Goal: Transaction & Acquisition: Purchase product/service

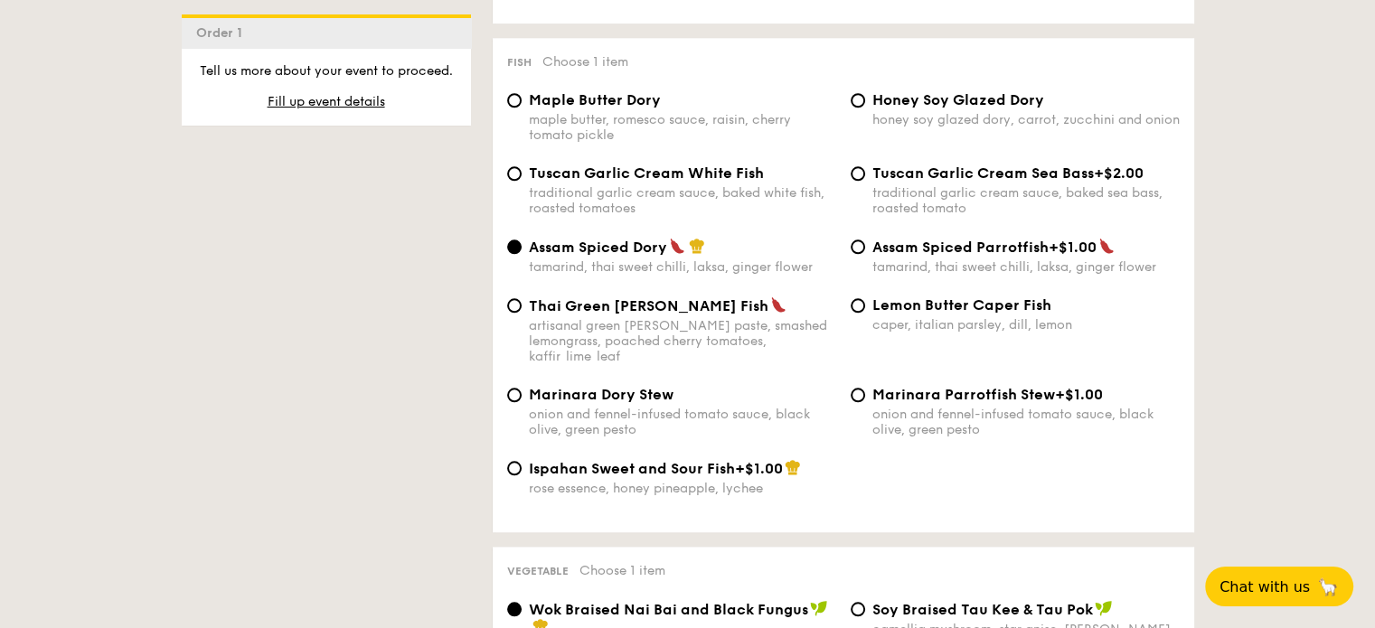
scroll to position [1808, 0]
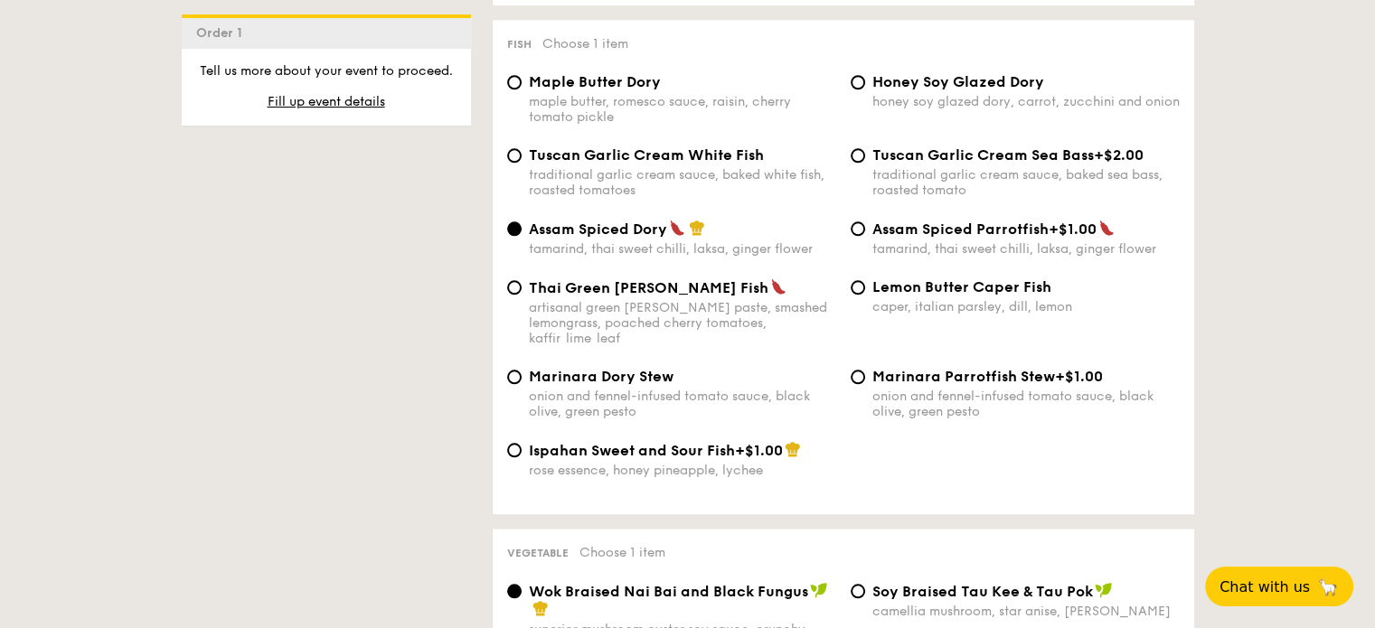
click at [673, 474] on div "rose essence, honey pineapple, lychee" at bounding box center [682, 470] width 307 height 15
click at [522, 457] on input "Ispahan Sweet and Sour Fish +$1.00 rose essence, honey pineapple, lychee" at bounding box center [514, 450] width 14 height 14
radio input "true"
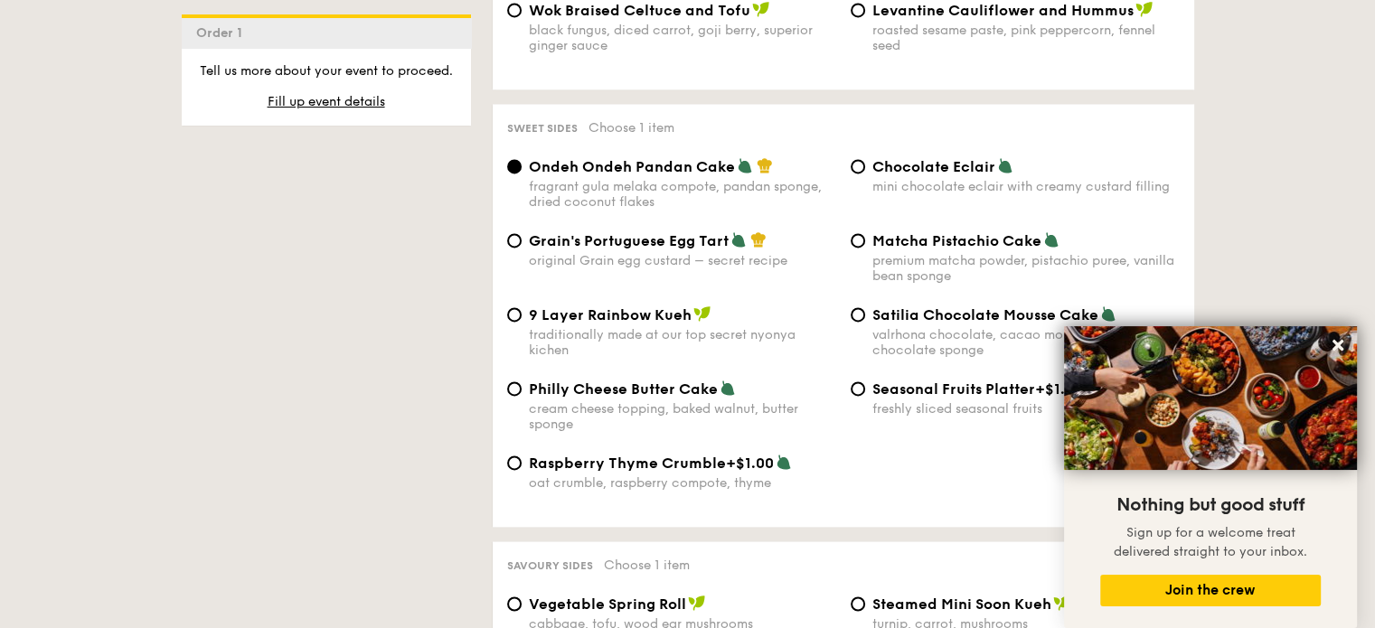
scroll to position [2651, 0]
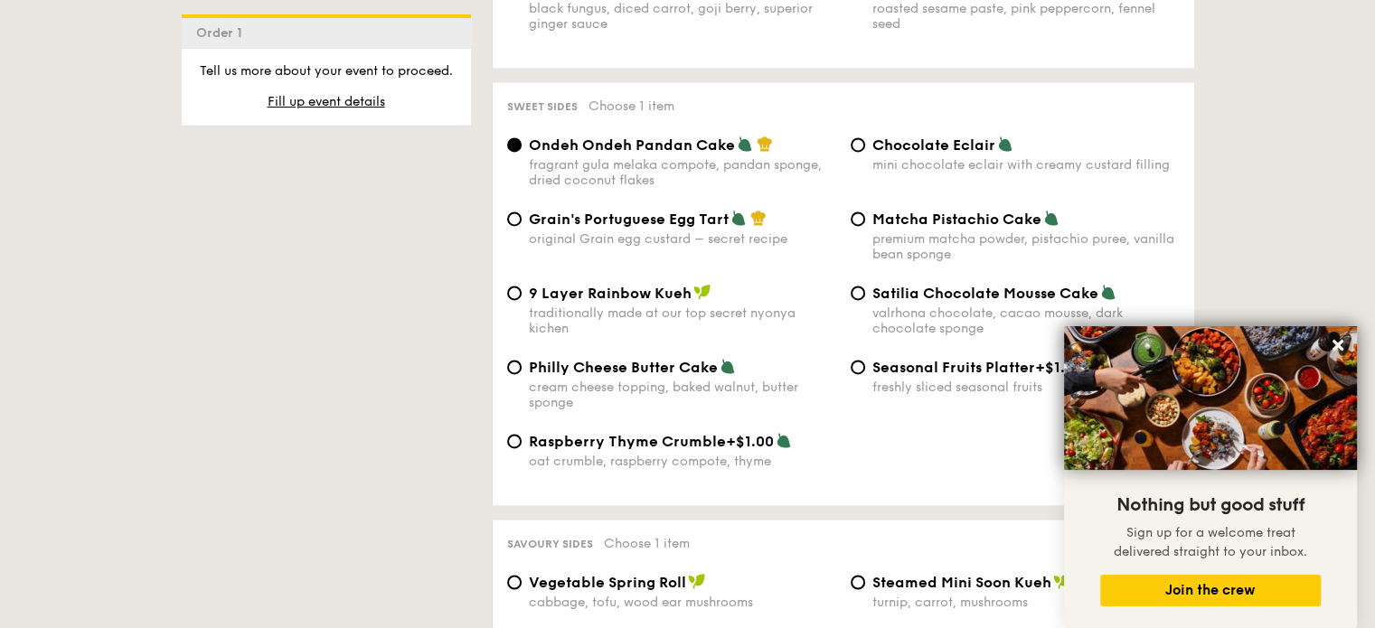
click at [534, 228] on span "Grain's Portuguese Egg Tart" at bounding box center [629, 219] width 200 height 17
click at [522, 226] on input "Grain's Portuguese Egg Tart original Grain egg custard – secret recipe" at bounding box center [514, 219] width 14 height 14
radio input "true"
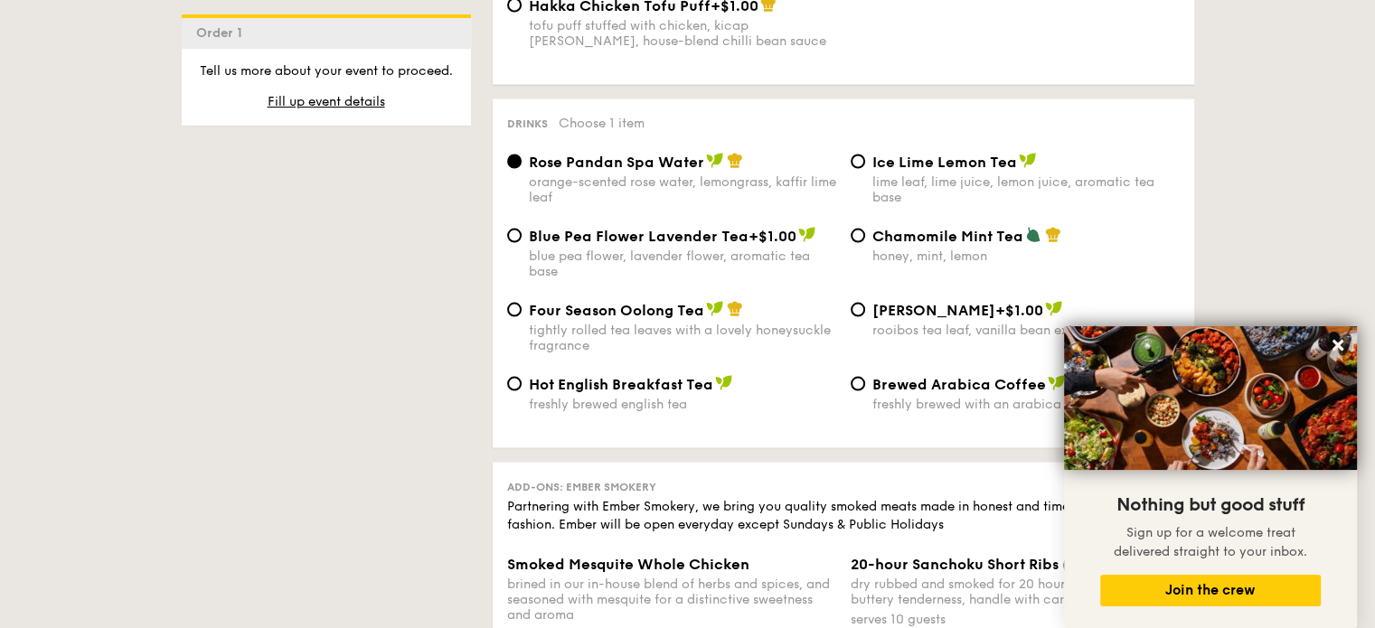
scroll to position [3495, 0]
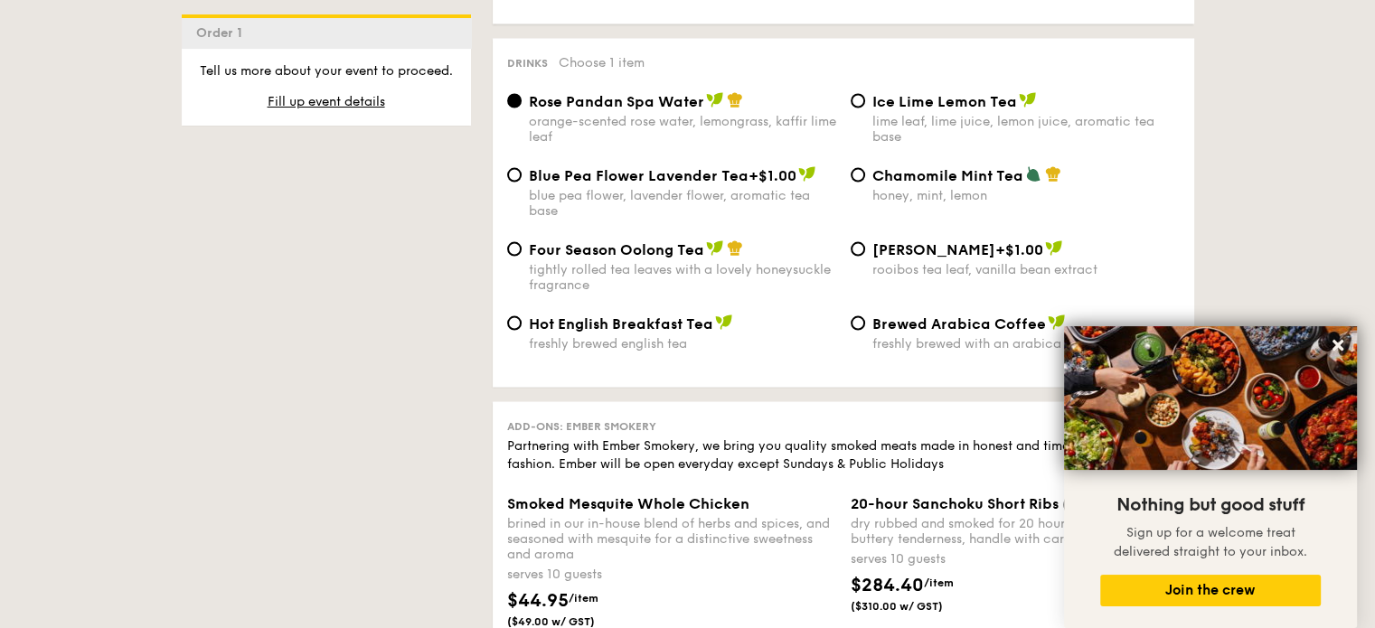
click at [568, 282] on div "Four Season Oolong Tea tightly rolled tea leaves with a lovely honeysuckle frag…" at bounding box center [682, 266] width 307 height 52
click at [522, 257] on input "Four Season Oolong Tea tightly rolled tea leaves with a lovely honeysuckle frag…" at bounding box center [514, 249] width 14 height 14
radio input "true"
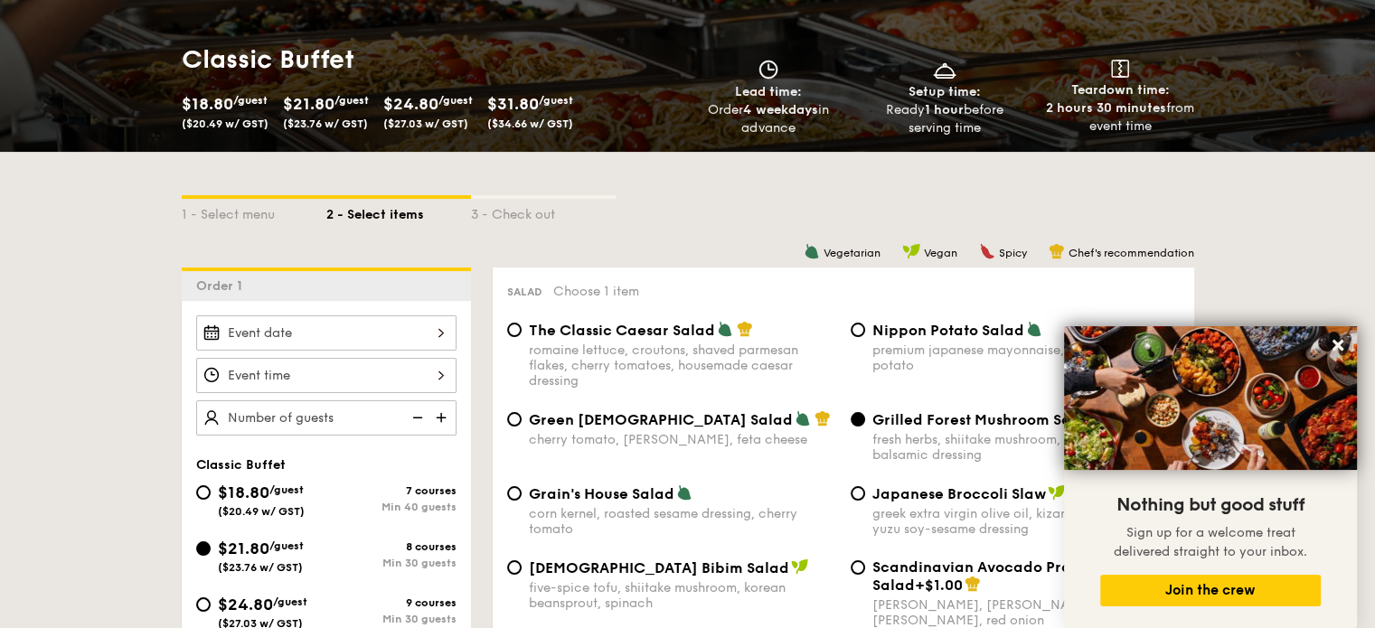
scroll to position [240, 0]
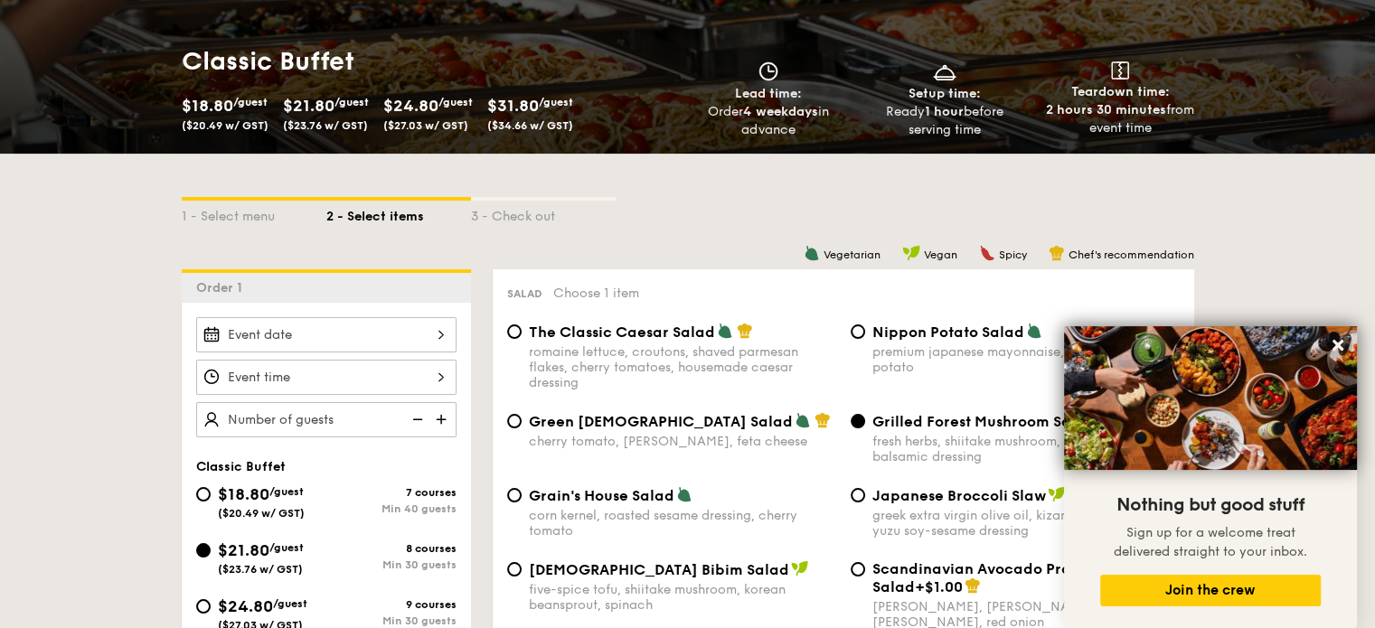
click at [420, 334] on div at bounding box center [326, 334] width 260 height 35
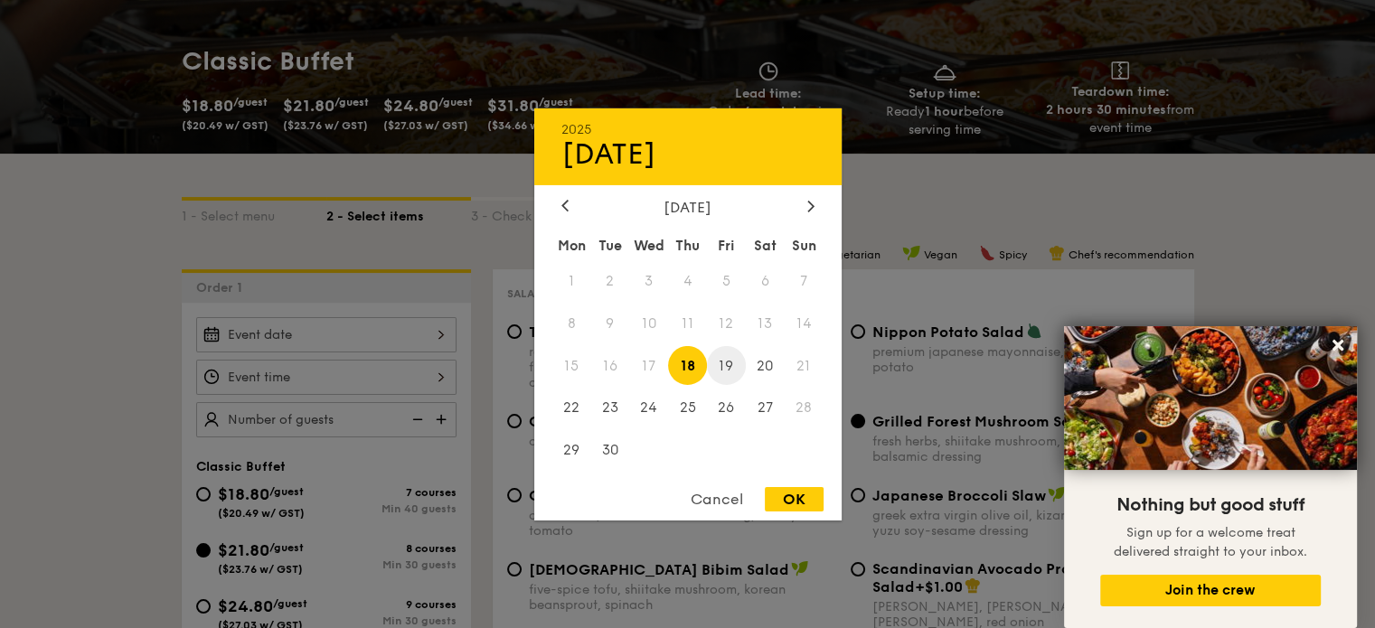
click at [721, 371] on span "19" at bounding box center [726, 365] width 39 height 39
click at [697, 370] on span "18" at bounding box center [687, 365] width 39 height 39
click at [776, 504] on div "OK" at bounding box center [794, 499] width 59 height 24
type input "Sep 18, 2025"
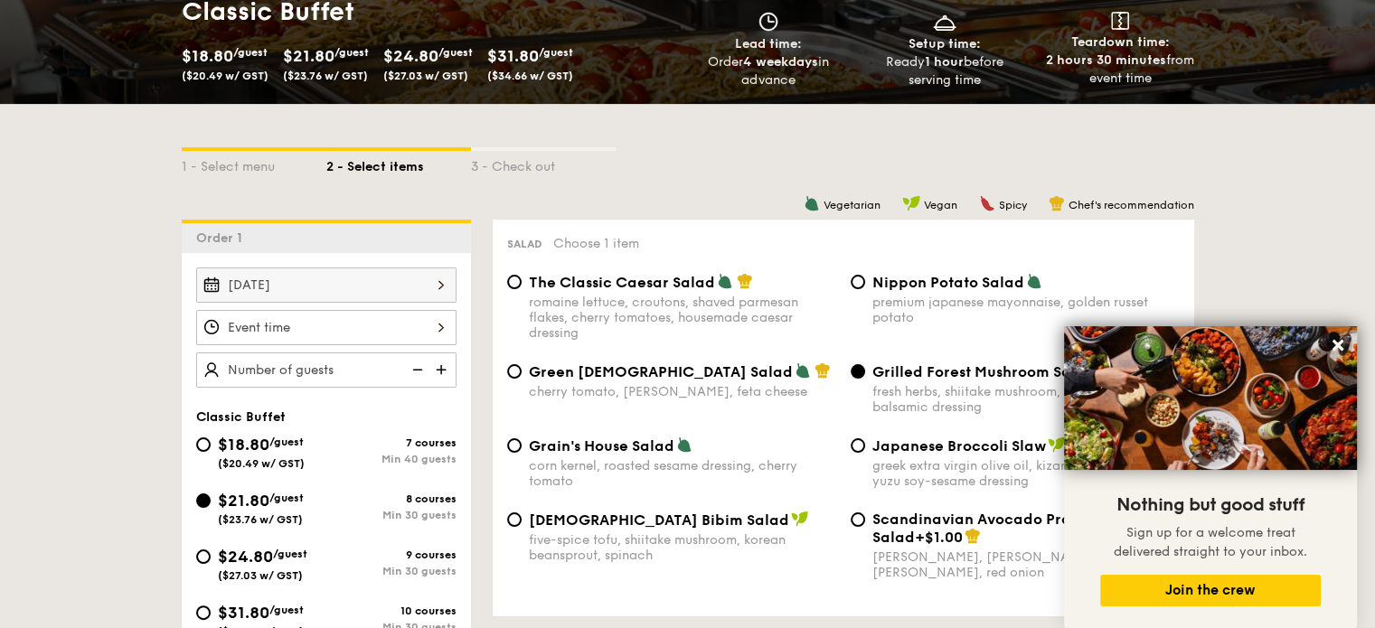
scroll to position [362, 0]
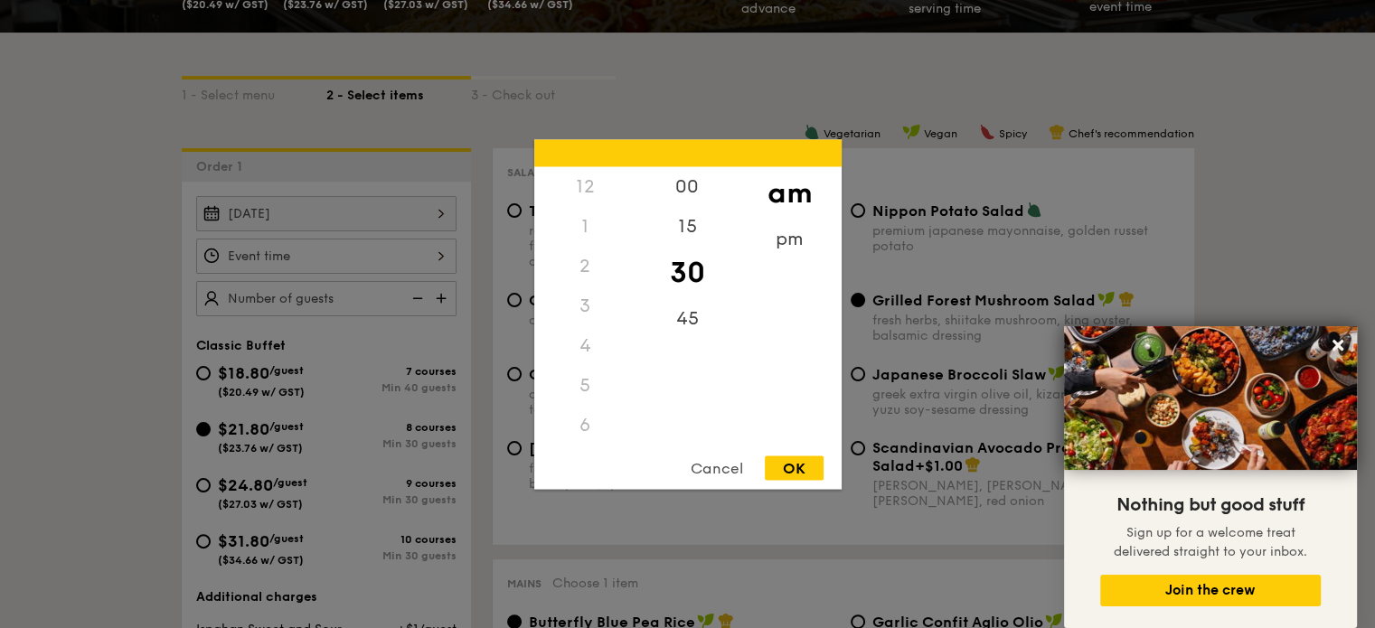
click at [442, 255] on div "12 1 2 3 4 5 6 7 8 9 10 11 00 15 30 45 am pm Cancel OK" at bounding box center [326, 256] width 260 height 35
click at [775, 241] on div "pm" at bounding box center [790, 245] width 102 height 52
click at [593, 191] on div "12" at bounding box center [585, 192] width 102 height 52
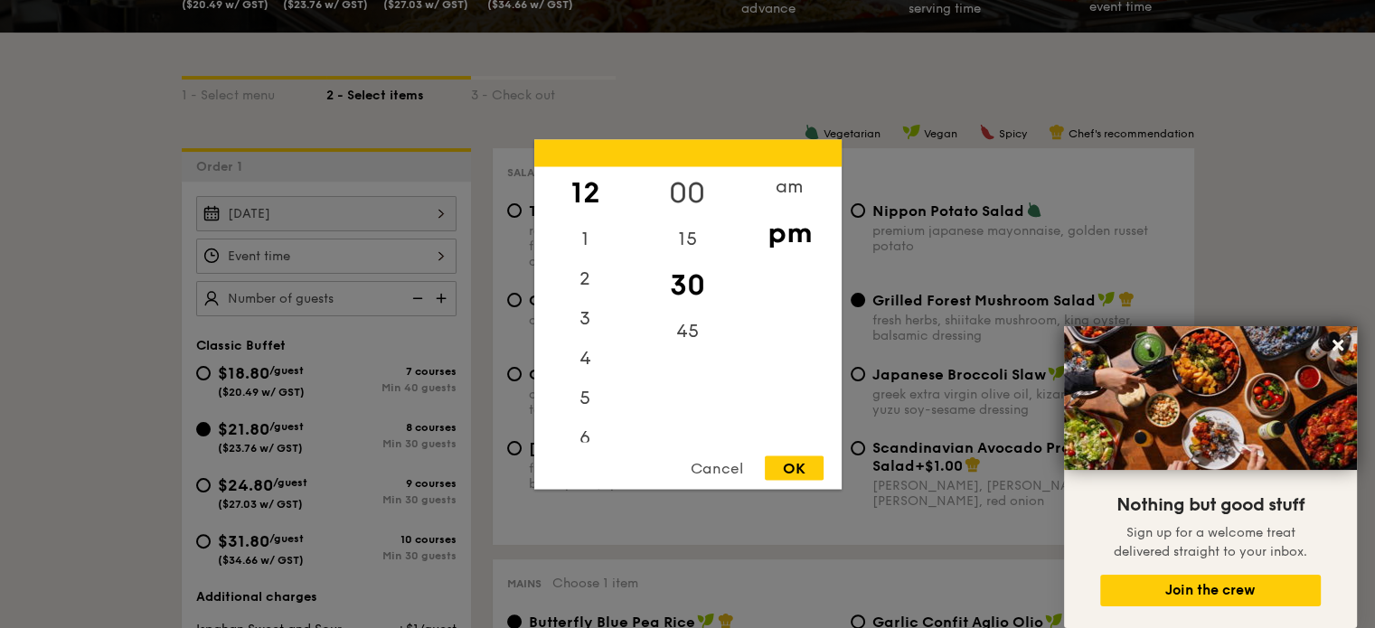
click at [683, 183] on div "00" at bounding box center [687, 192] width 102 height 52
click at [801, 470] on div "OK" at bounding box center [794, 468] width 59 height 24
type input "12:00PM"
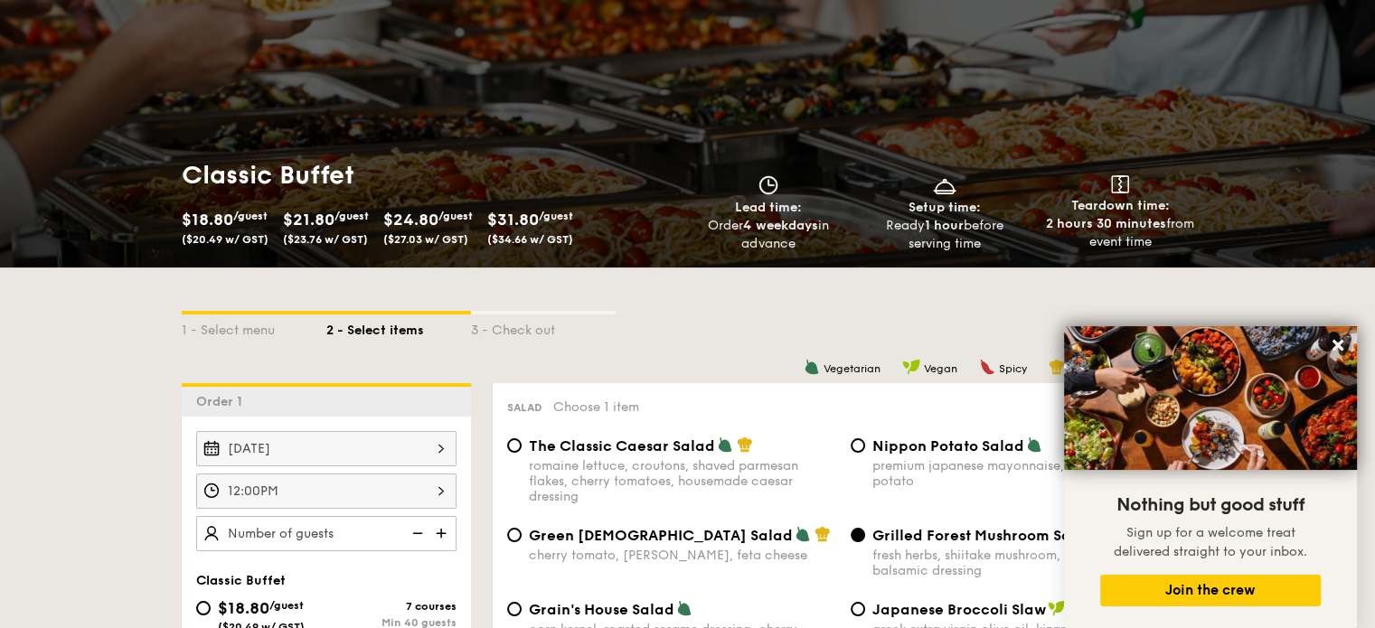
scroll to position [120, 0]
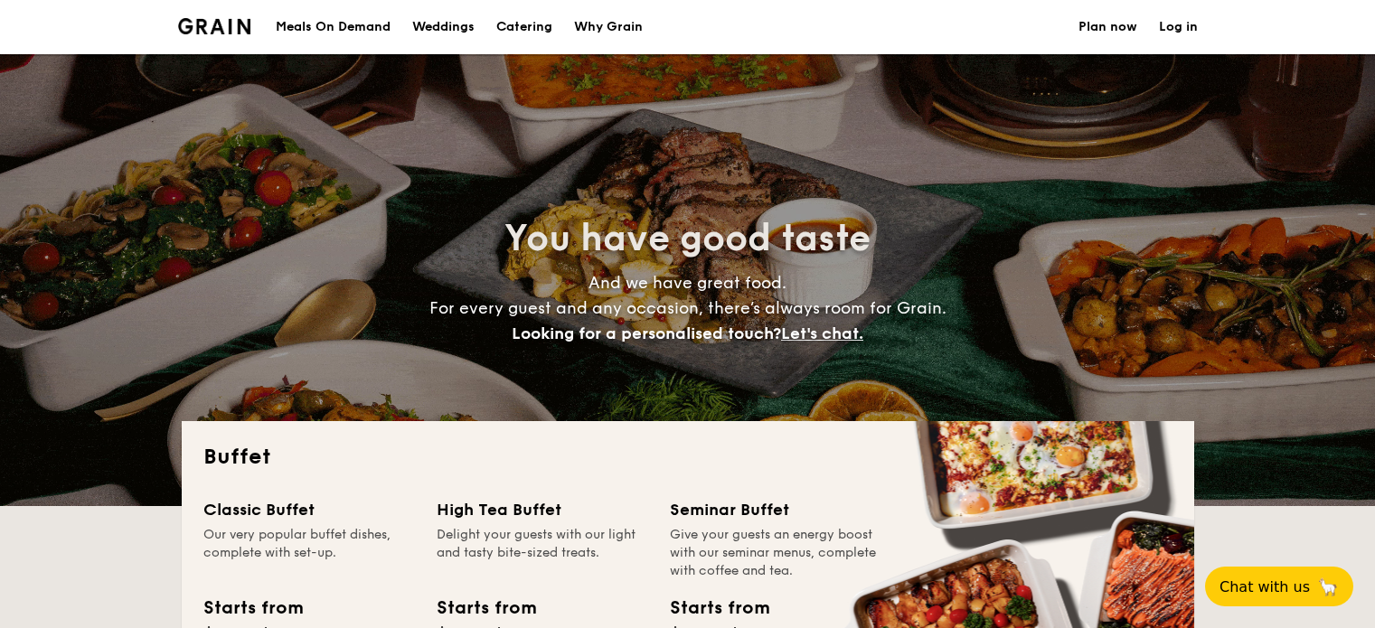
select select
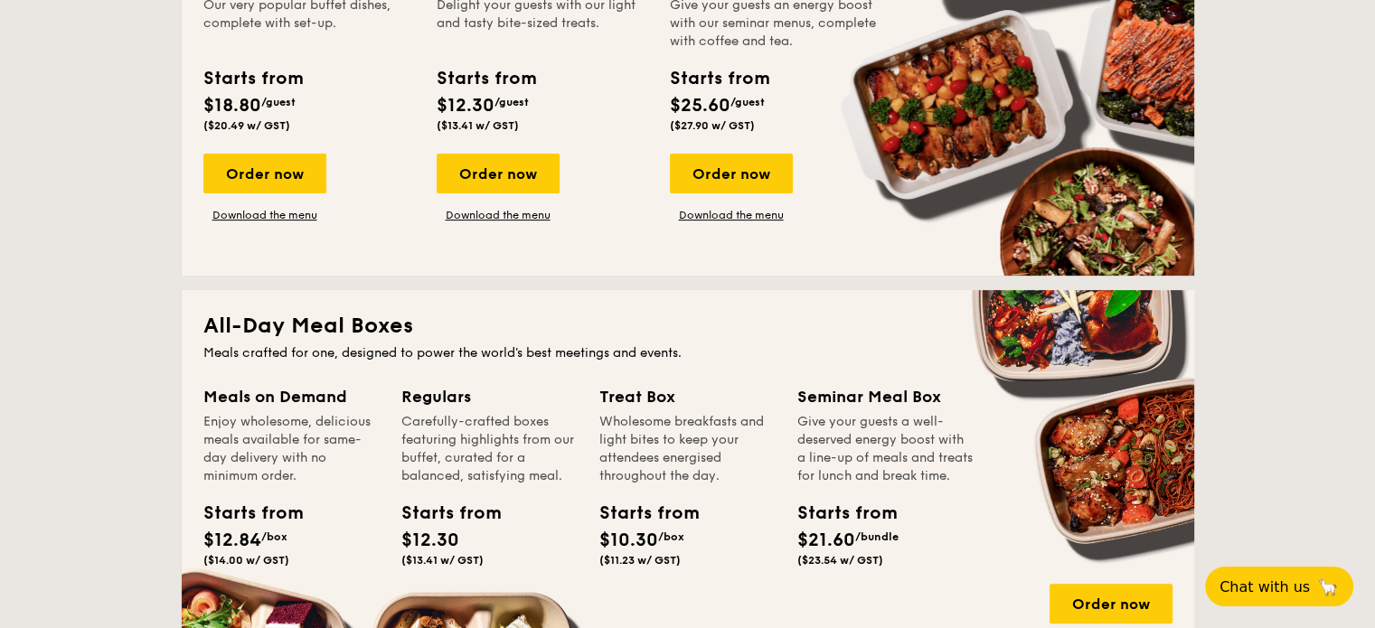
scroll to position [362, 0]
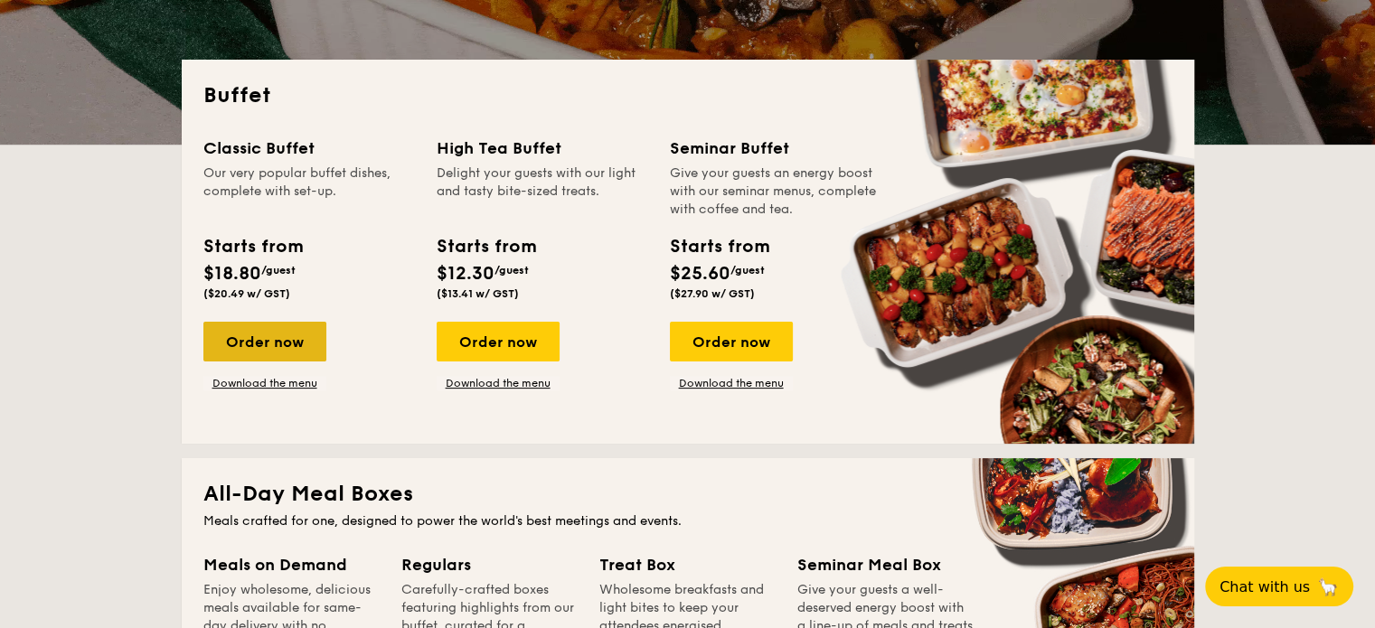
click at [237, 334] on div "Order now" at bounding box center [264, 342] width 123 height 40
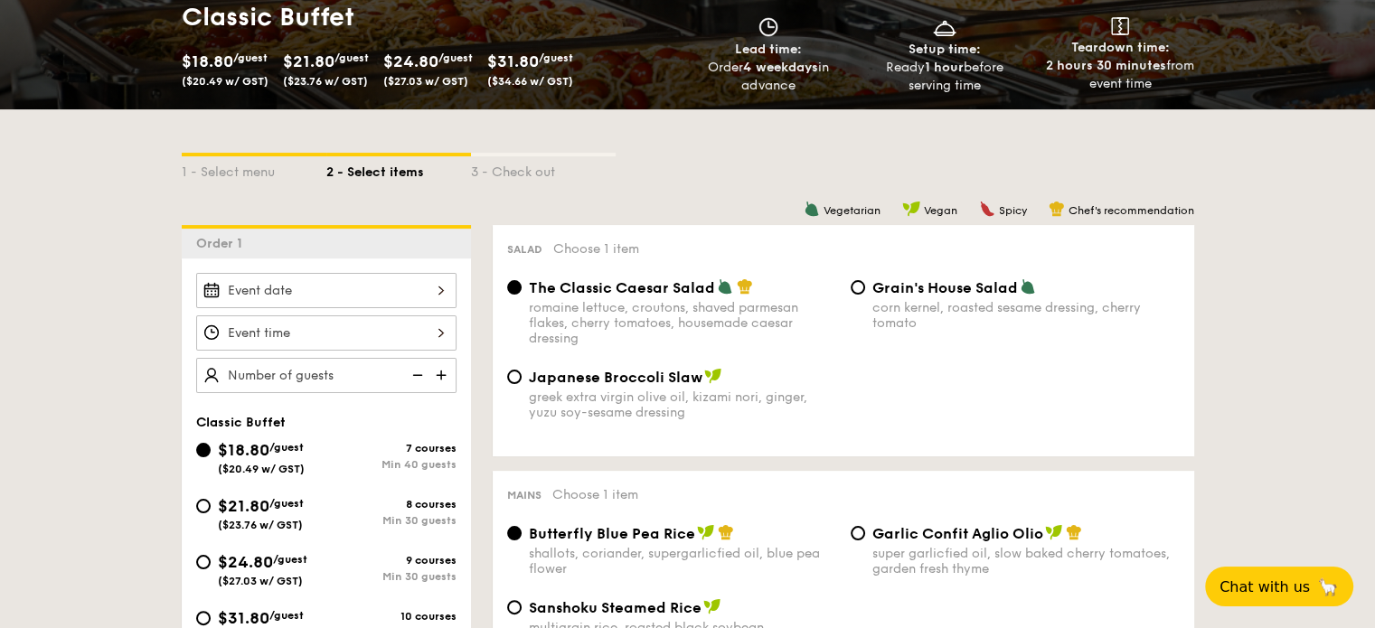
scroll to position [421, 0]
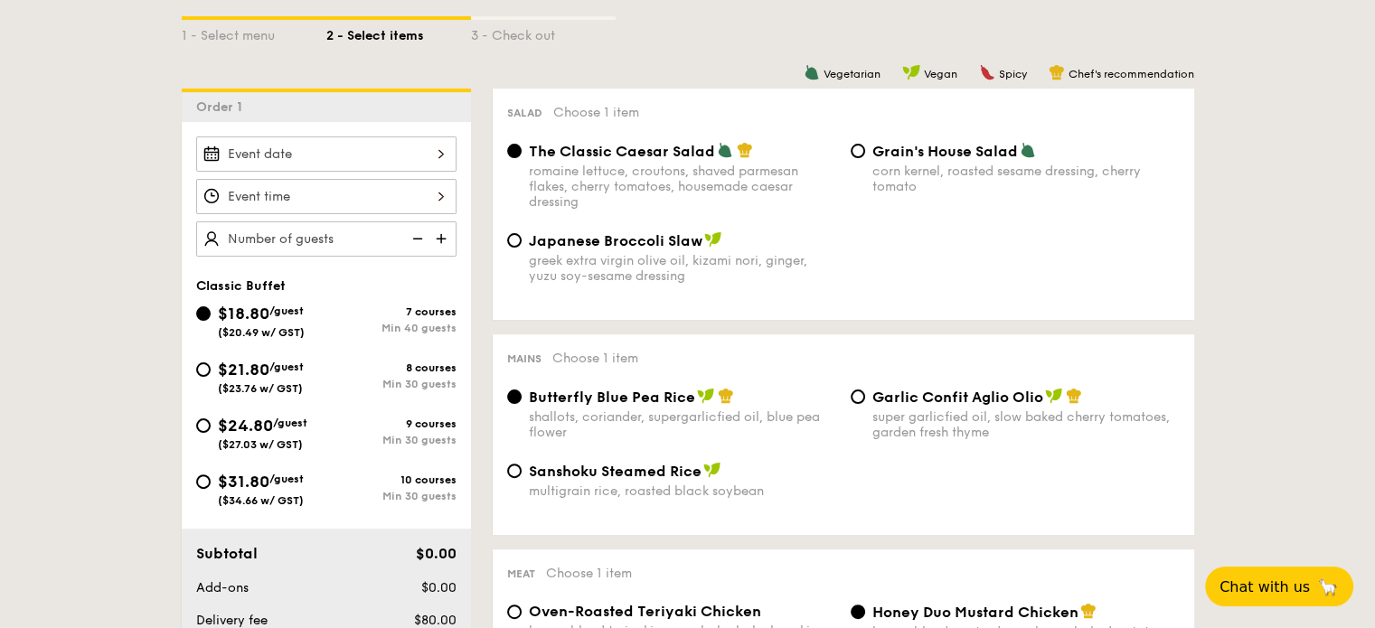
select select
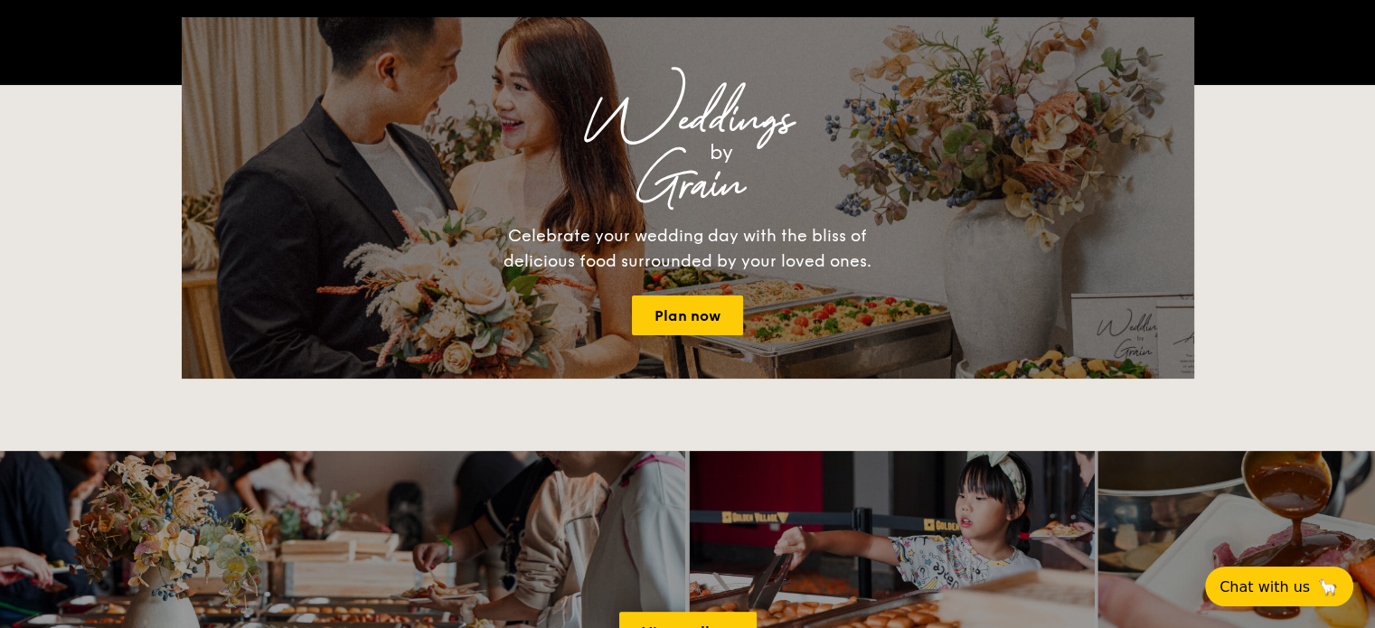
scroll to position [362, 0]
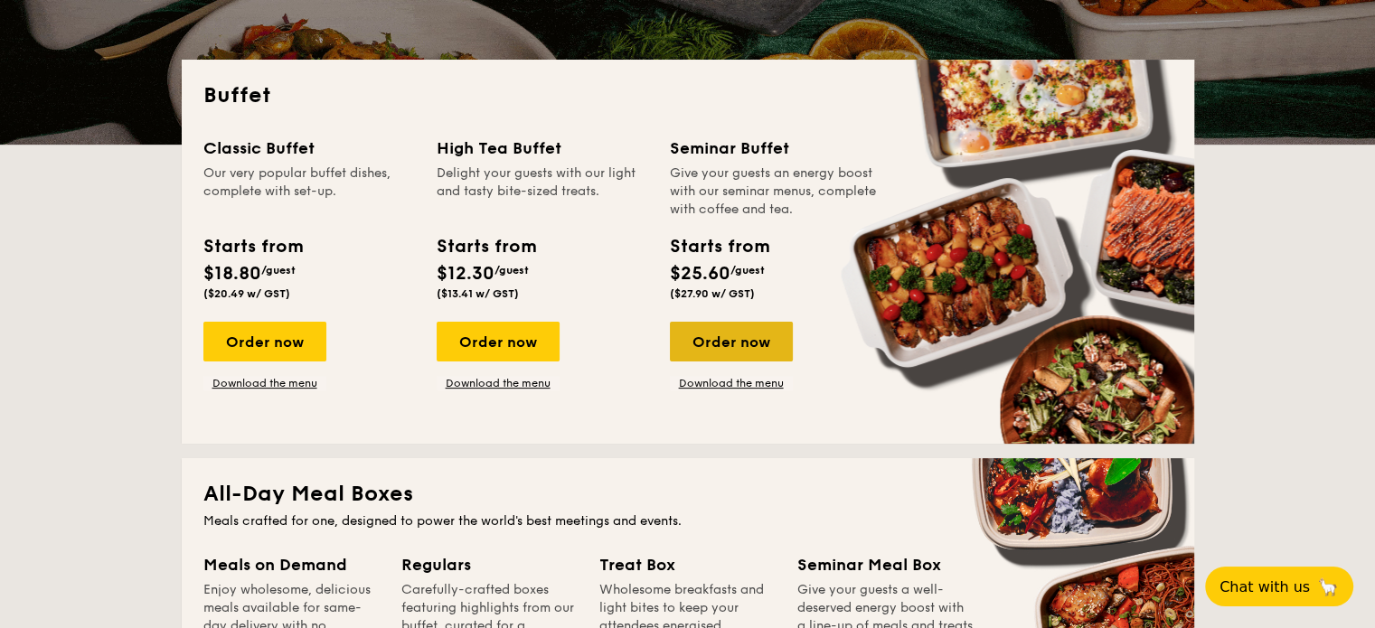
click at [739, 332] on div "Order now" at bounding box center [731, 342] width 123 height 40
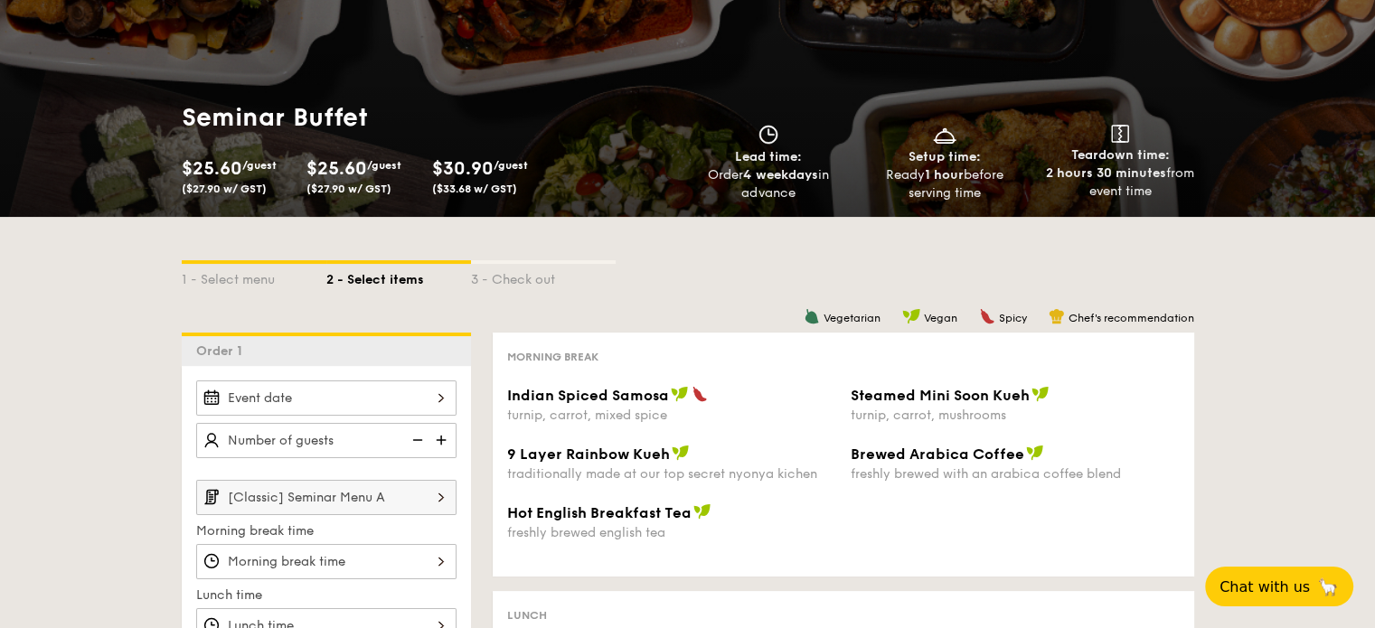
scroll to position [241, 0]
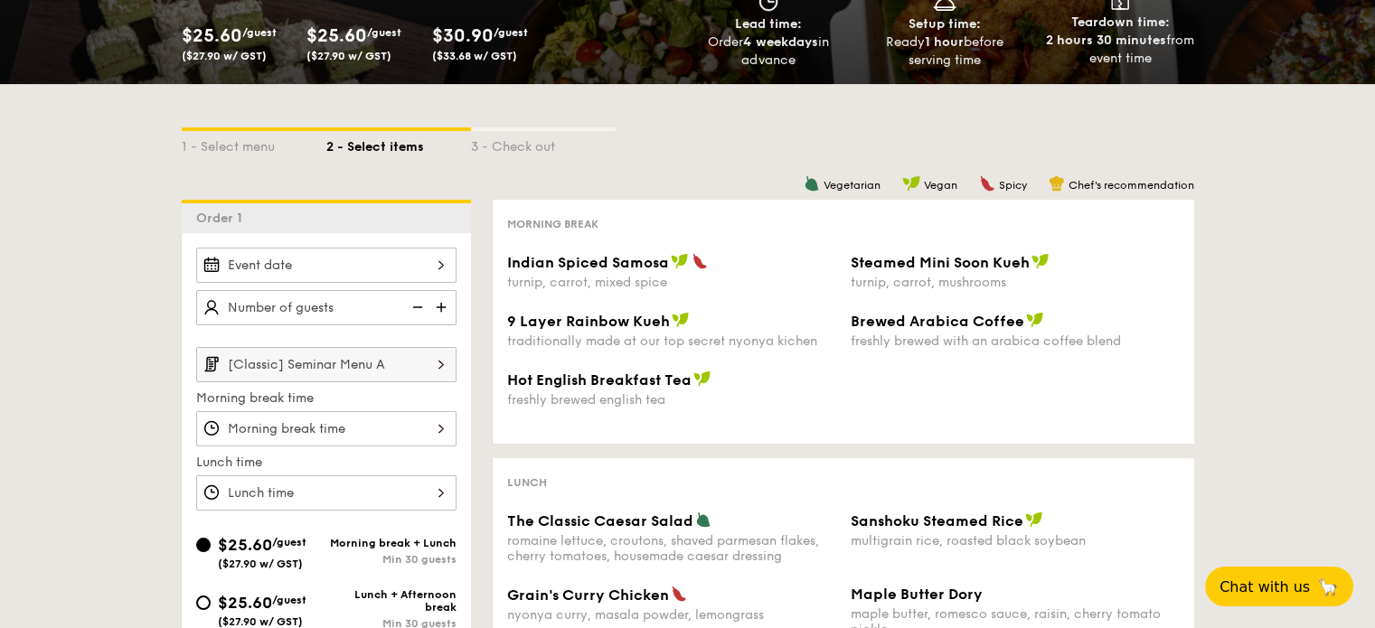
select select
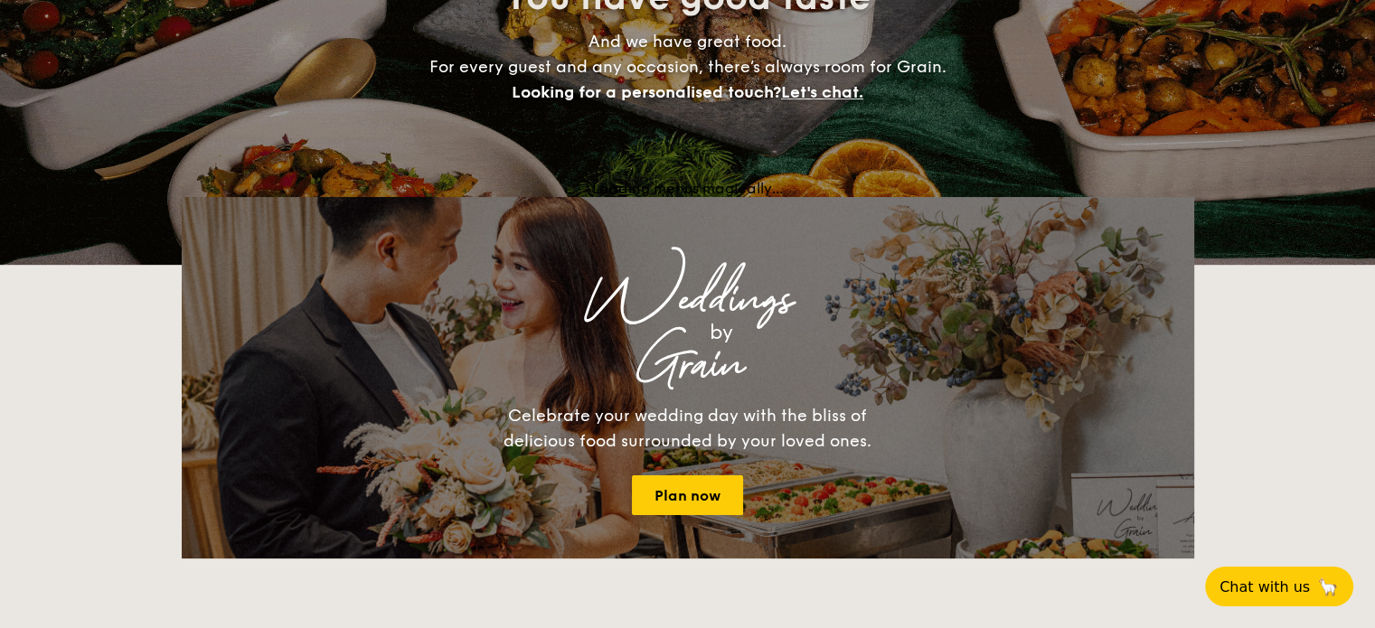
scroll to position [362, 0]
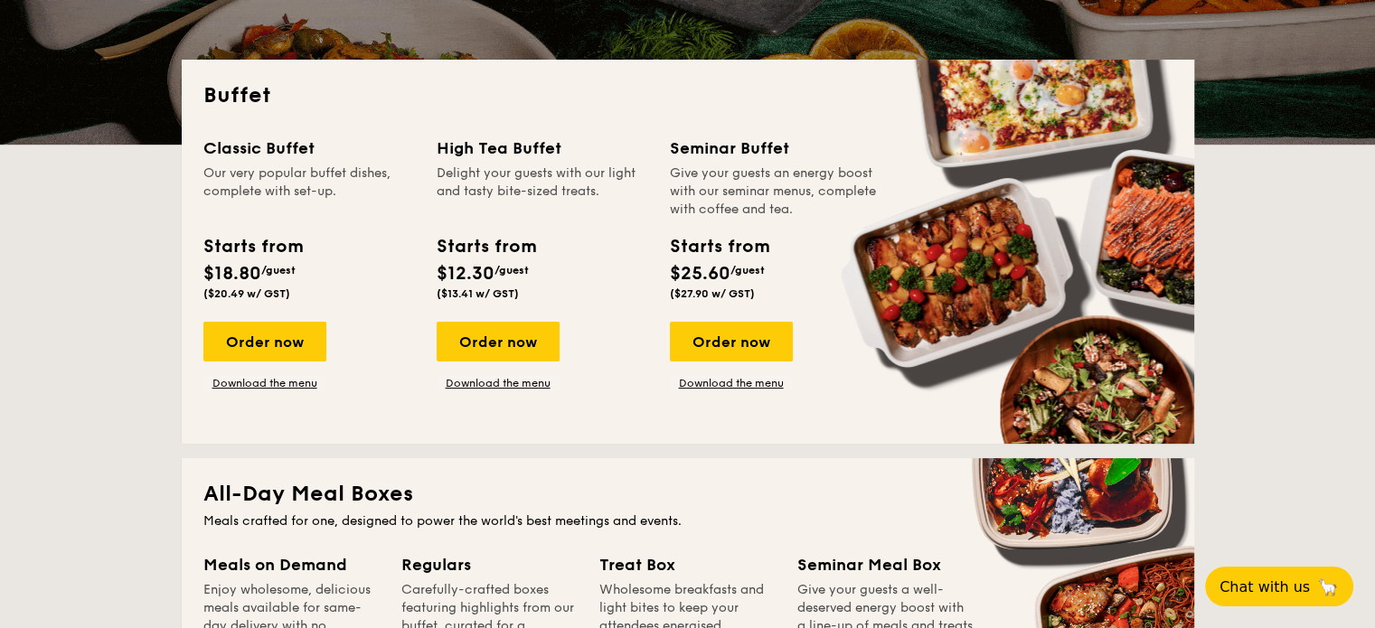
drag, startPoint x: 529, startPoint y: 364, endPoint x: 521, endPoint y: 343, distance: 22.3
click at [528, 364] on div "Order now Download the menu" at bounding box center [498, 356] width 123 height 69
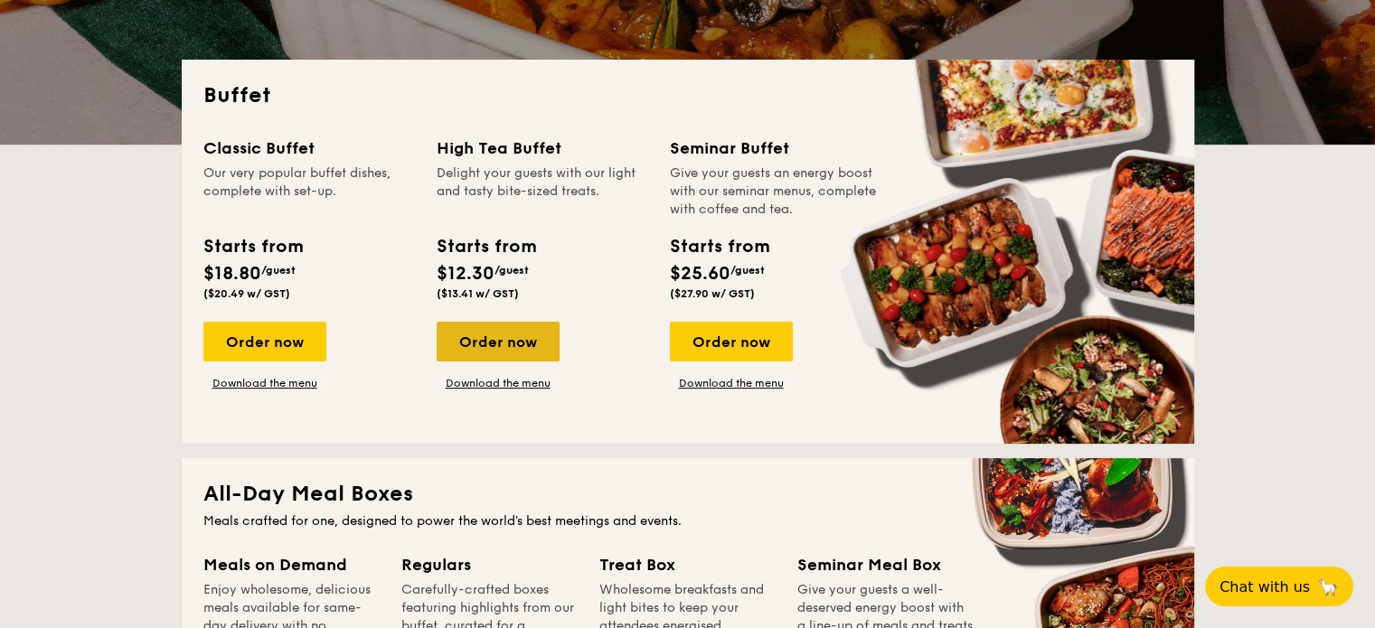
click at [517, 327] on div "Order now" at bounding box center [498, 342] width 123 height 40
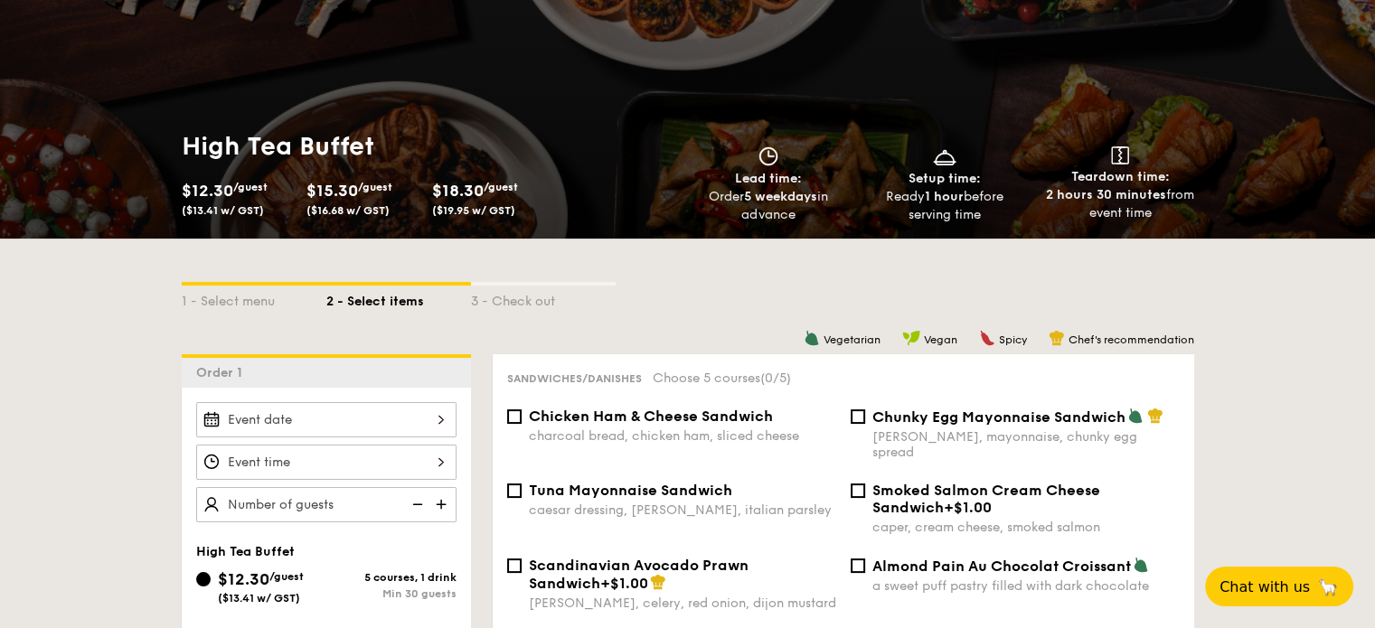
scroll to position [240, 0]
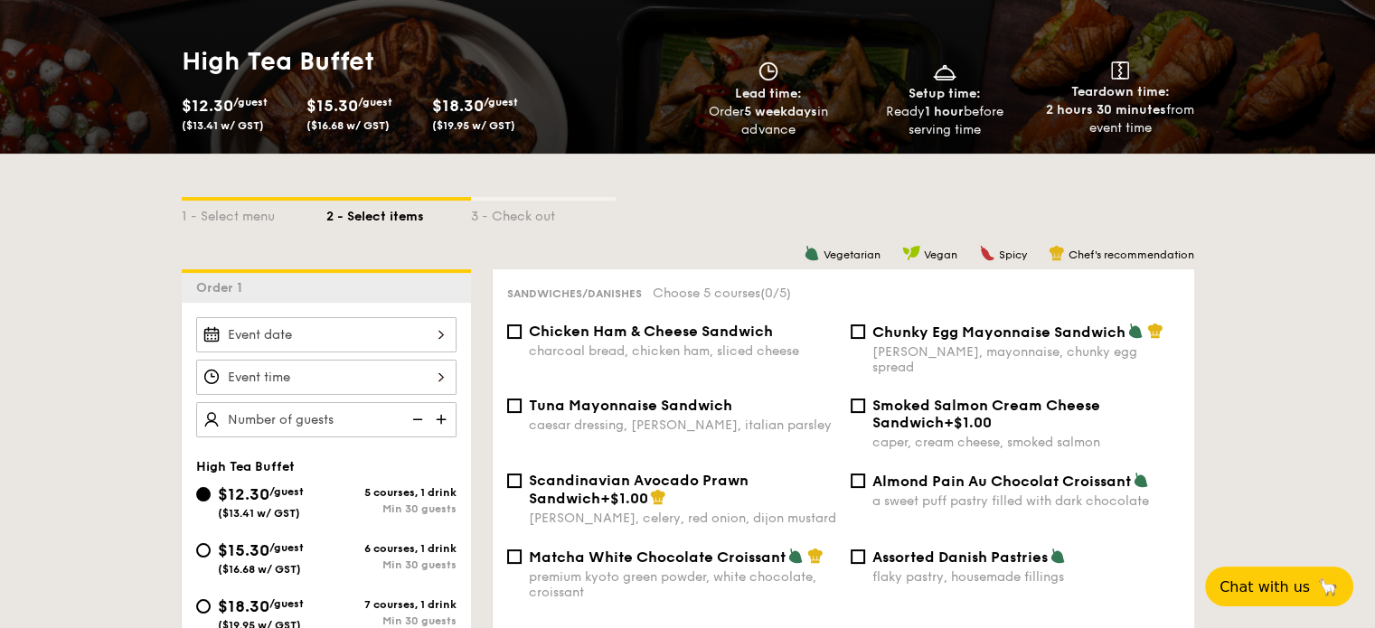
select select
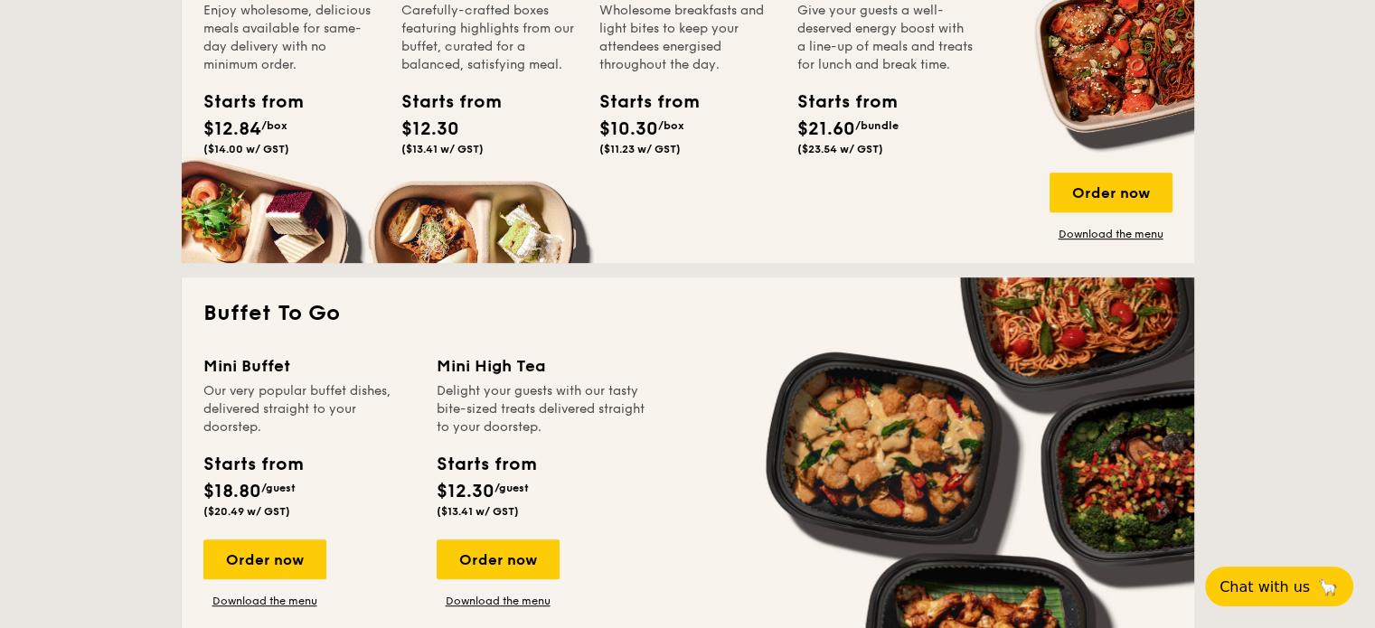
scroll to position [965, 0]
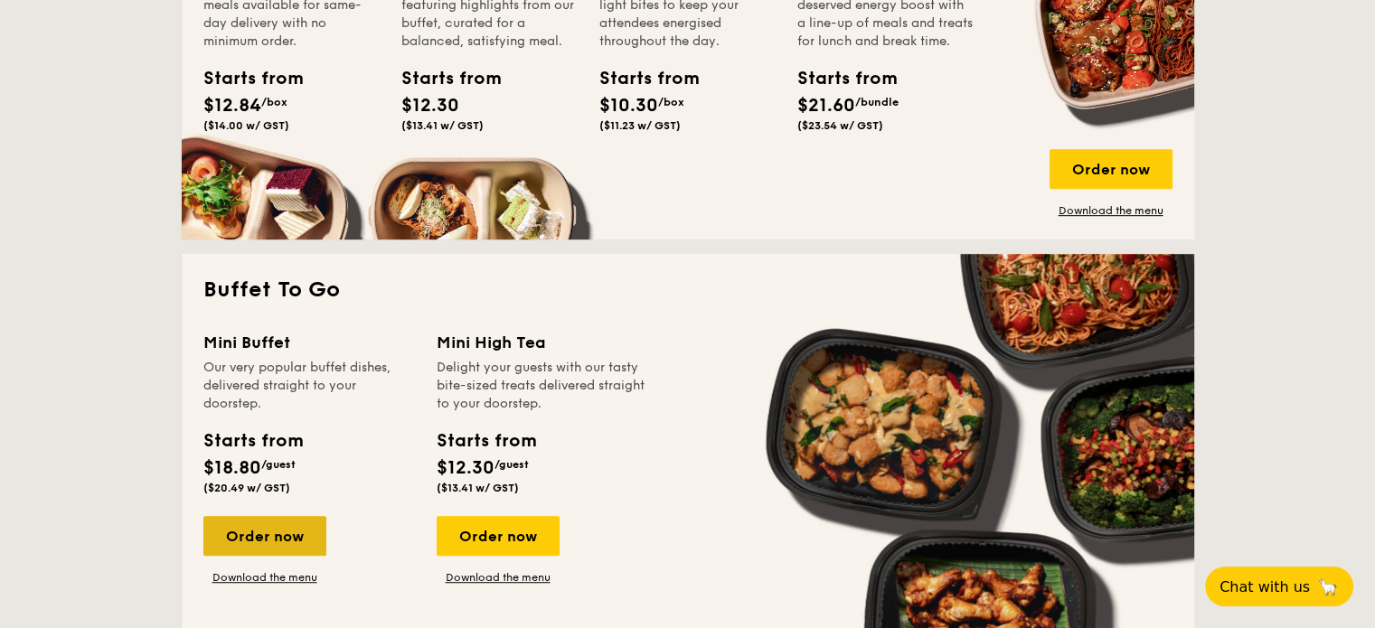
click at [297, 535] on div "Order now" at bounding box center [264, 536] width 123 height 40
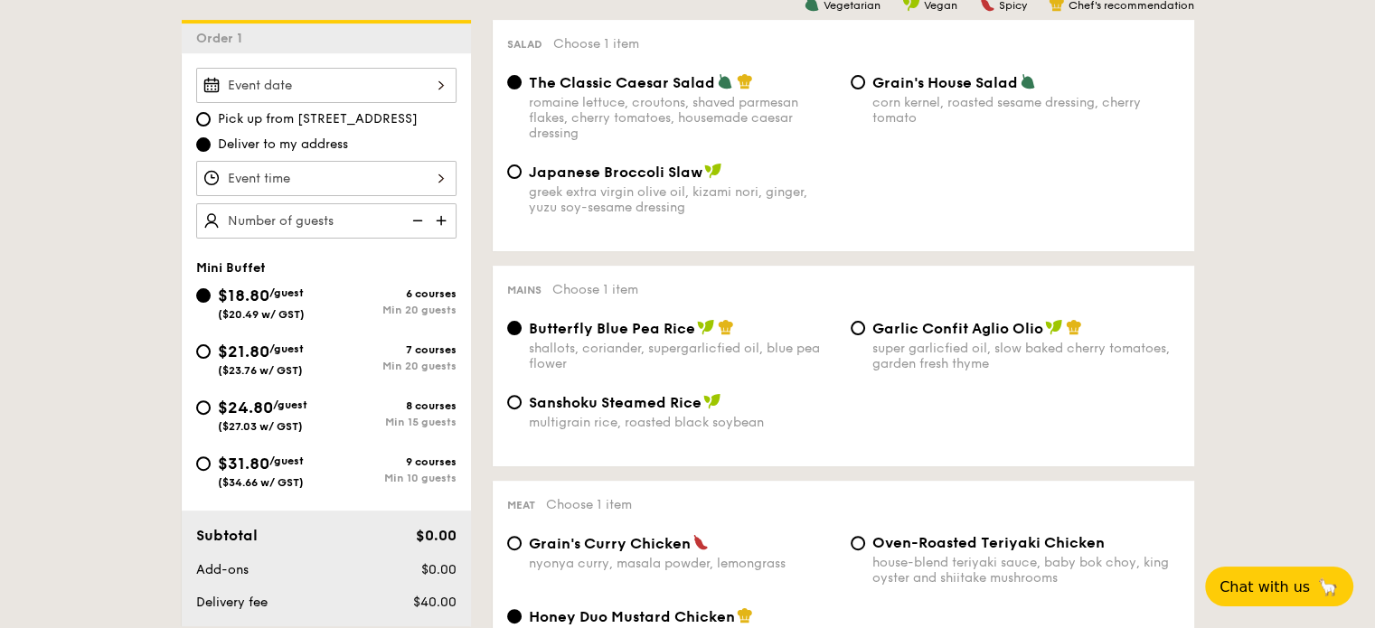
scroll to position [542, 0]
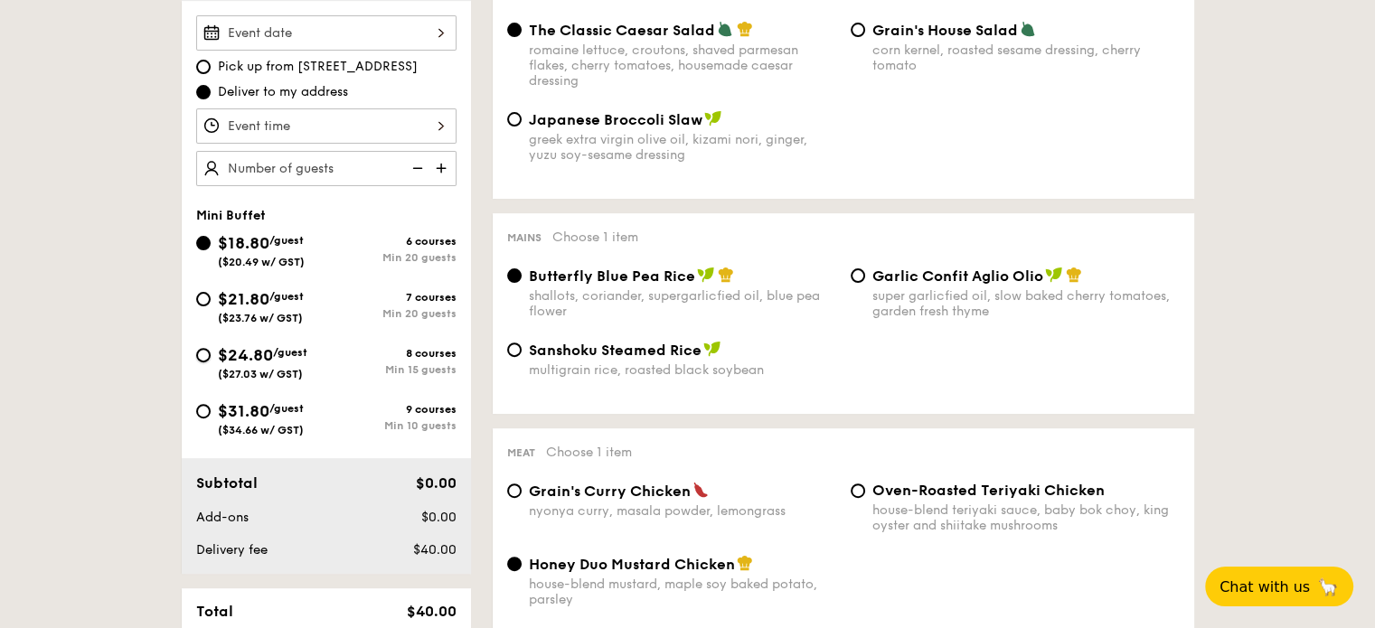
drag, startPoint x: 208, startPoint y: 352, endPoint x: 384, endPoint y: 351, distance: 176.3
click at [207, 352] on input "$24.80 /guest ($27.03 w/ GST) 8 courses Min 15 guests" at bounding box center [203, 355] width 14 height 14
radio input "true"
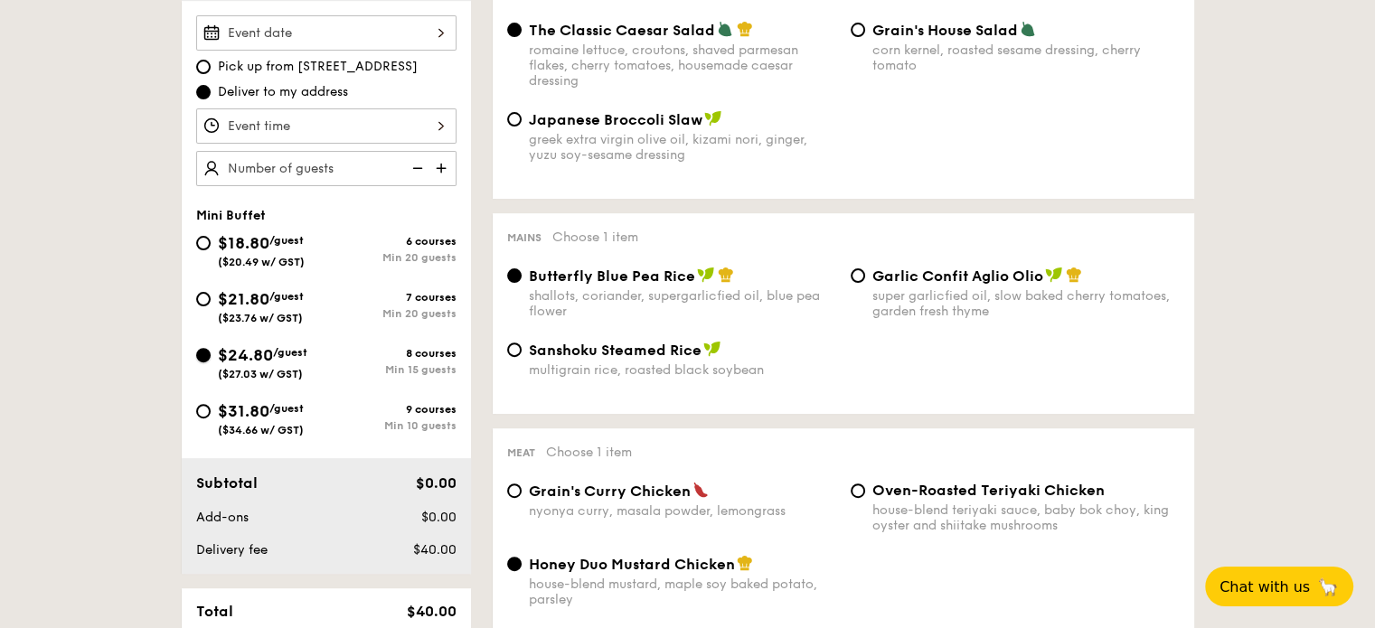
radio input "false"
radio input "true"
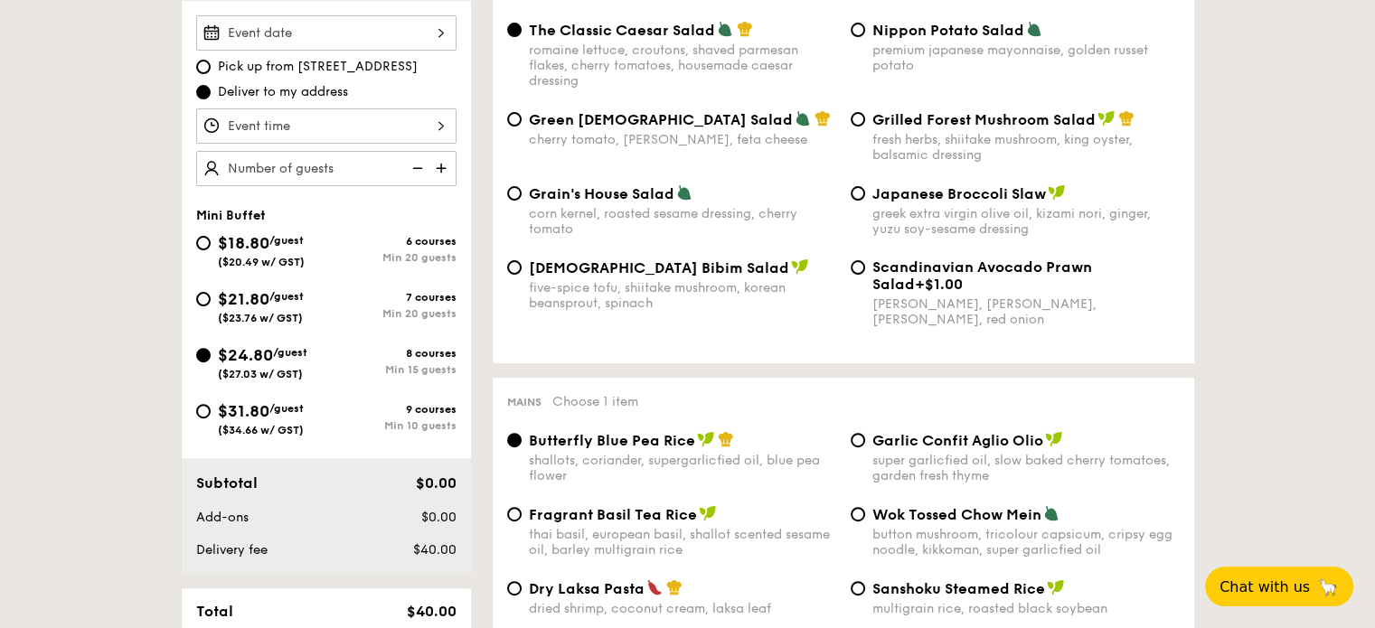
click at [378, 41] on div at bounding box center [326, 32] width 260 height 35
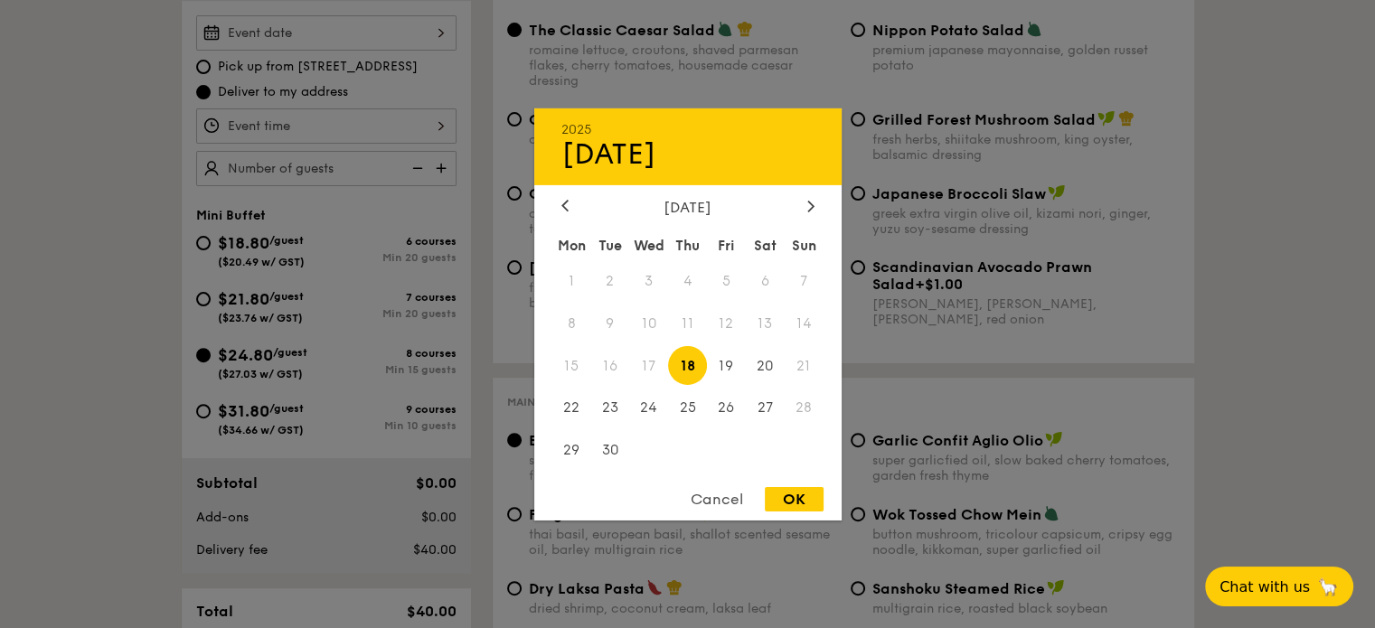
click at [686, 369] on span "18" at bounding box center [687, 365] width 39 height 39
click at [796, 493] on div "OK" at bounding box center [794, 499] width 59 height 24
type input "Sep 18, 2025"
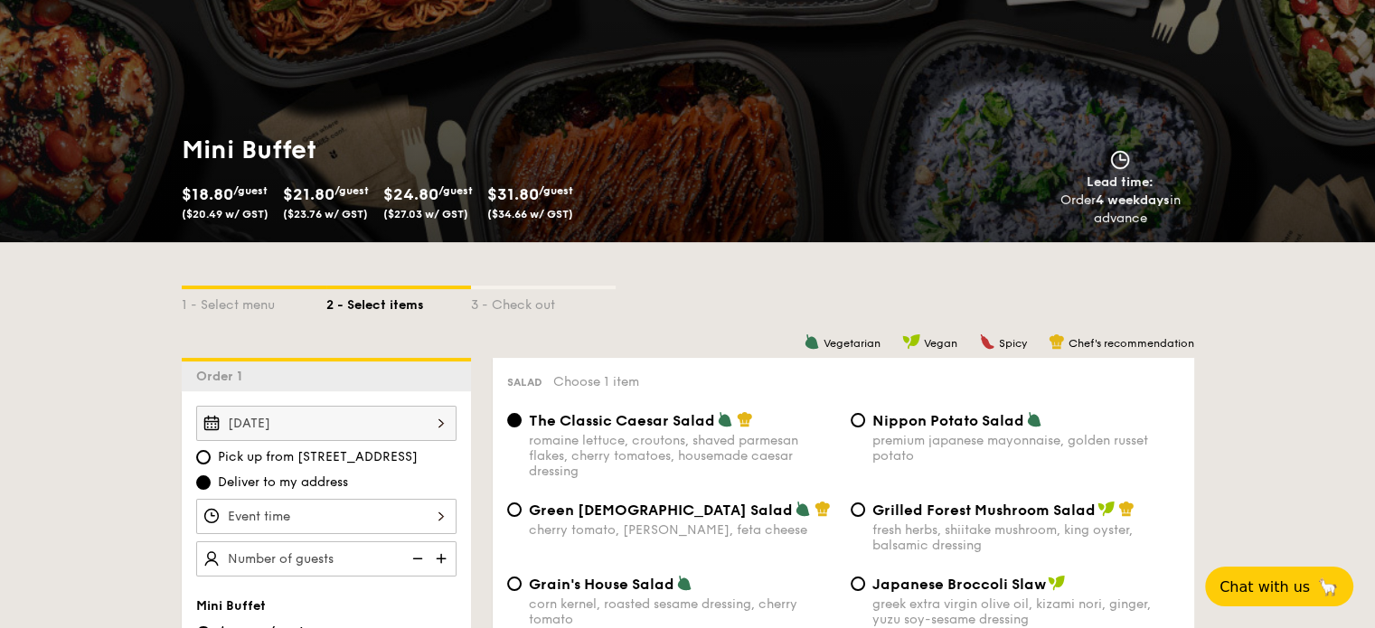
scroll to position [362, 0]
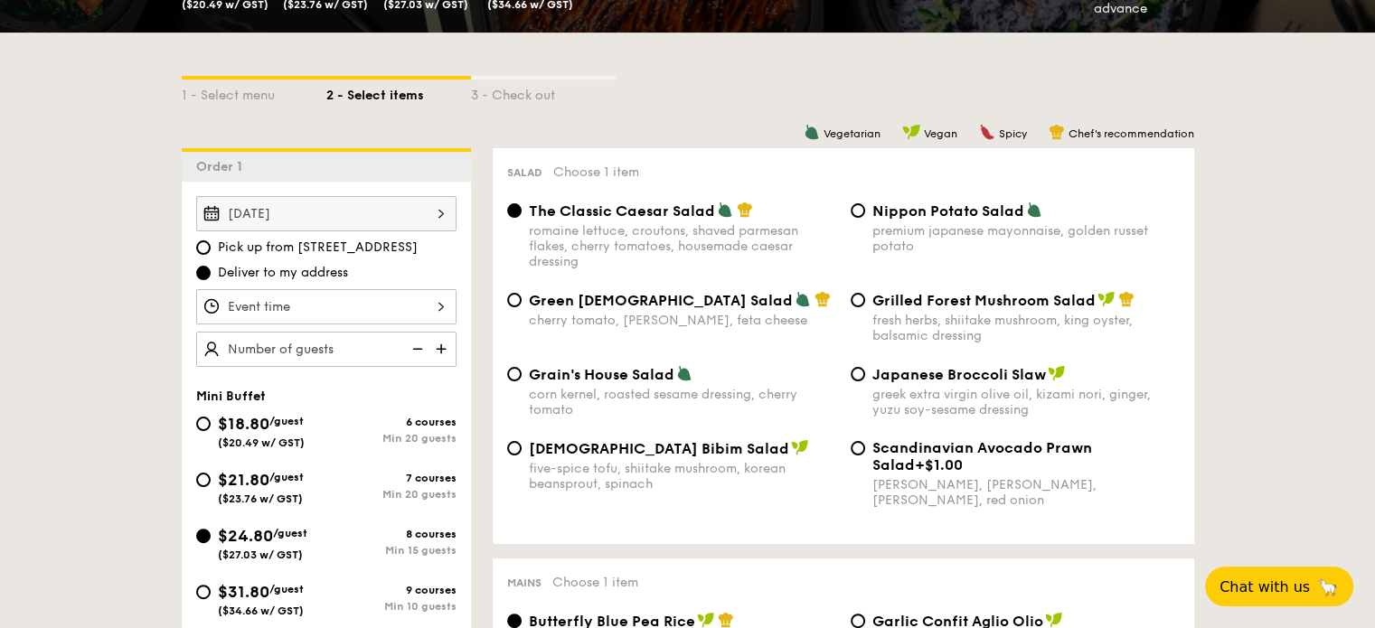
click at [864, 307] on div "Grilled Forest Mushroom Salad fresh herbs, shiitake mushroom, king oyster, bals…" at bounding box center [1014, 317] width 343 height 52
click at [864, 302] on input "Grilled Forest Mushroom Salad fresh herbs, shiitake mushroom, king oyster, bals…" at bounding box center [858, 300] width 14 height 14
radio input "true"
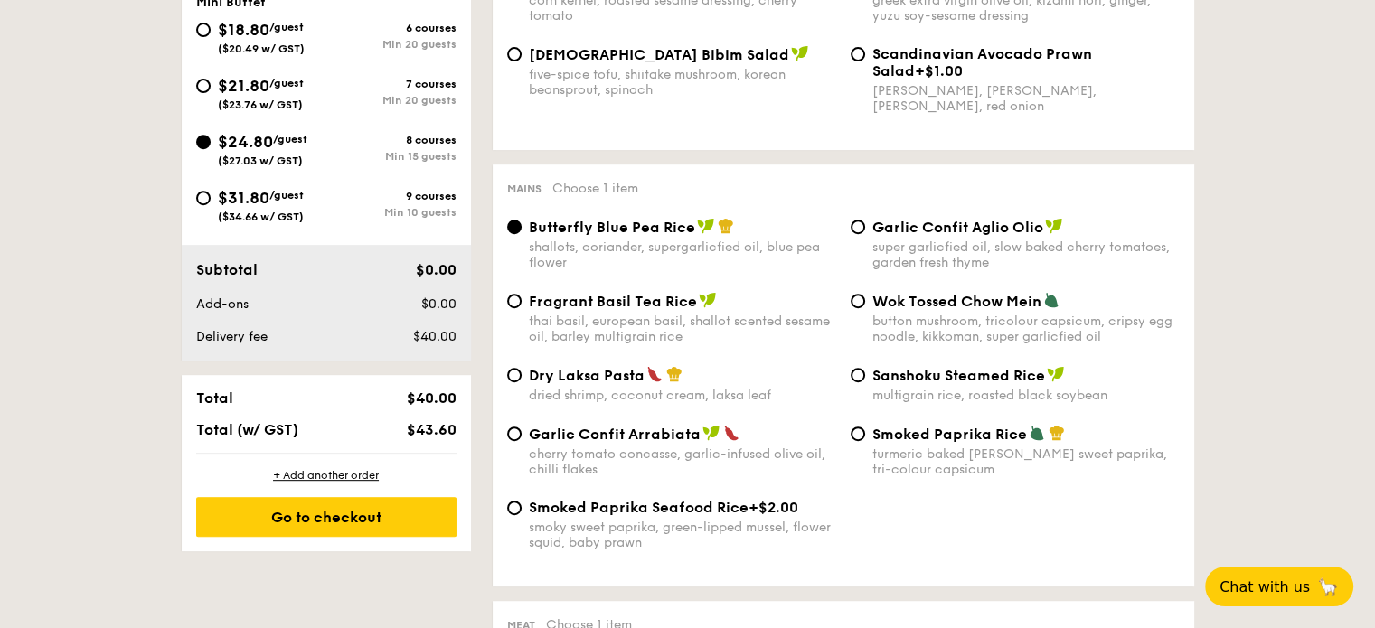
scroll to position [783, 0]
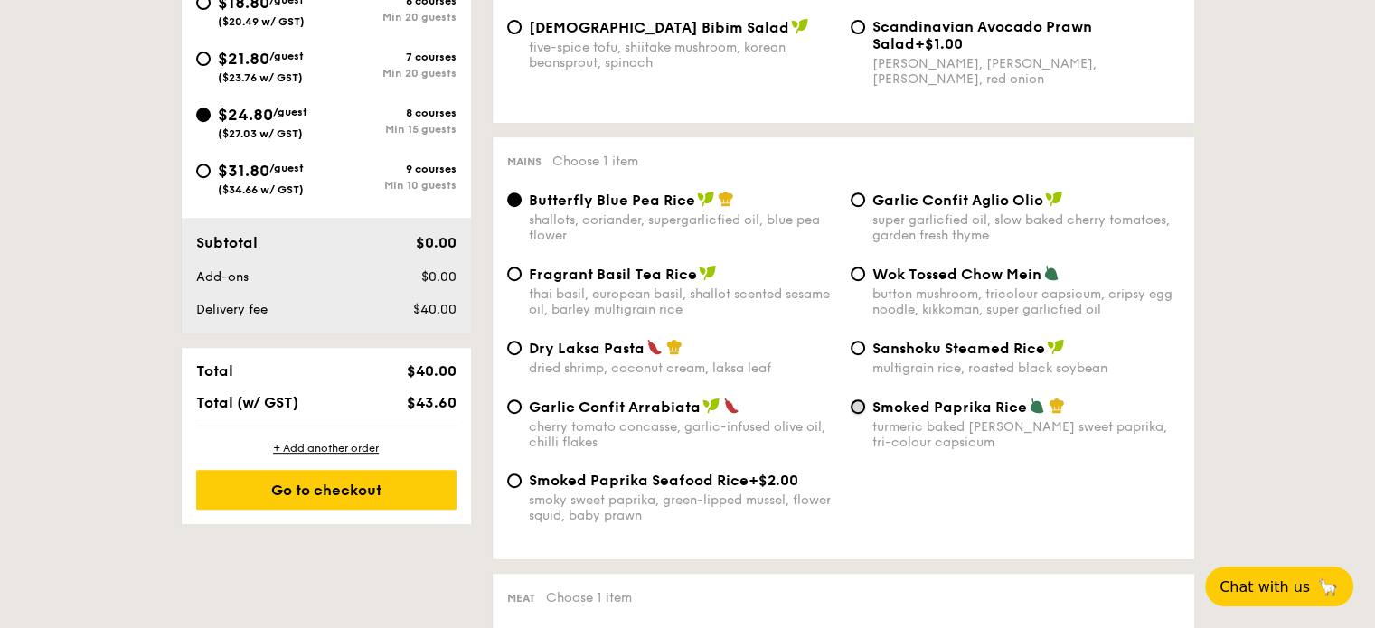
click at [857, 408] on input "Smoked Paprika Rice turmeric baked rice, smokey sweet paprika, tri-colour capsi…" at bounding box center [858, 407] width 14 height 14
radio input "true"
click at [524, 204] on div "Butterfly Blue Pea Rice shallots, coriander, supergarlicfied oil, blue pea flow…" at bounding box center [671, 217] width 343 height 52
click at [521, 204] on div "Butterfly Blue Pea Rice shallots, coriander, supergarlicfied oil, blue pea flow…" at bounding box center [671, 217] width 343 height 52
click at [517, 207] on input "Butterfly Blue Pea Rice shallots, coriander, supergarlicfied oil, blue pea flow…" at bounding box center [514, 200] width 14 height 14
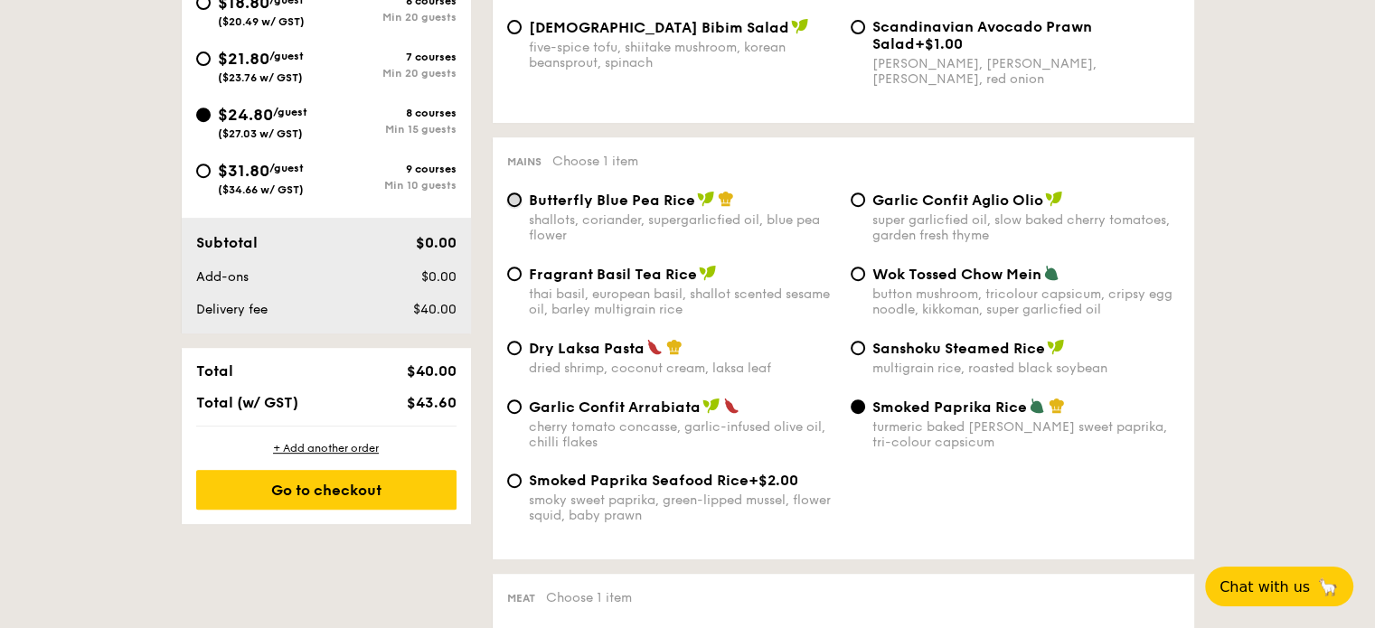
radio input "true"
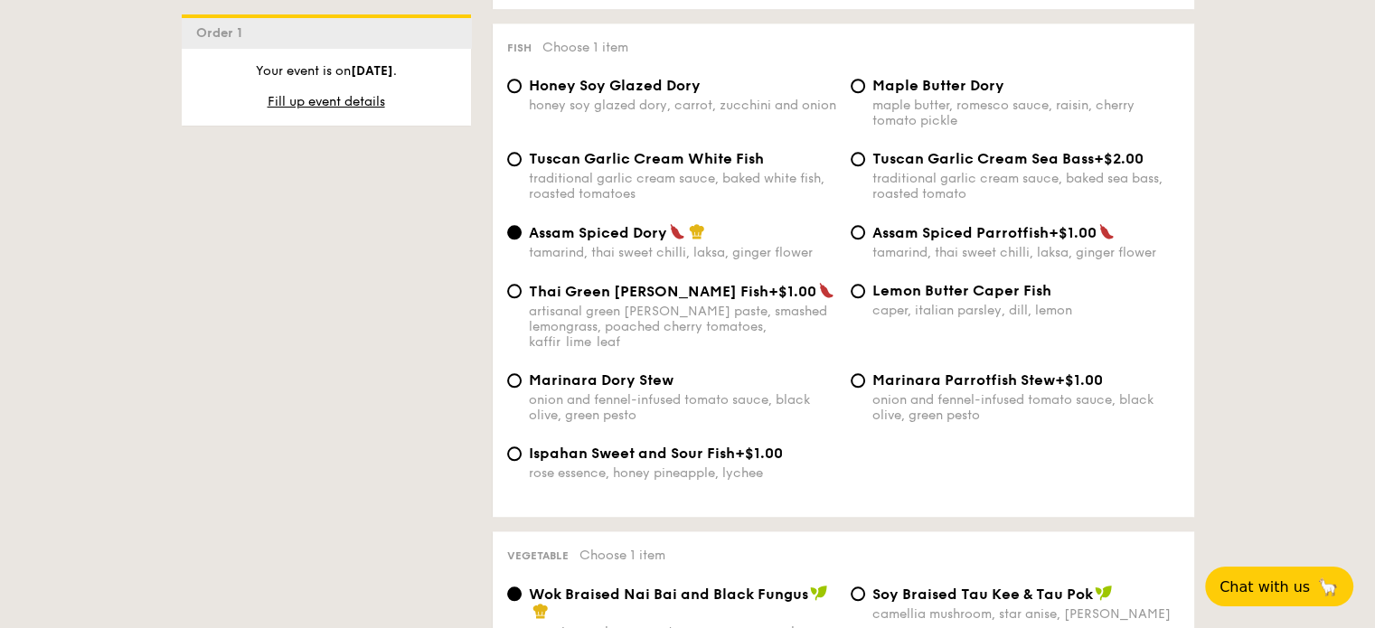
scroll to position [1808, 0]
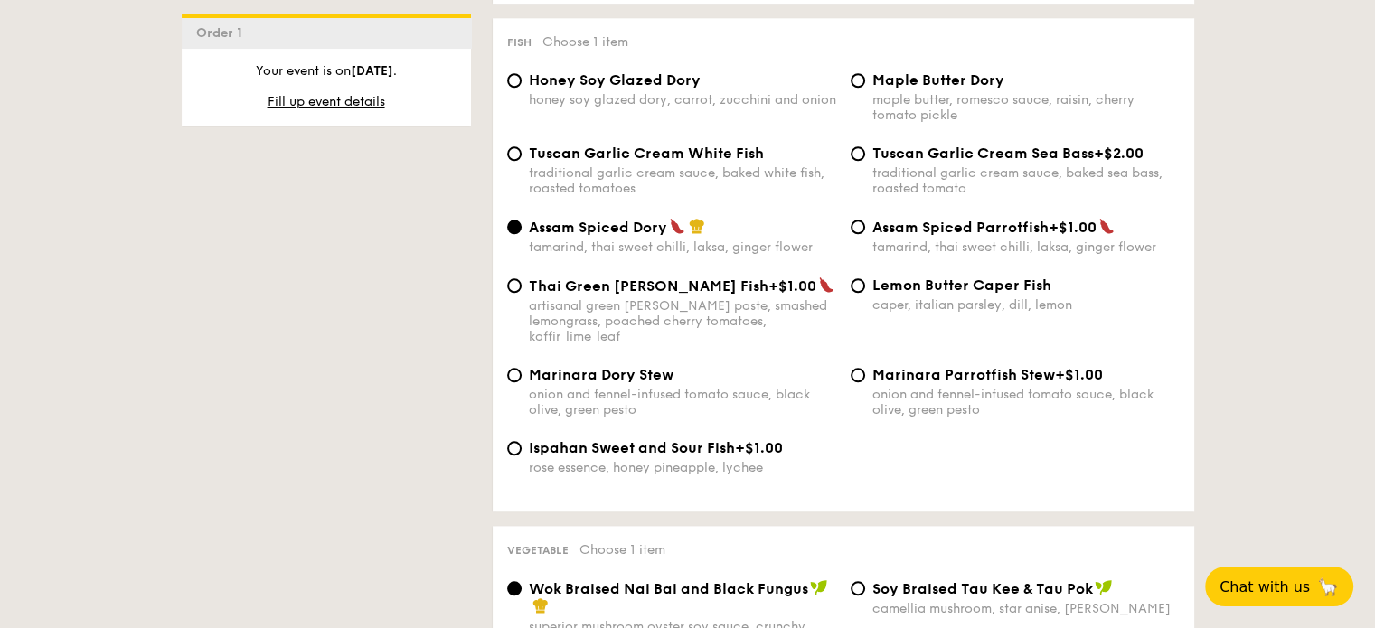
click at [524, 167] on div "Tuscan Garlic Cream White Fish traditional garlic cream sauce, baked white fish…" at bounding box center [671, 171] width 343 height 52
click at [864, 293] on input "Lemon Butter Caper Fish caper, italian parsley, dill, lemon" at bounding box center [858, 285] width 14 height 14
radio input "true"
click at [561, 89] on span "Honey Soy Glazed Dory" at bounding box center [615, 79] width 172 height 17
click at [522, 88] on input "Honey Soy Glazed Dory honey soy glazed dory, carrot, zucchini and onion" at bounding box center [514, 80] width 14 height 14
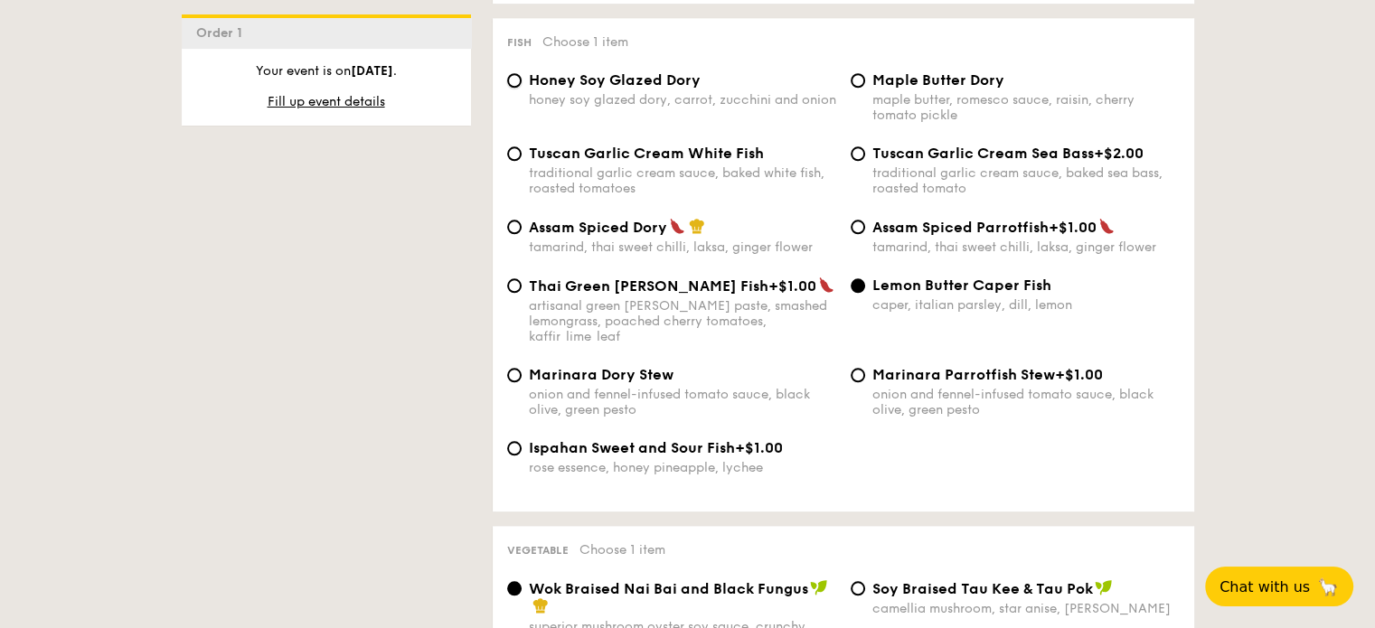
radio input "true"
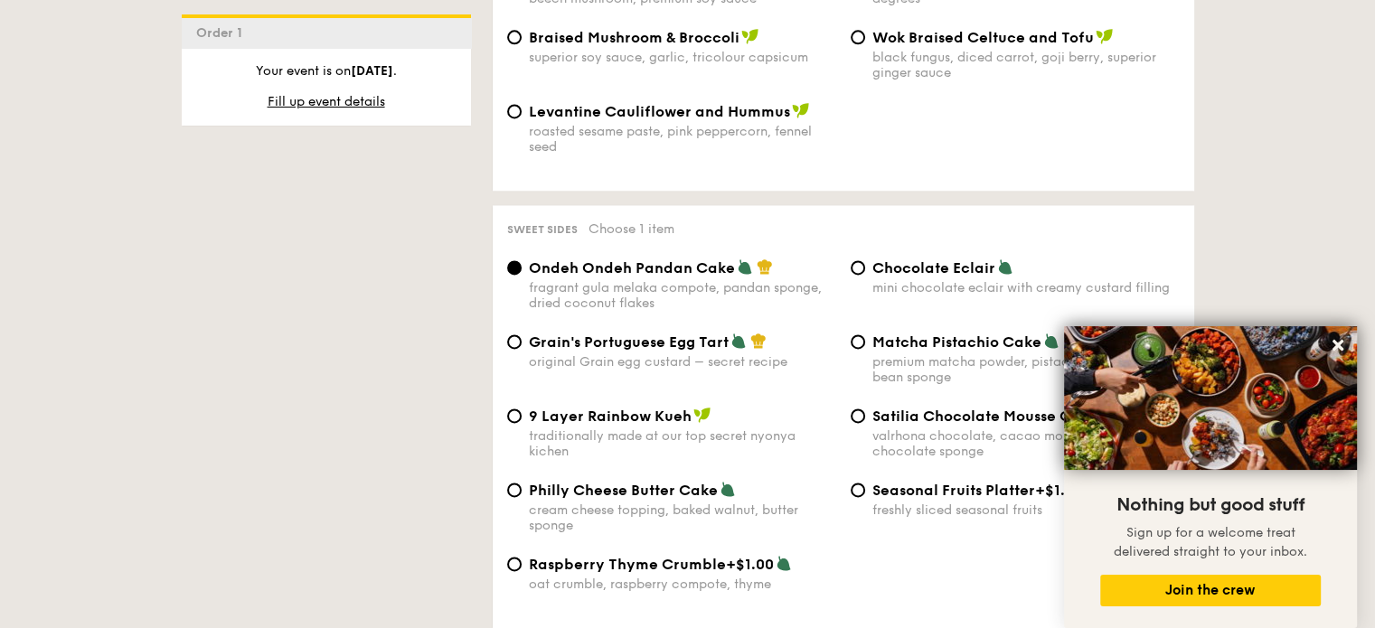
scroll to position [2531, 0]
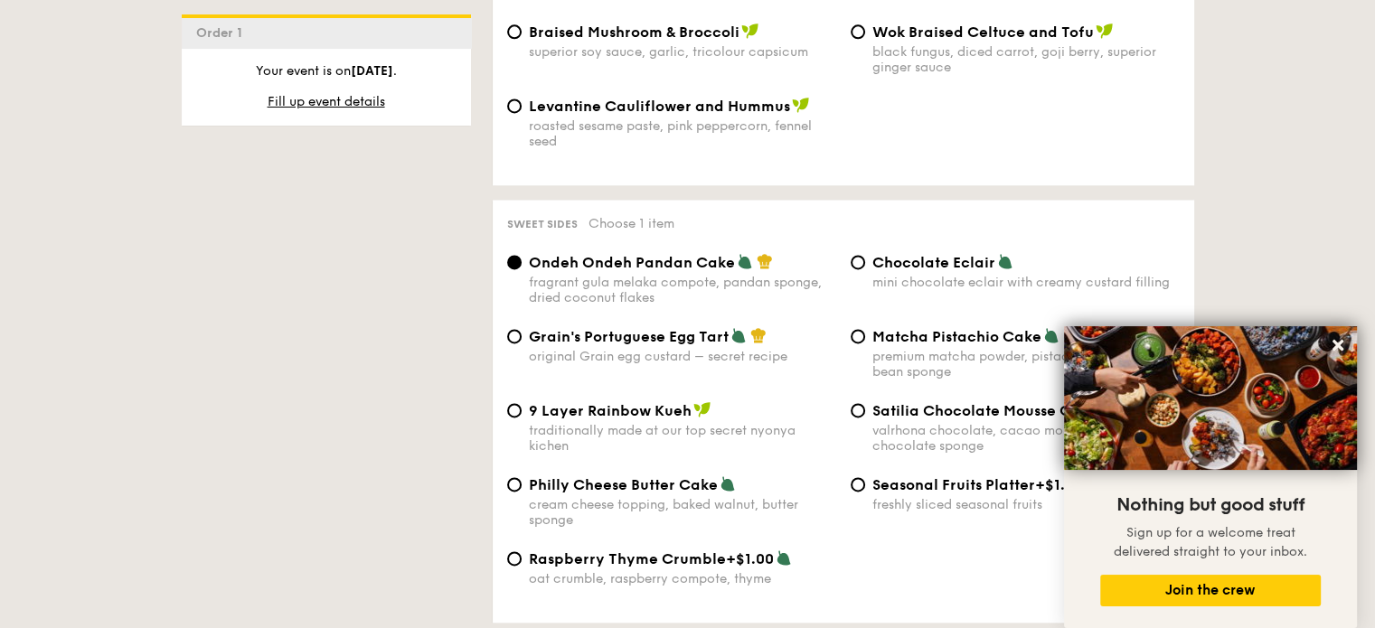
click at [530, 345] on span "Grain's Portuguese Egg Tart" at bounding box center [629, 336] width 200 height 17
click at [522, 343] on input "Grain's Portuguese Egg Tart original Grain egg custard – secret recipe" at bounding box center [514, 336] width 14 height 14
radio input "true"
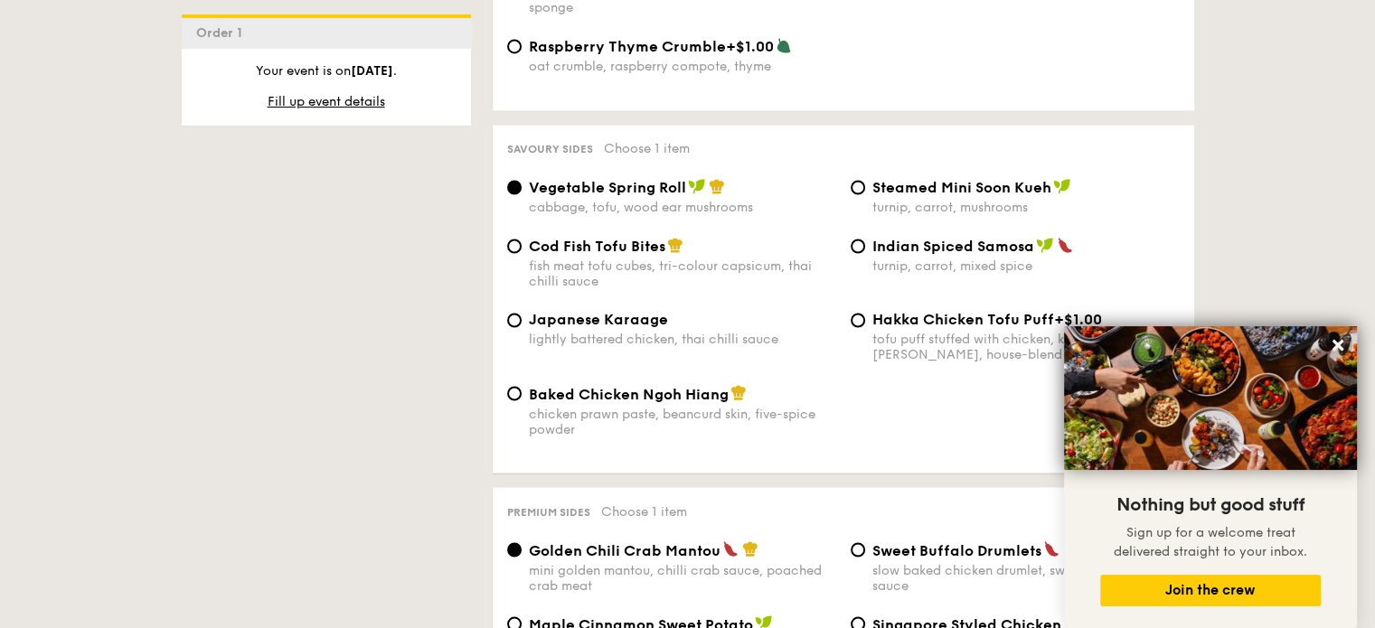
scroll to position [3073, 0]
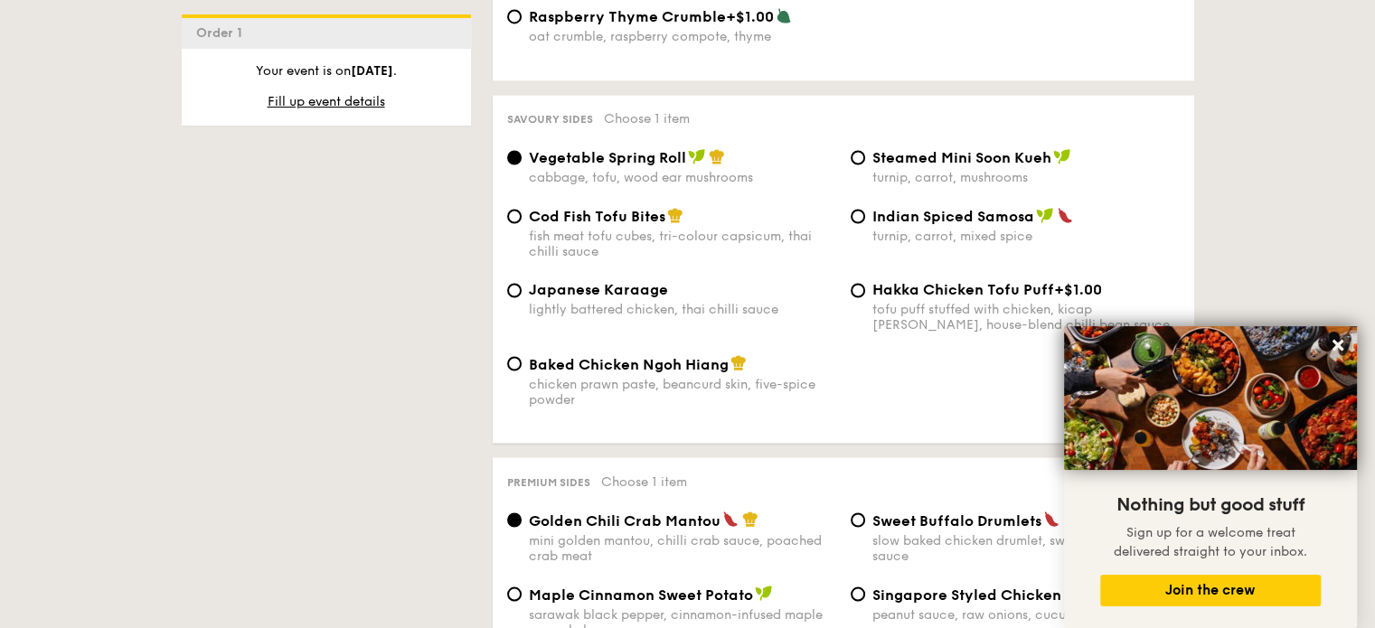
click at [669, 245] on div "Cod Fish Tofu Bites fish meat tofu cubes, tri-colour capsicum, thai chilli sauce" at bounding box center [682, 233] width 307 height 52
click at [522, 223] on input "Cod Fish Tofu Bites fish meat tofu cubes, tri-colour capsicum, thai chilli sauce" at bounding box center [514, 216] width 14 height 14
radio input "true"
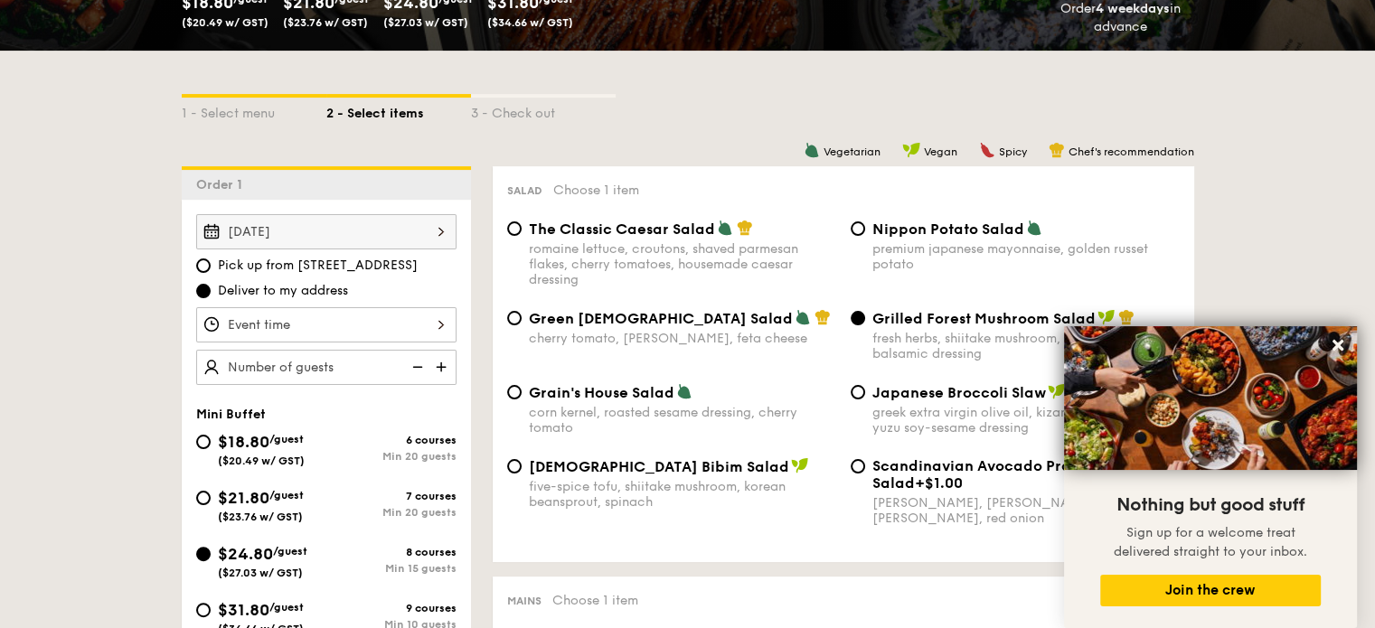
scroll to position [408, 0]
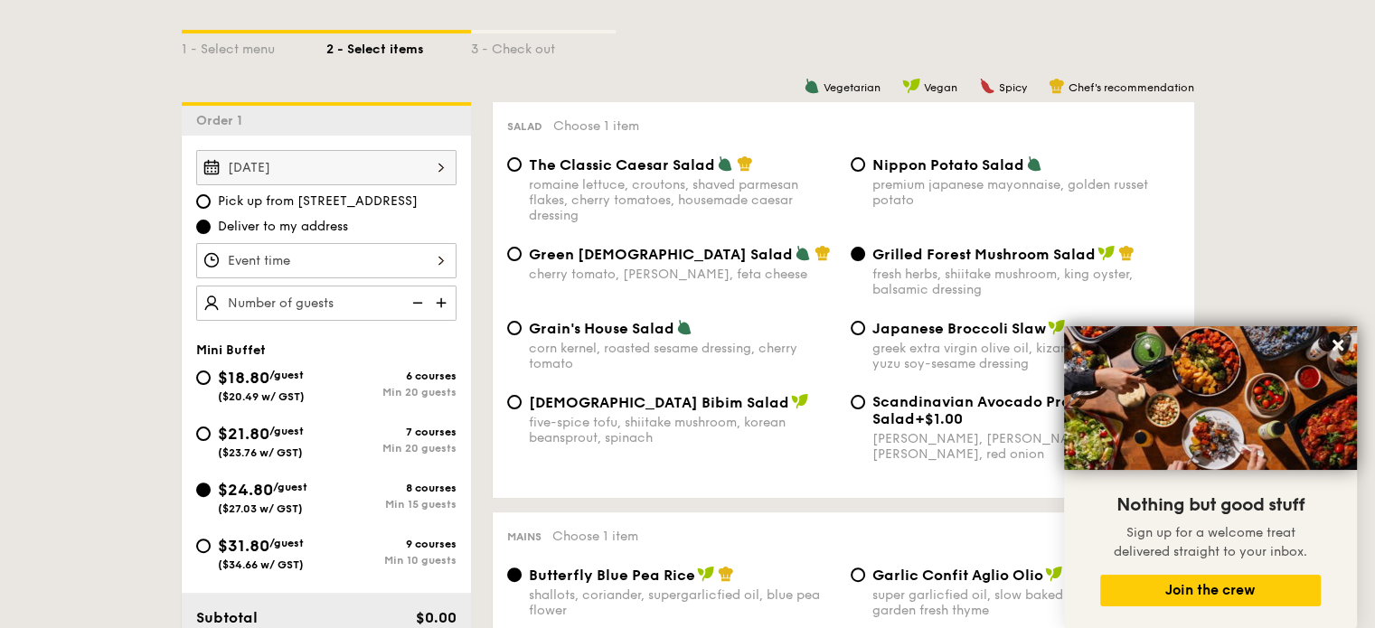
click at [435, 263] on div at bounding box center [326, 260] width 260 height 35
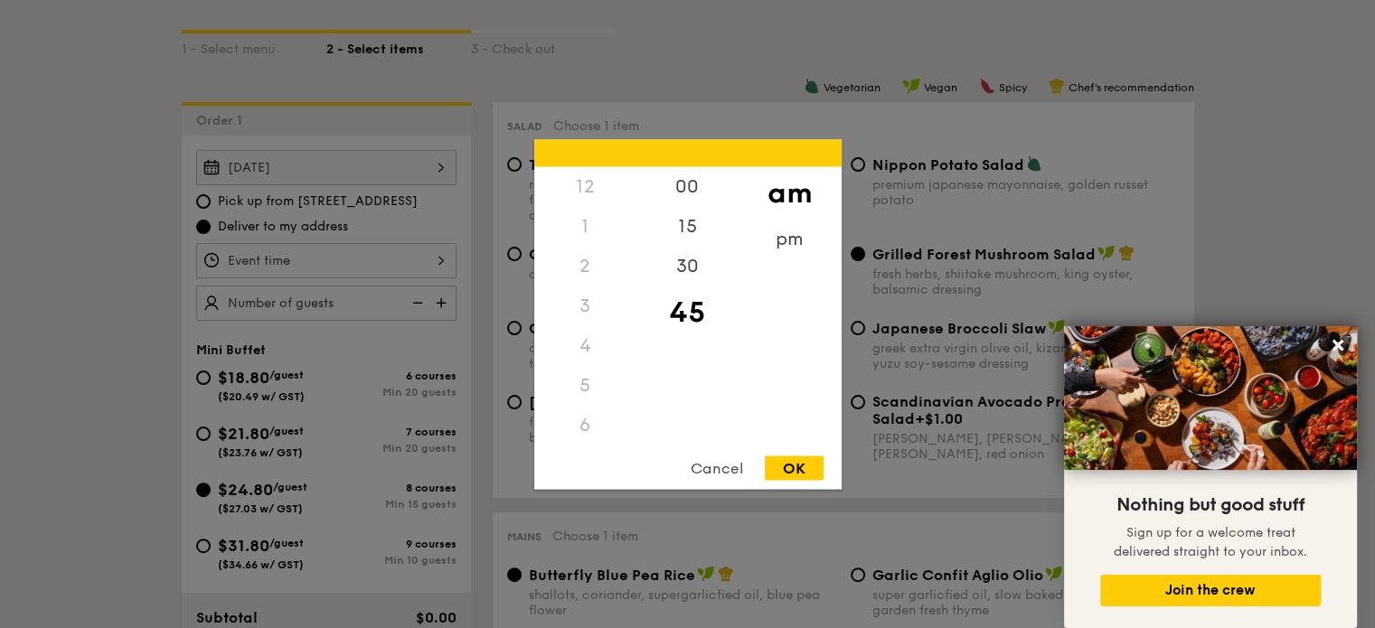
scroll to position [214, 0]
click at [785, 242] on div "pm" at bounding box center [790, 245] width 102 height 52
click at [598, 182] on div "12" at bounding box center [585, 192] width 102 height 52
drag, startPoint x: 669, startPoint y: 188, endPoint x: 715, endPoint y: 250, distance: 77.6
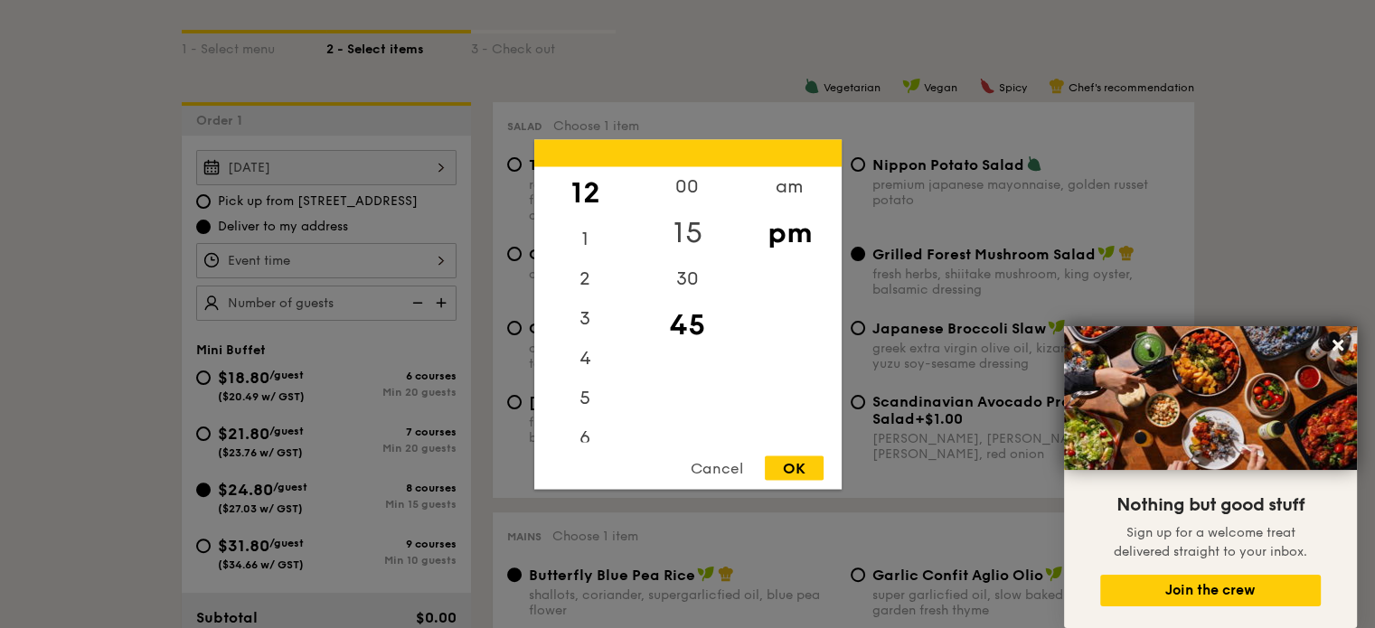
click at [669, 188] on div "00" at bounding box center [687, 186] width 102 height 40
click at [767, 462] on div "OK" at bounding box center [794, 468] width 59 height 24
type input "12:00PM"
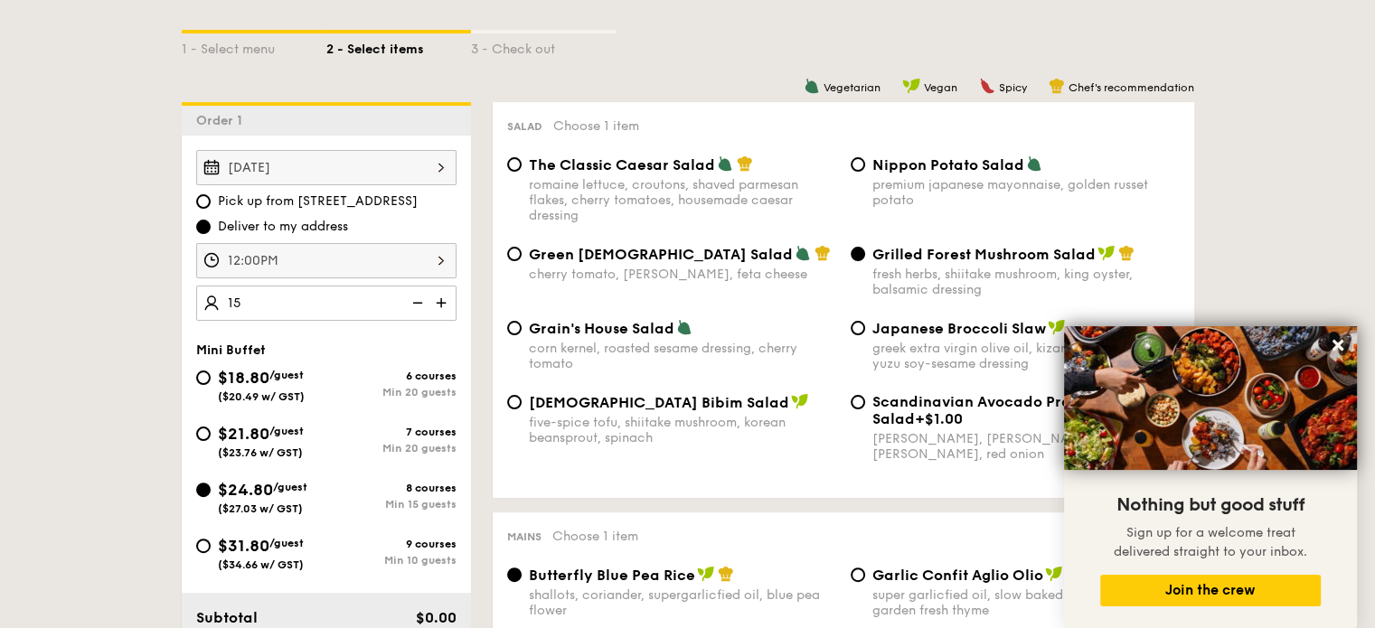
type input "15 guests"
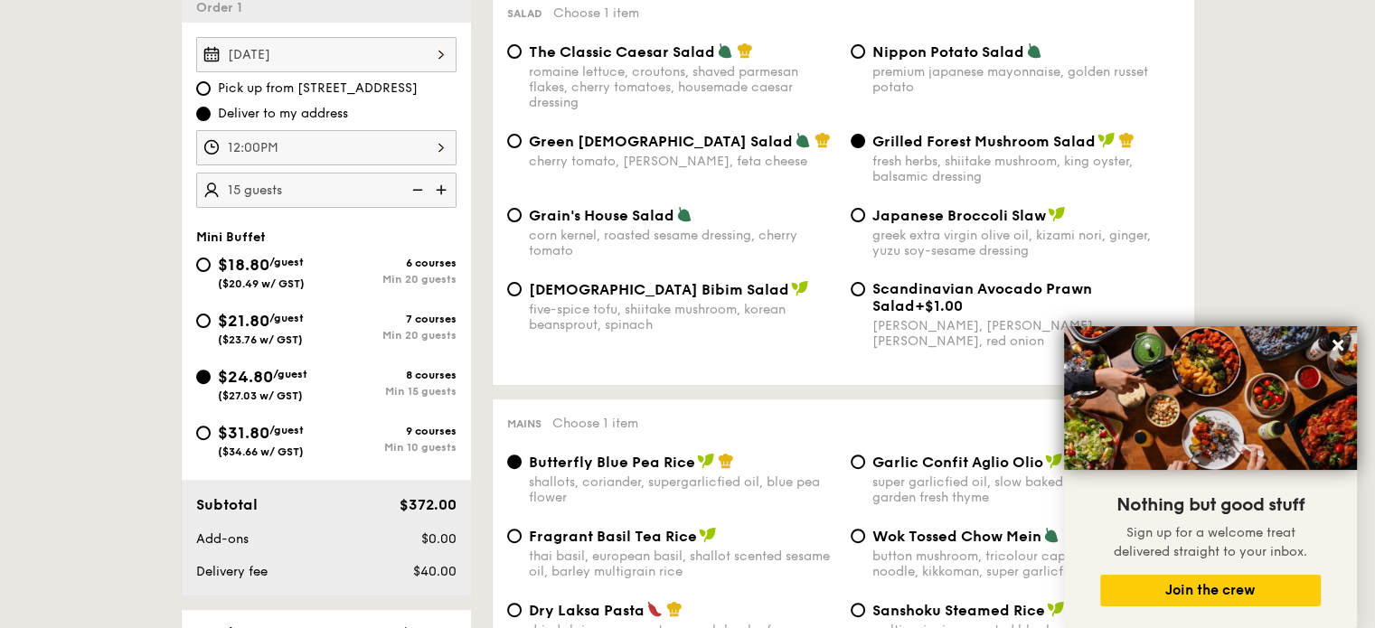
scroll to position [709, 0]
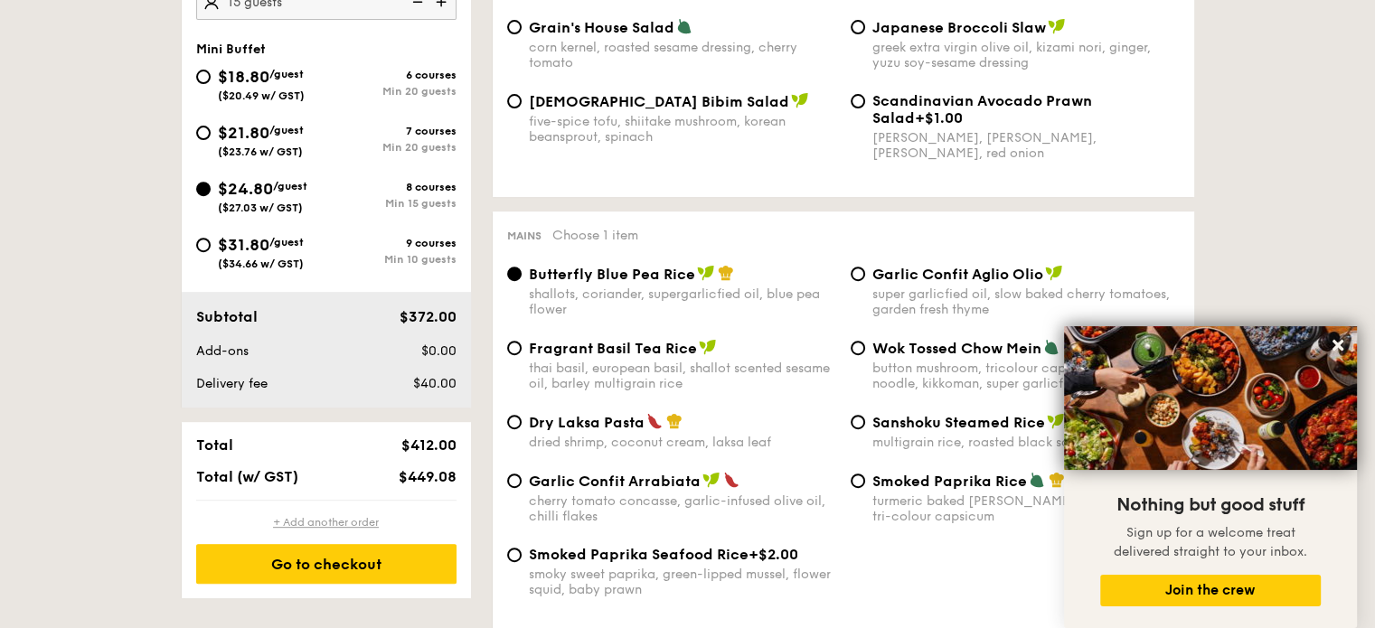
click at [327, 522] on div "+ Add another order" at bounding box center [326, 522] width 260 height 14
radio input "true"
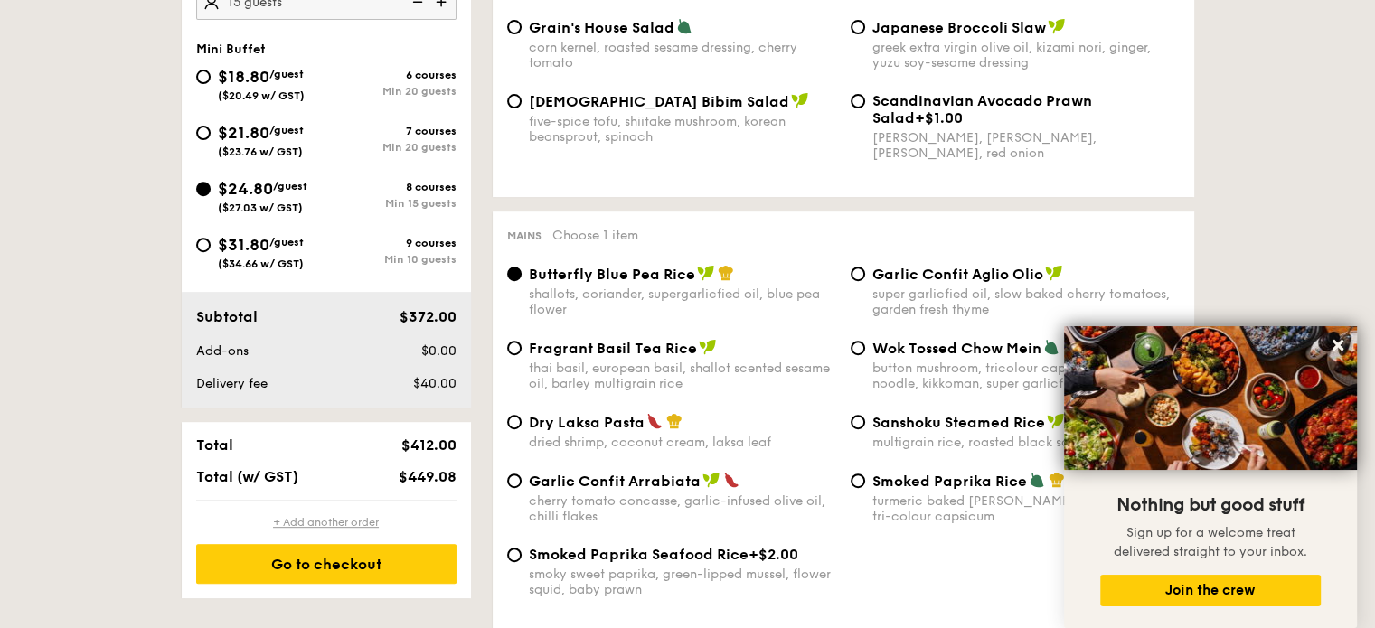
radio input "true"
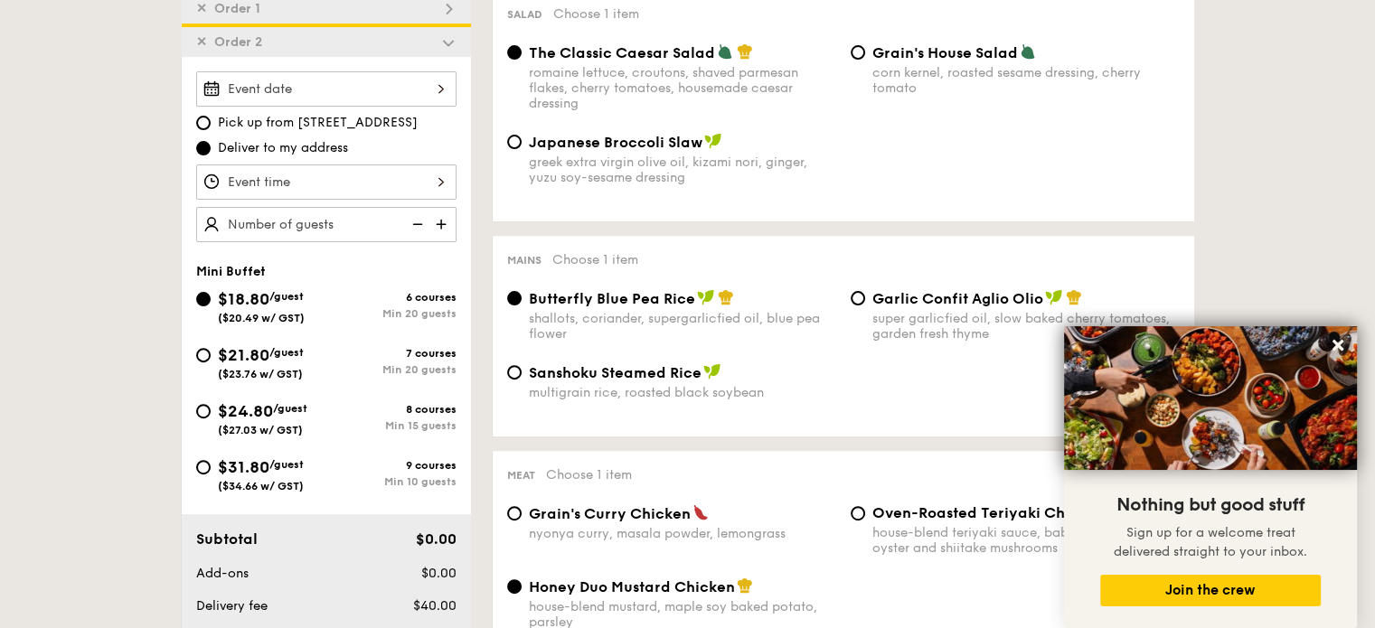
scroll to position [516, 0]
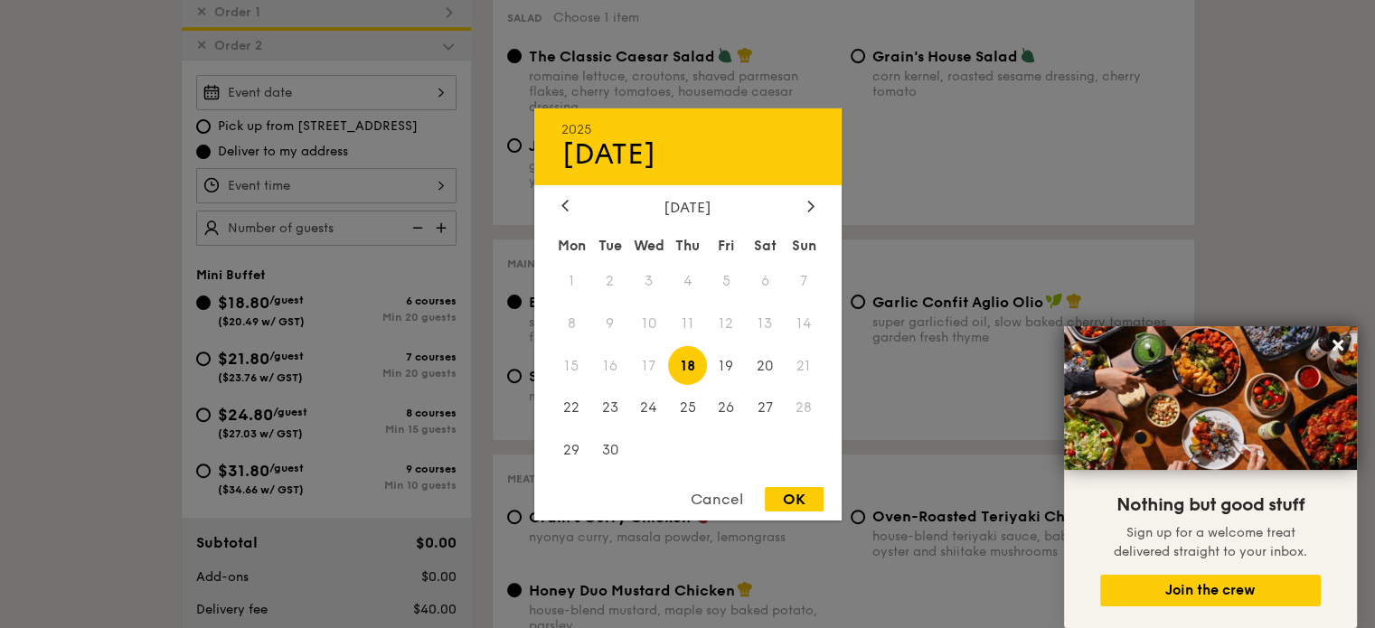
click at [392, 97] on div "2025 Sep 18 September 2025 Mon Tue Wed Thu Fri Sat Sun 1 2 3 4 5 6 7 8 9 10 11 …" at bounding box center [326, 92] width 260 height 35
click at [657, 357] on span "17" at bounding box center [648, 365] width 39 height 39
click at [724, 504] on div "Cancel" at bounding box center [717, 499] width 89 height 24
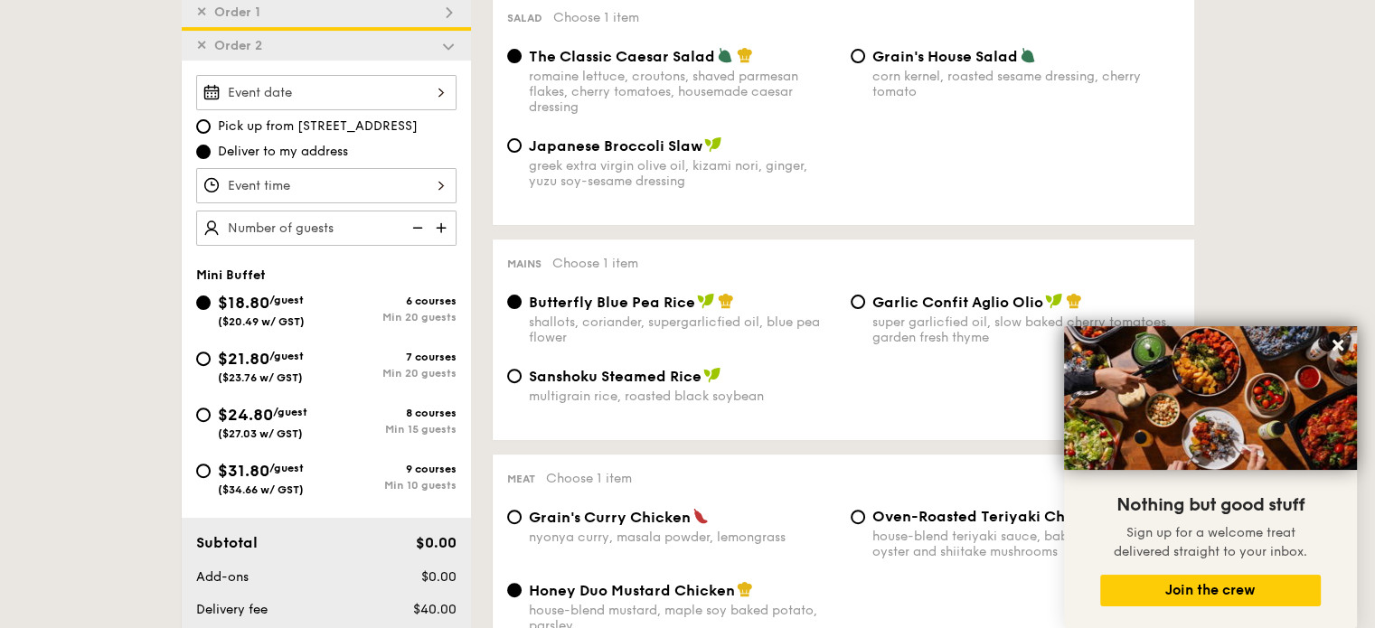
click at [329, 382] on div "$21.80 /guest ($23.76 w/ GST) 7 courses Min 20 guests" at bounding box center [326, 365] width 260 height 38
click at [264, 373] on span "($23.76 w/ GST)" at bounding box center [260, 378] width 85 height 13
click at [211, 366] on input "$21.80 /guest ($23.76 w/ GST) 7 courses Min 20 guests" at bounding box center [203, 359] width 14 height 14
radio input "true"
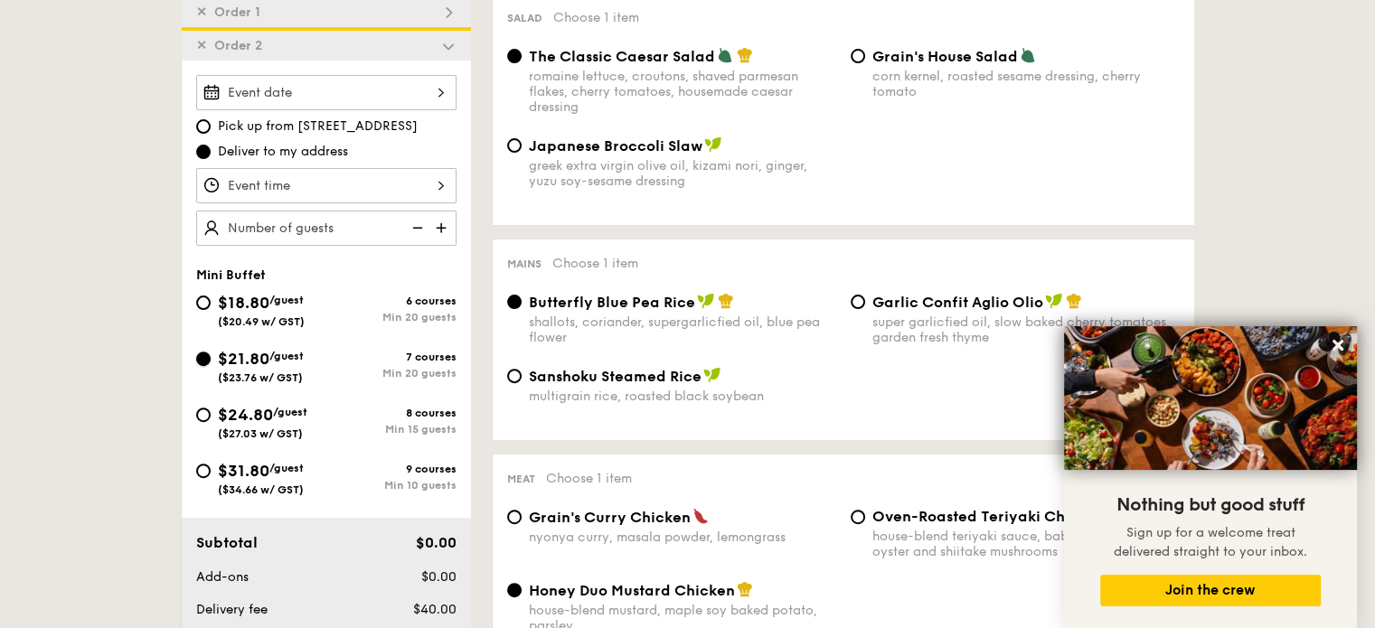
radio input "true"
radio input "false"
radio input "true"
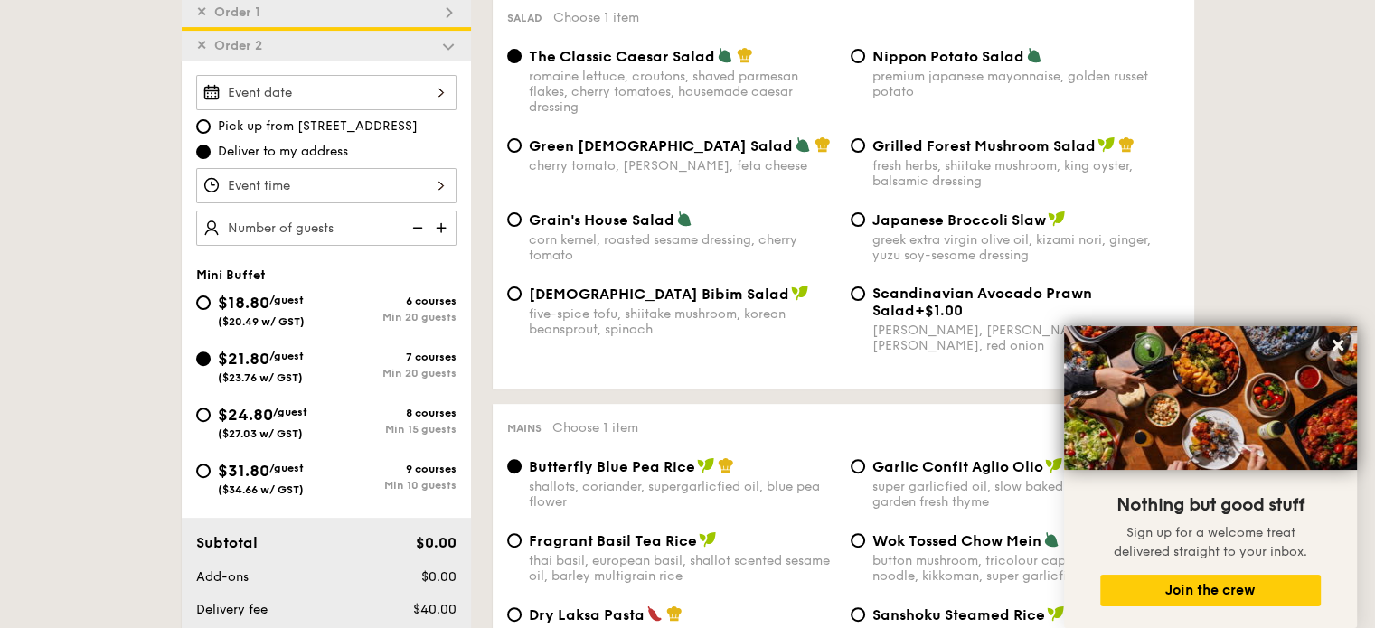
click at [257, 415] on span "$24.80" at bounding box center [245, 415] width 55 height 20
click at [211, 415] on input "$24.80 /guest ($27.03 w/ GST) 8 courses Min 15 guests" at bounding box center [203, 415] width 14 height 14
radio input "true"
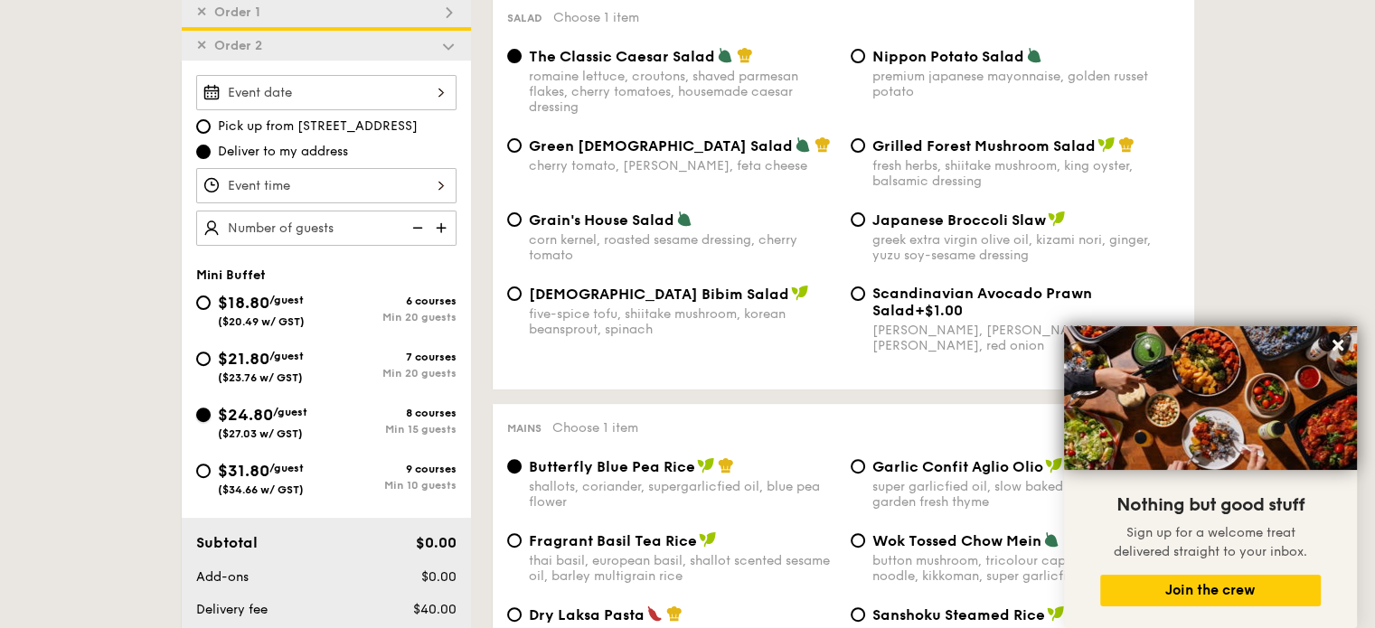
radio input "true"
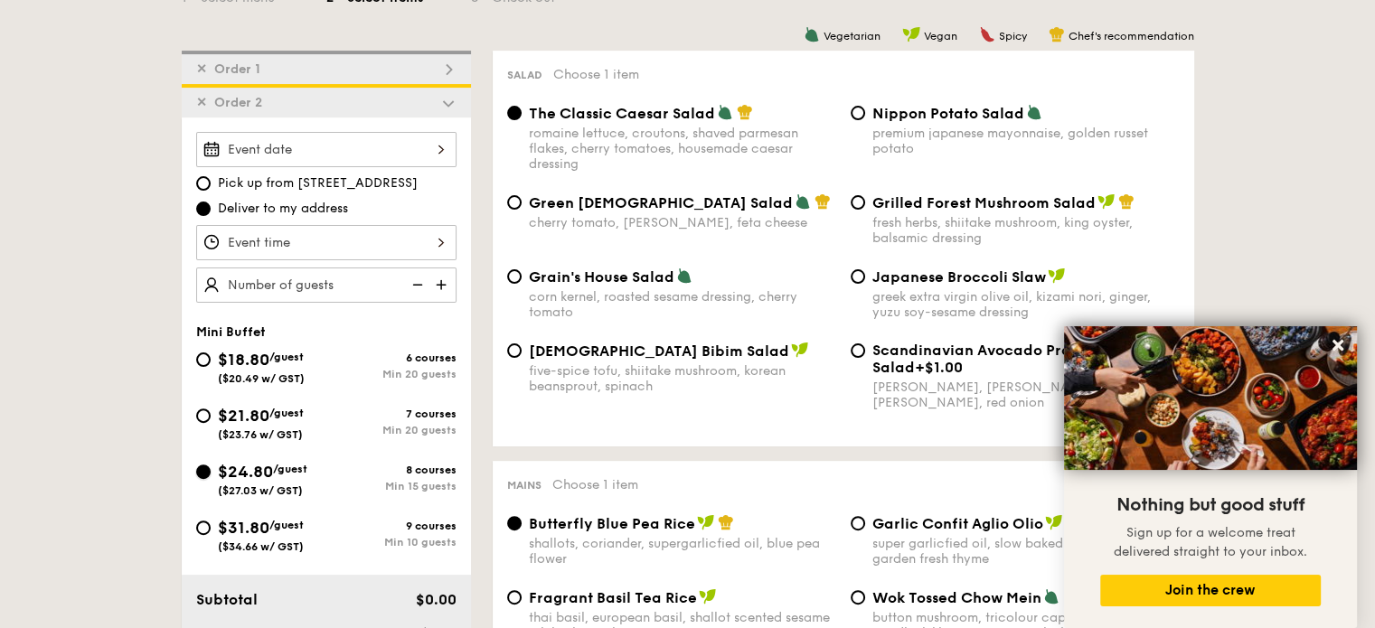
scroll to position [456, 0]
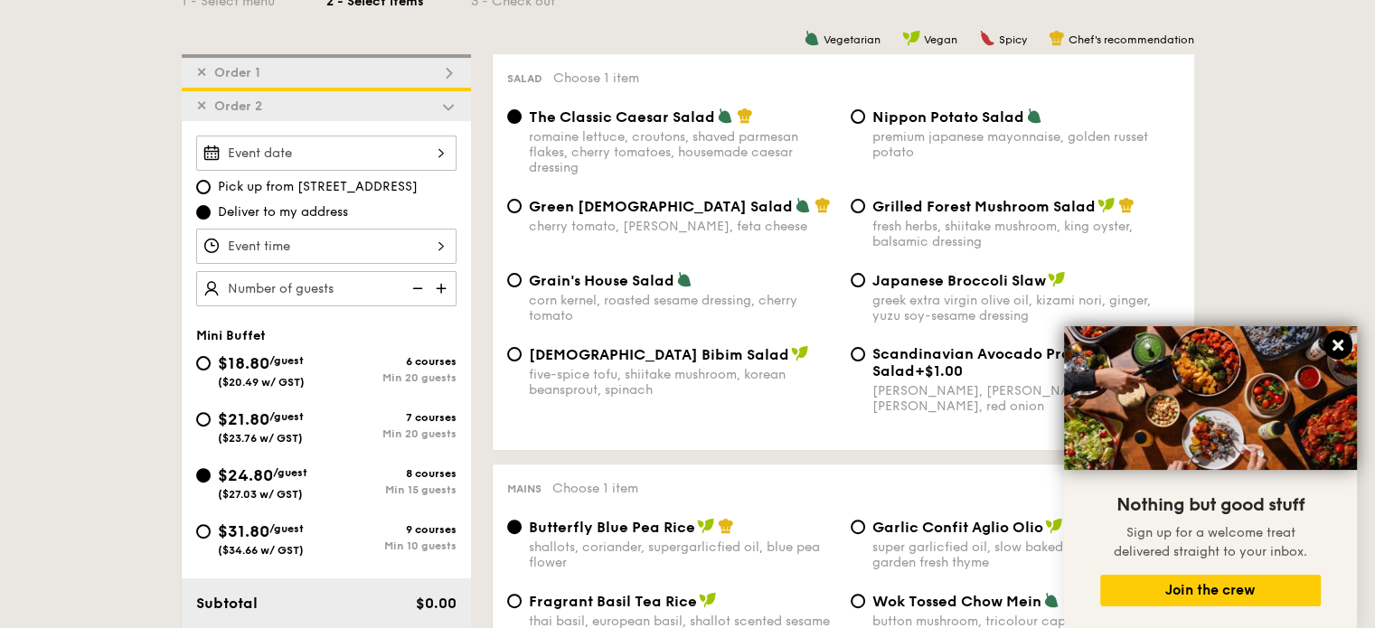
click at [1336, 339] on icon at bounding box center [1338, 345] width 16 height 16
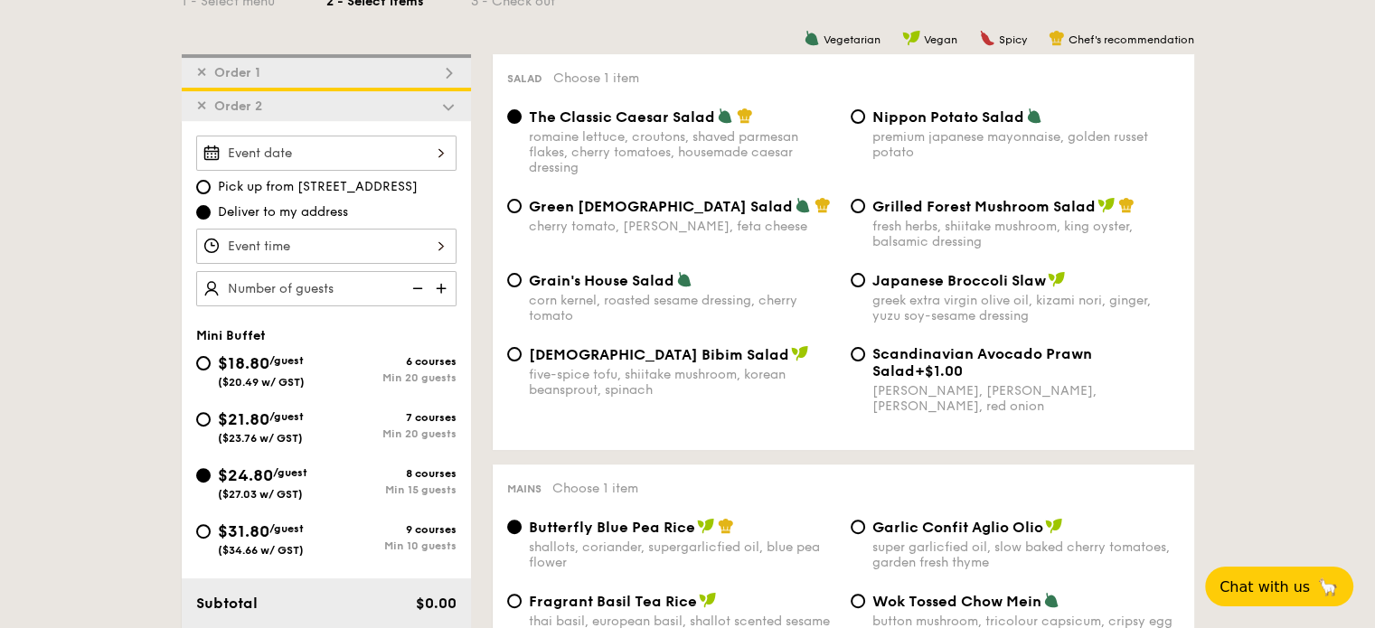
drag, startPoint x: 795, startPoint y: 484, endPoint x: 770, endPoint y: 455, distance: 38.4
click at [795, 484] on div "Mains Choose 1 item" at bounding box center [843, 487] width 673 height 17
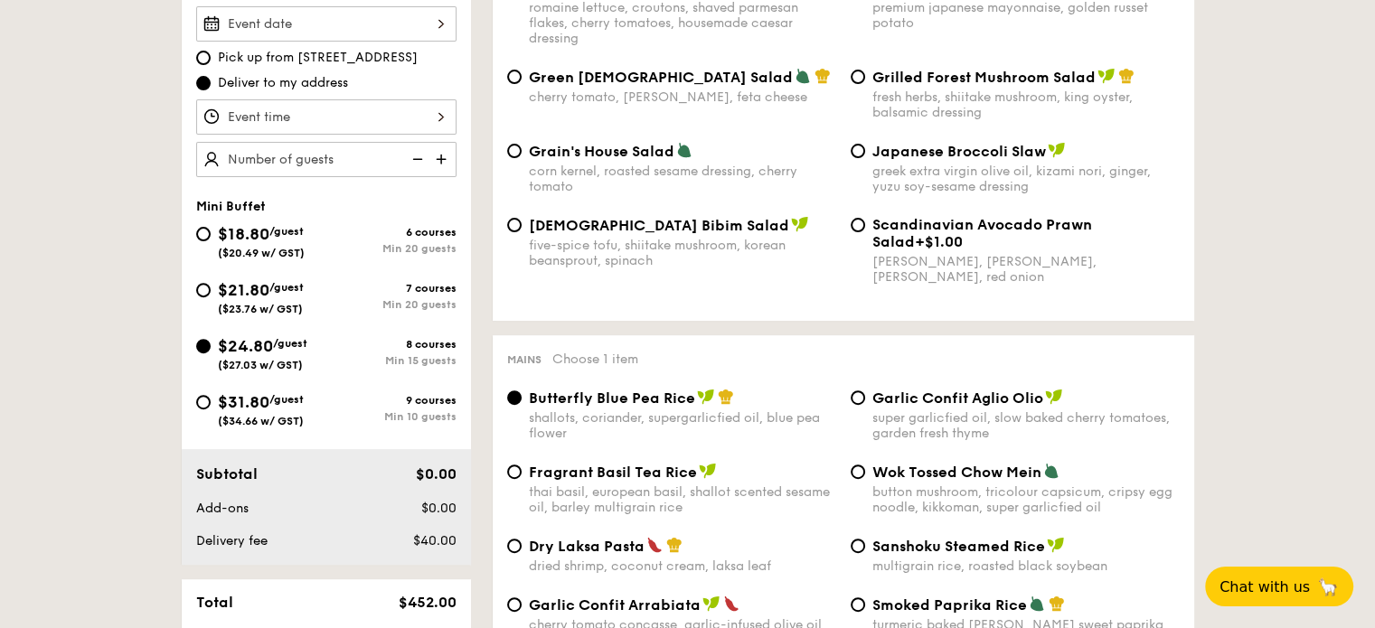
scroll to position [636, 0]
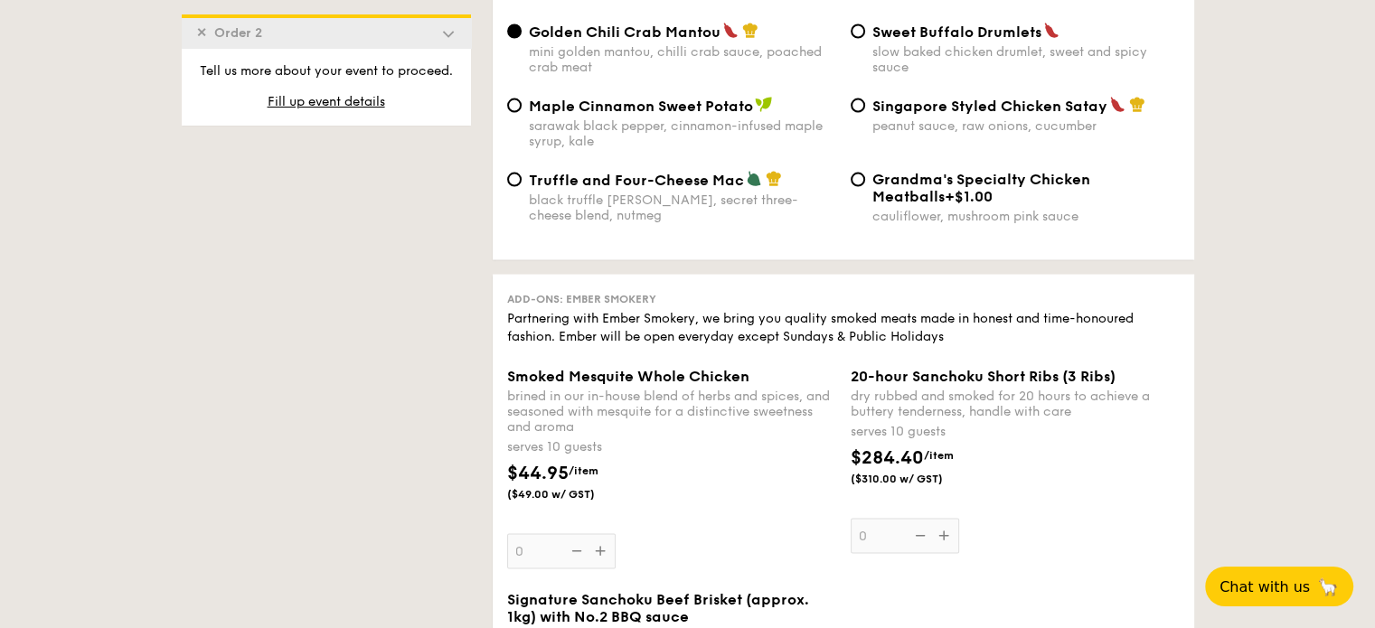
scroll to position [3491, 0]
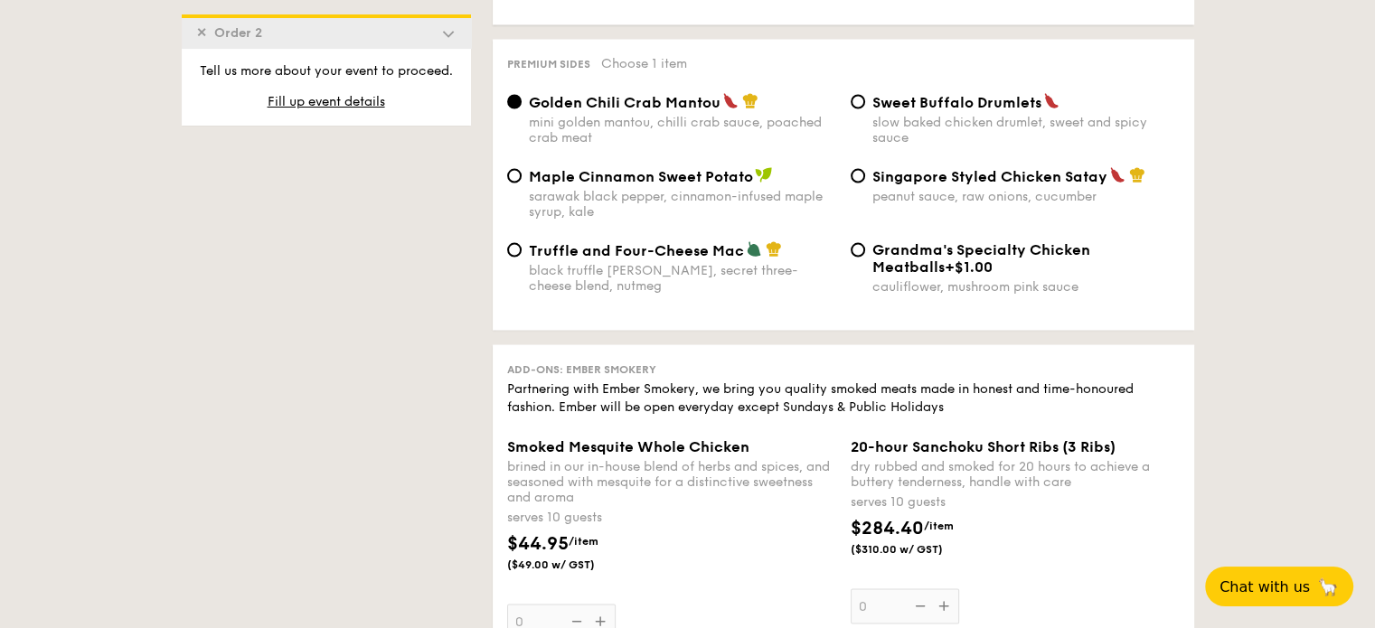
drag, startPoint x: 505, startPoint y: 136, endPoint x: 1152, endPoint y: 318, distance: 671.4
copy div "Salad Choose 1 item The Classic Caesar Salad romaine lettuce, croutons, shaved …"
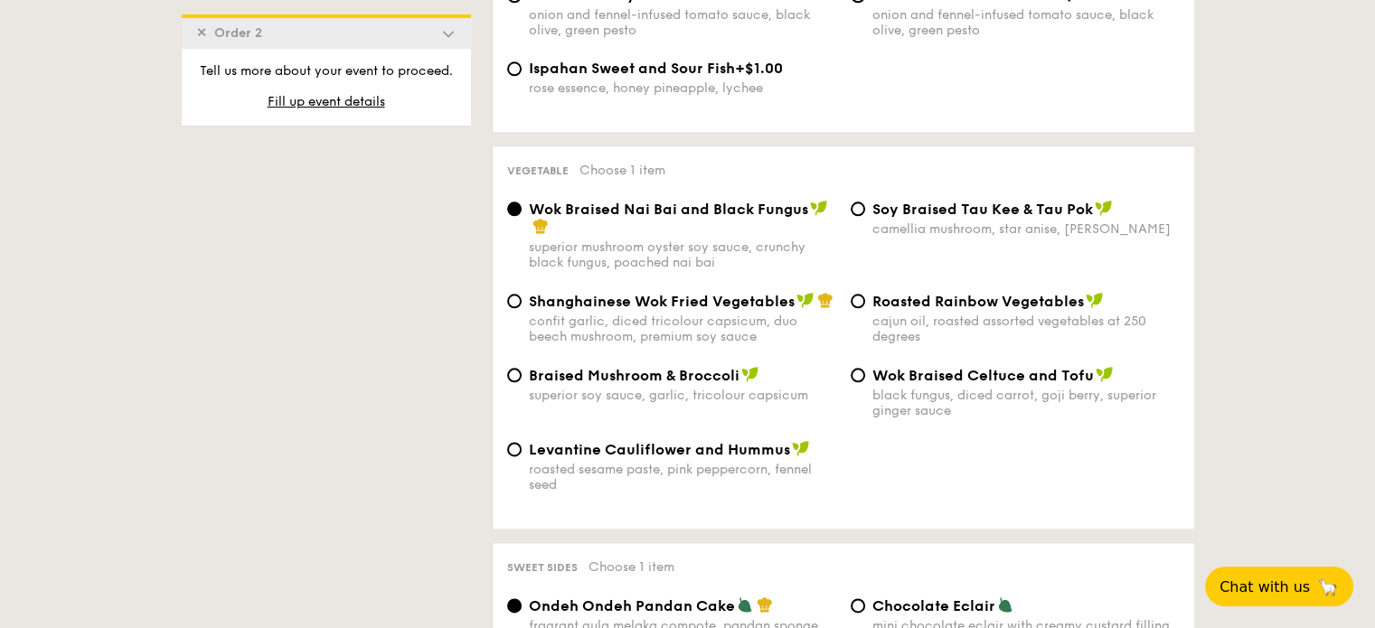
scroll to position [2045, 0]
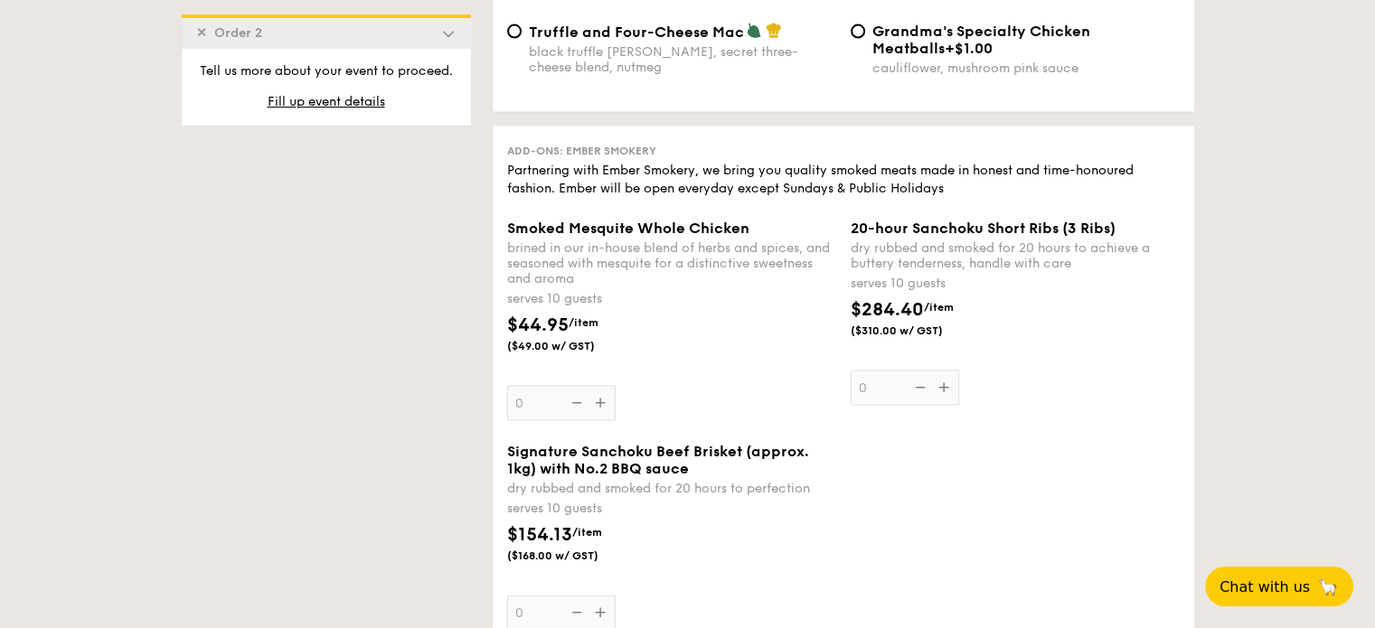
scroll to position [3600, 0]
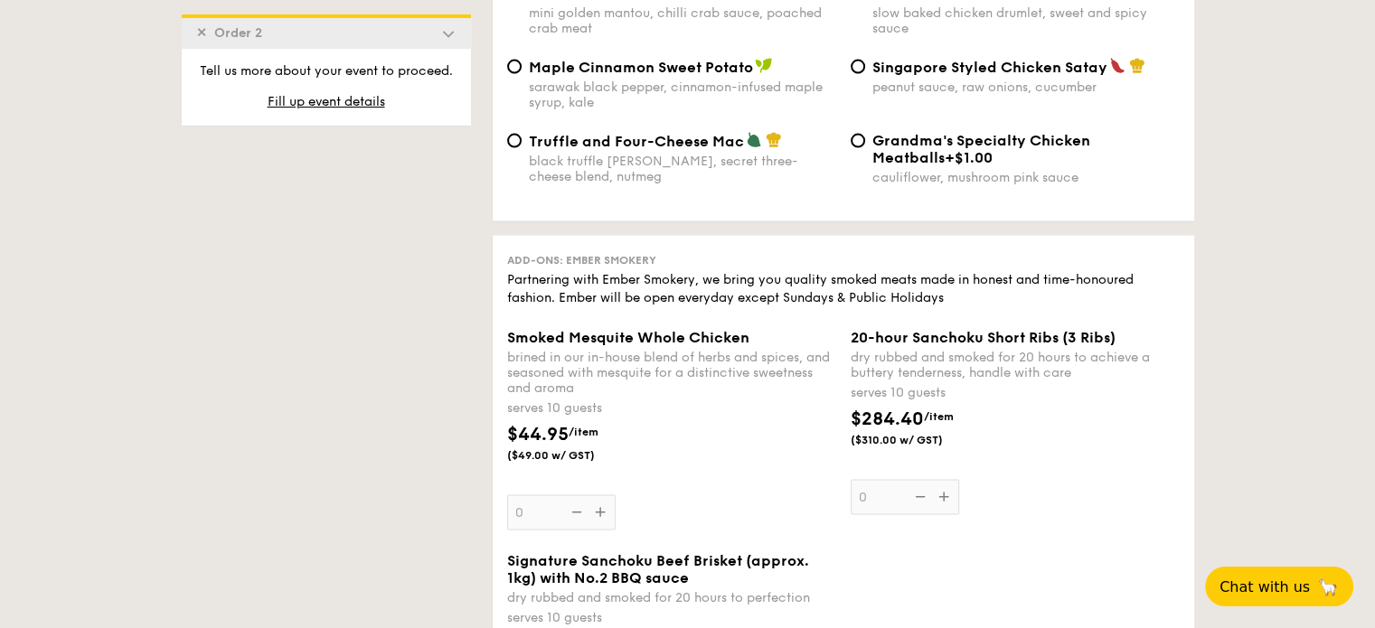
drag, startPoint x: 506, startPoint y: 415, endPoint x: 1125, endPoint y: 197, distance: 655.6
copy div "Salad Choose 1 item The Classic Caesar Salad romaine lettuce, croutons, shaved …"
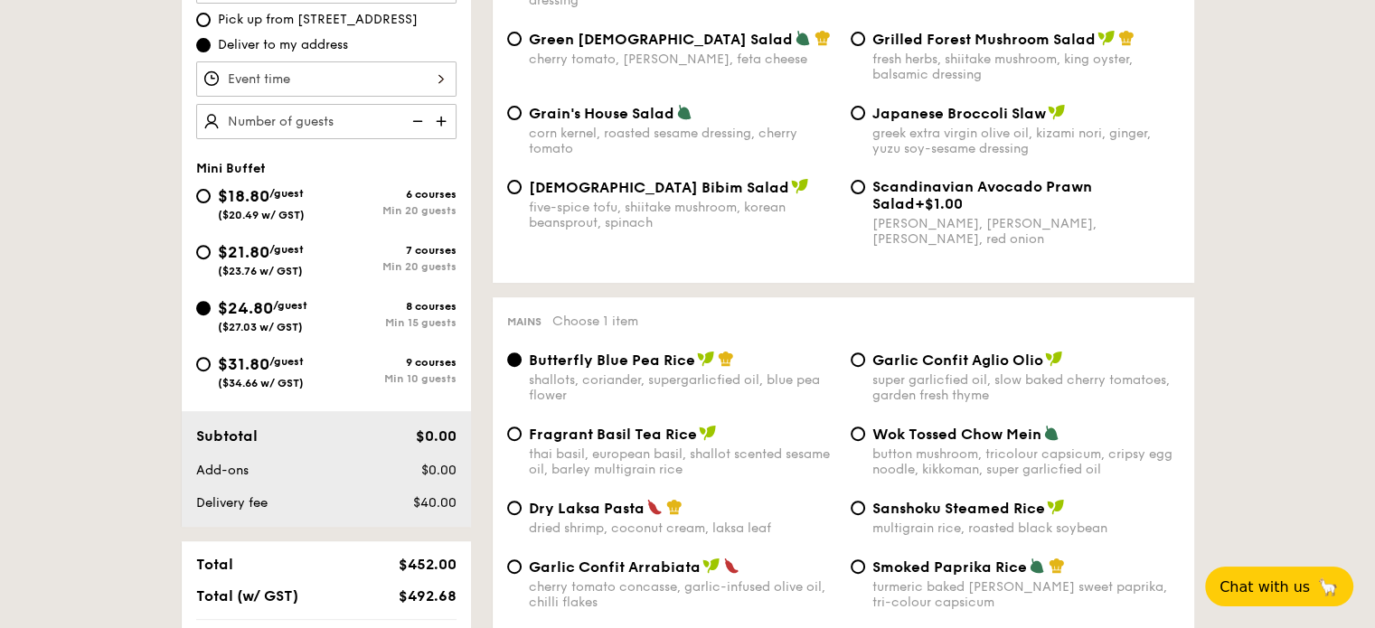
scroll to position [503, 0]
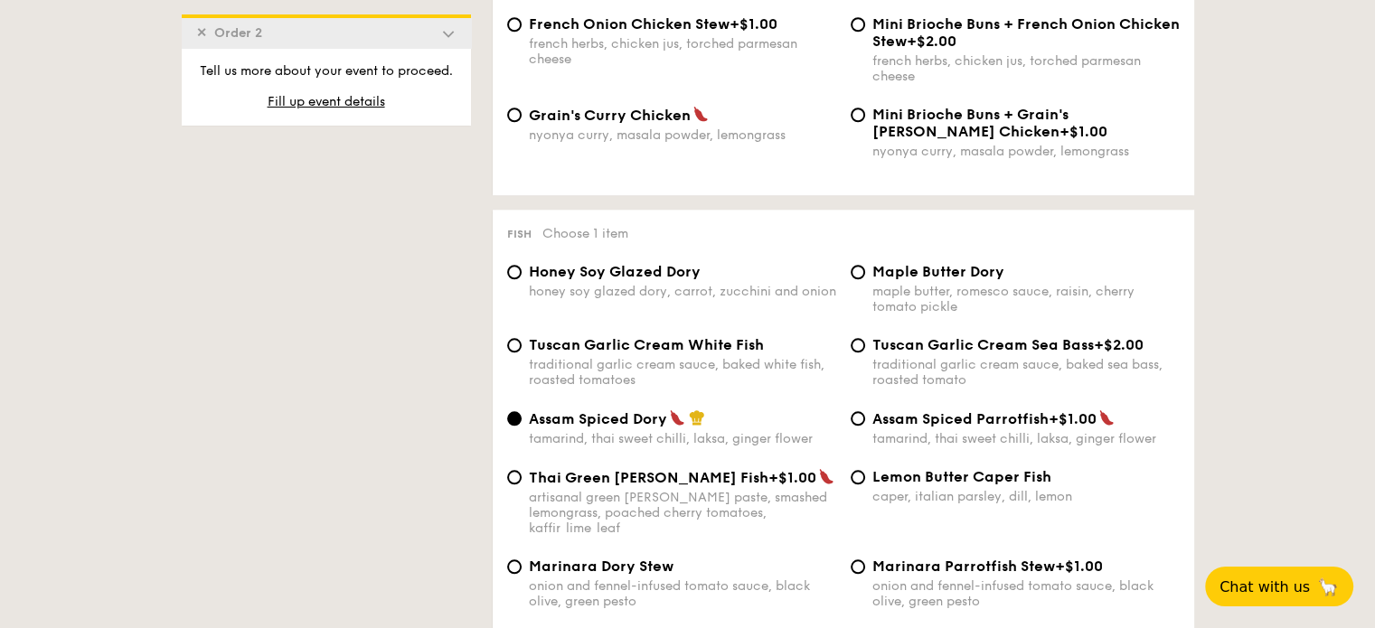
scroll to position [1769, 0]
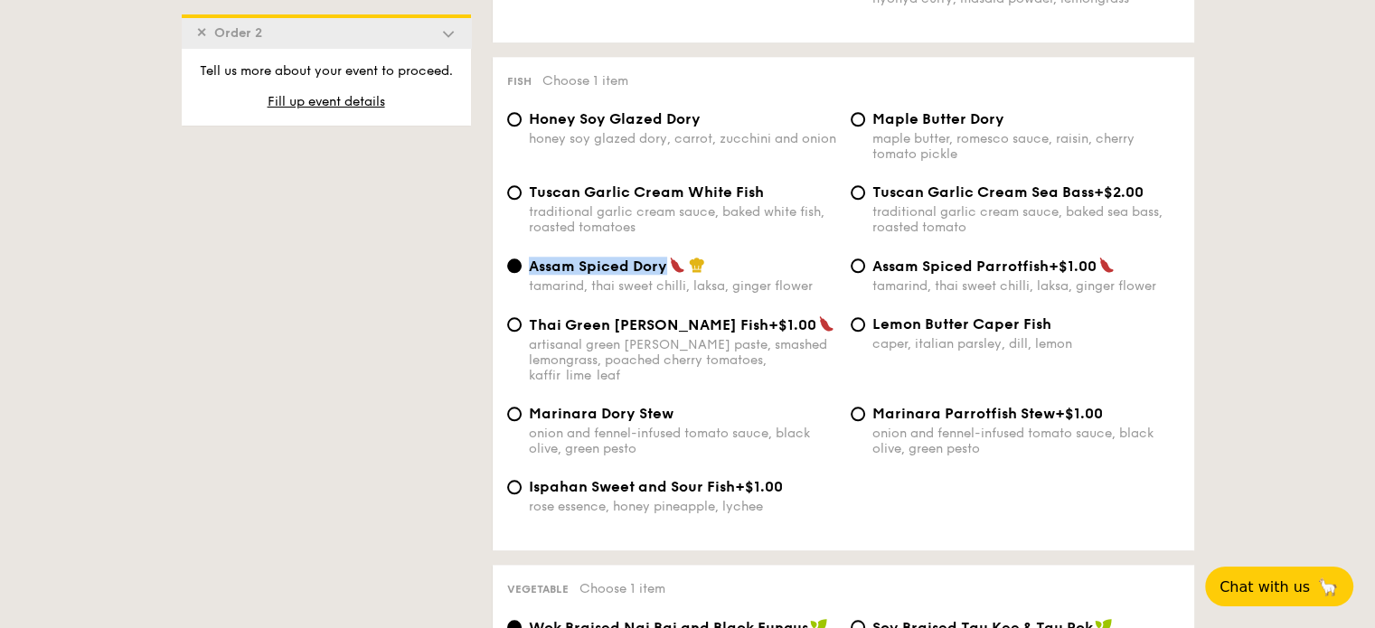
drag, startPoint x: 540, startPoint y: 281, endPoint x: 663, endPoint y: 285, distance: 123.0
click at [663, 275] on span "Assam Spiced Dory" at bounding box center [598, 266] width 138 height 17
copy span "Assam Spiced Dory"
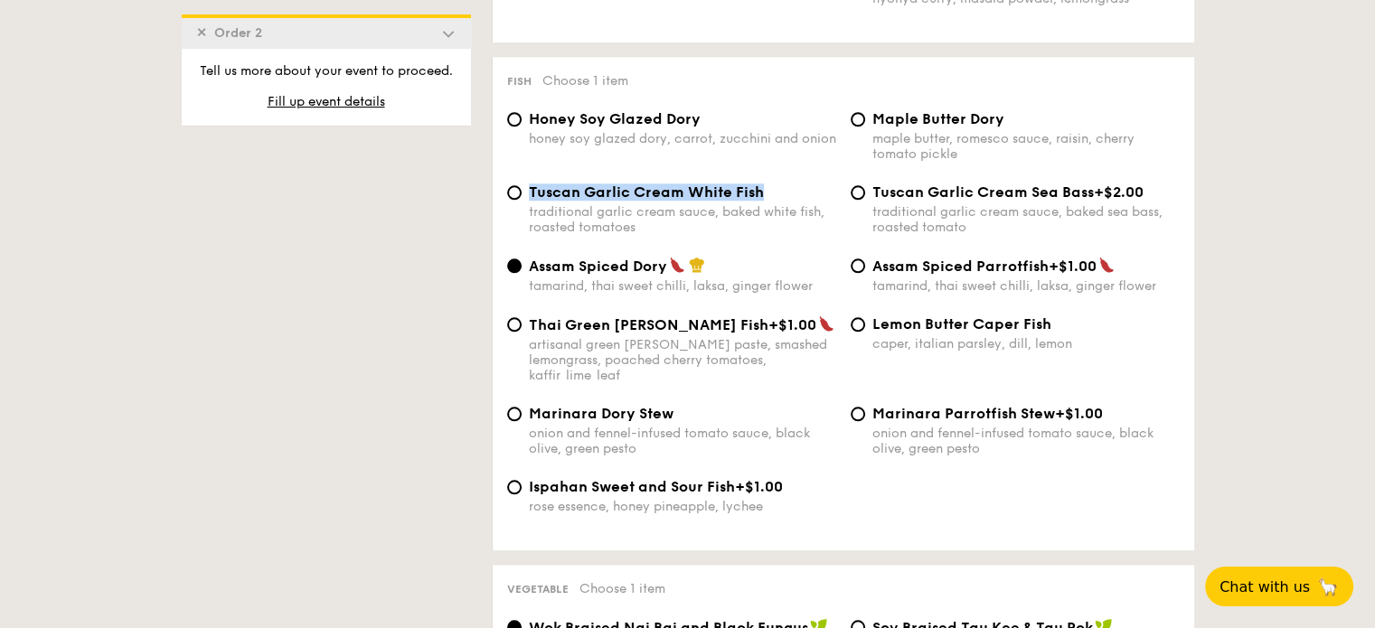
drag, startPoint x: 762, startPoint y: 205, endPoint x: 530, endPoint y: 210, distance: 232.4
click at [530, 201] on div "Tuscan Garlic Cream White Fish" at bounding box center [682, 192] width 307 height 17
copy span "Tuscan Garlic Cream White Fish"
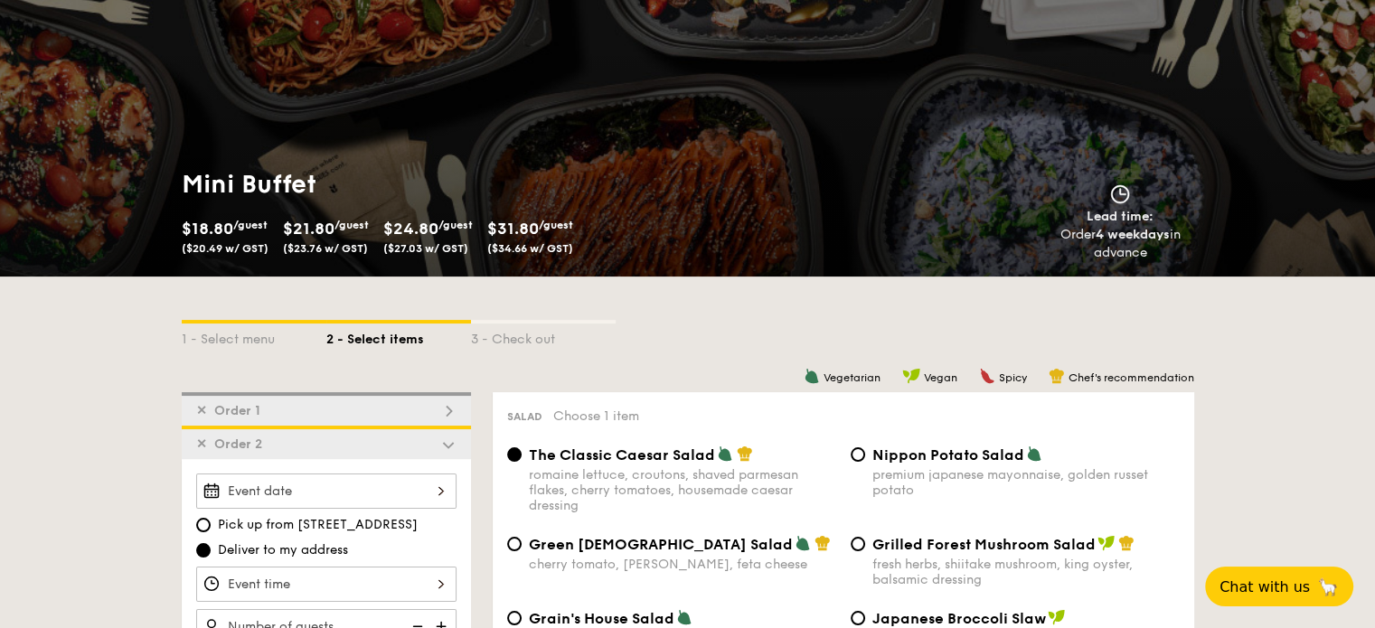
scroll to position [0, 0]
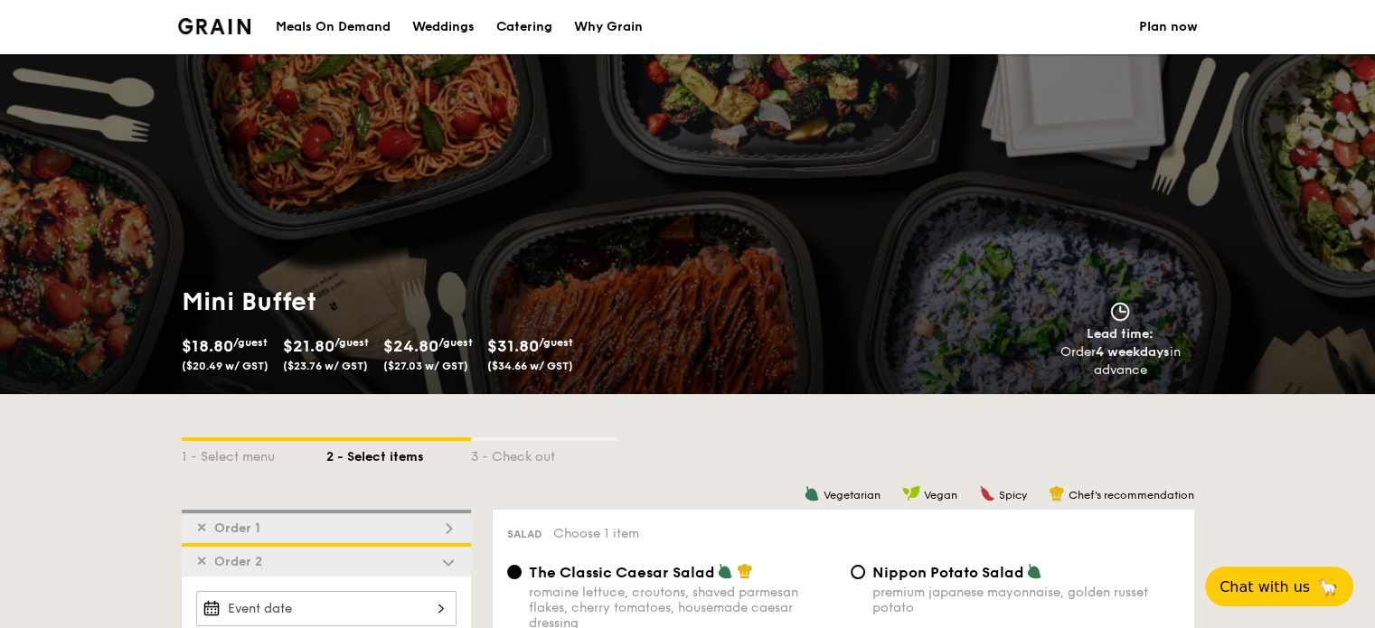
click at [186, 35] on li at bounding box center [222, 27] width 88 height 54
click at [318, 30] on div "Meals On Demand" at bounding box center [333, 27] width 115 height 54
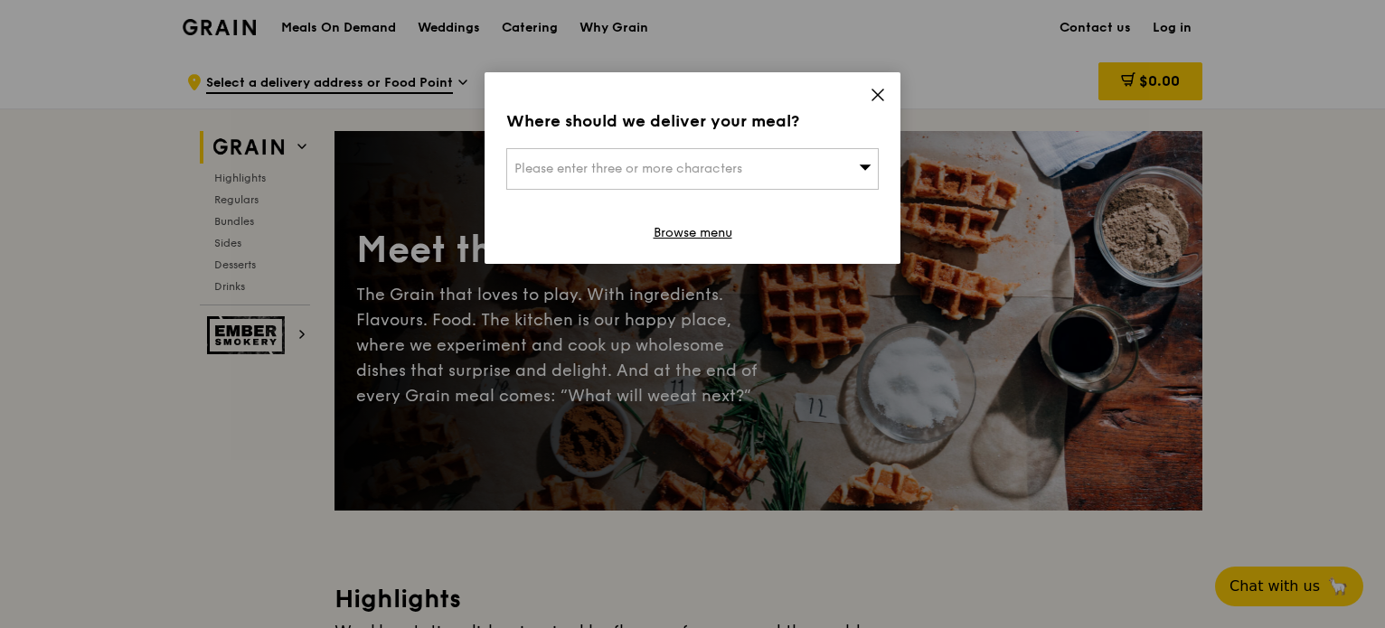
click at [870, 98] on icon at bounding box center [878, 95] width 16 height 16
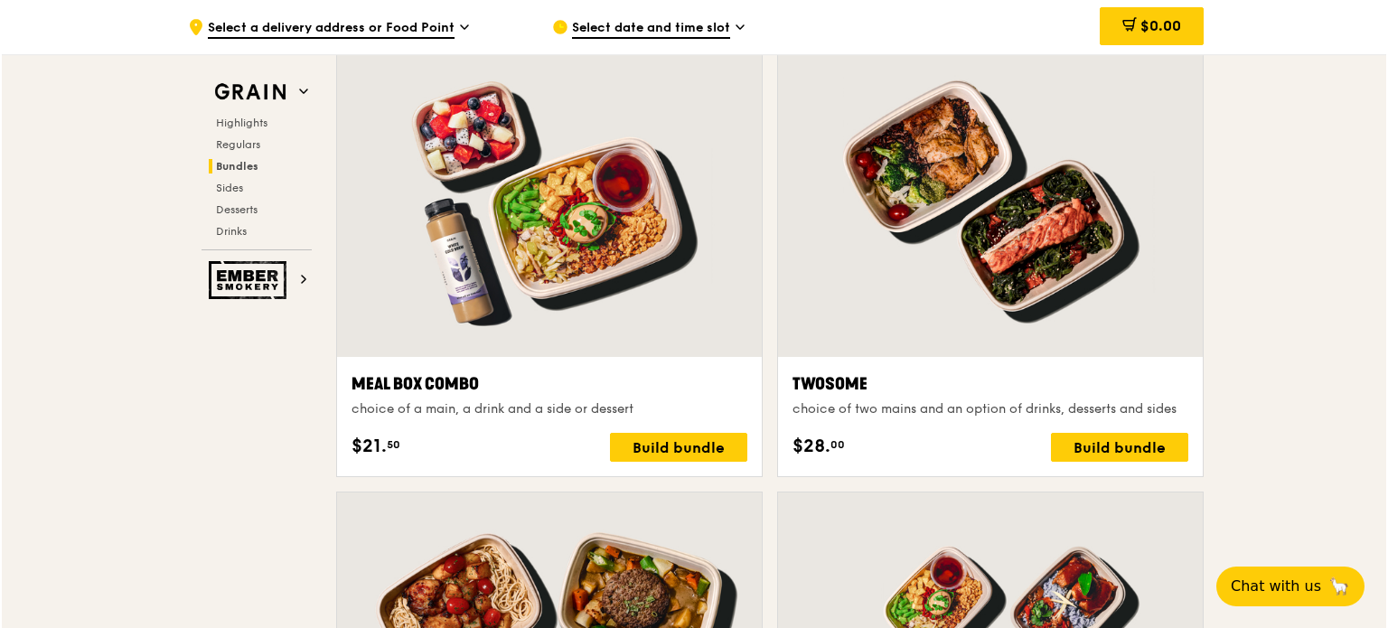
scroll to position [2712, 0]
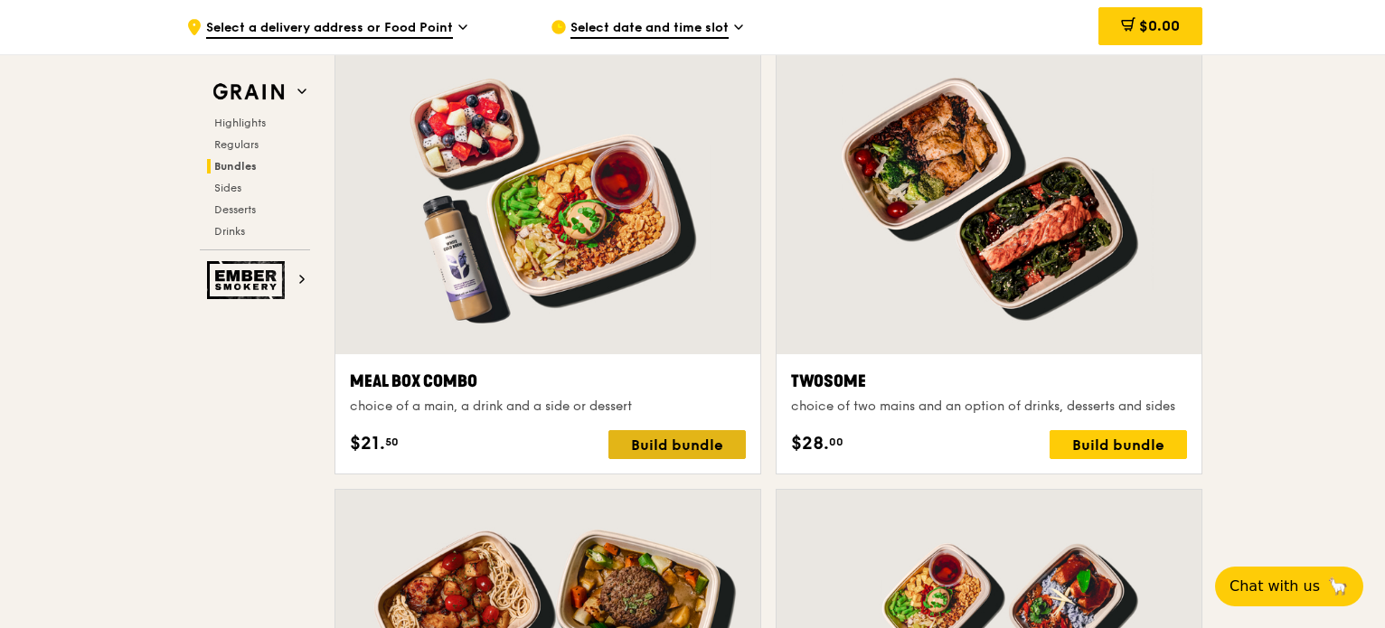
click at [665, 444] on div "Build bundle" at bounding box center [676, 444] width 137 height 29
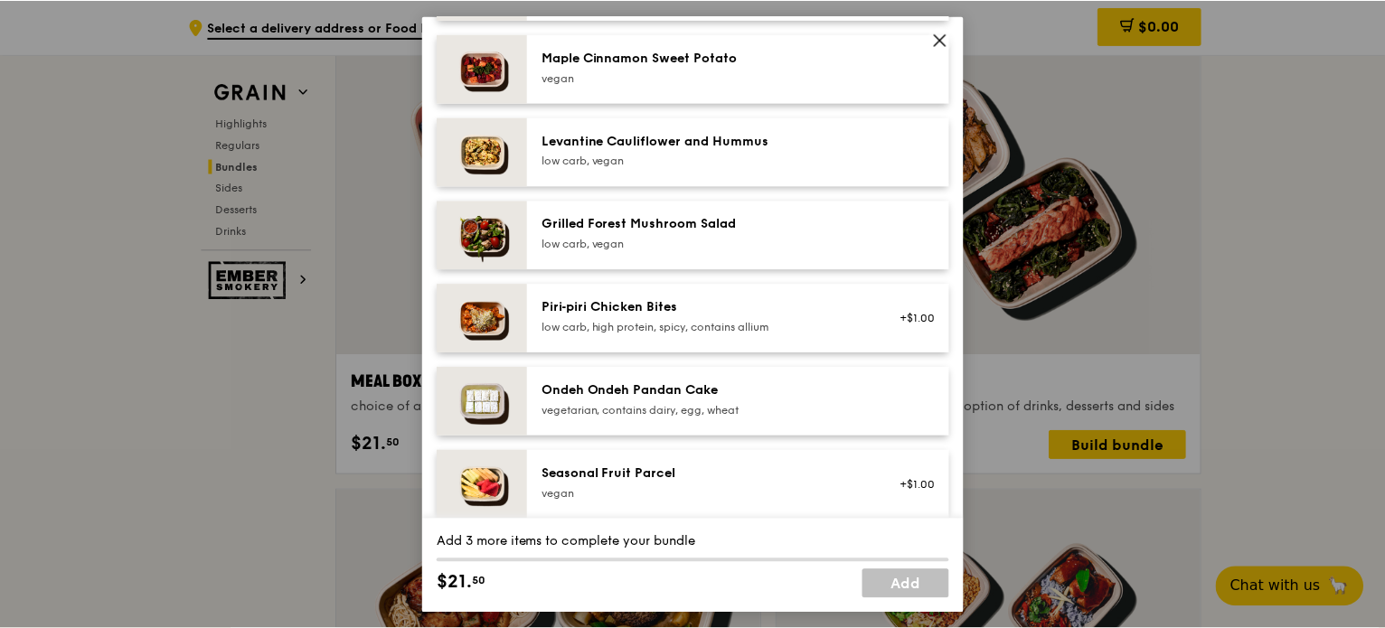
scroll to position [1085, 0]
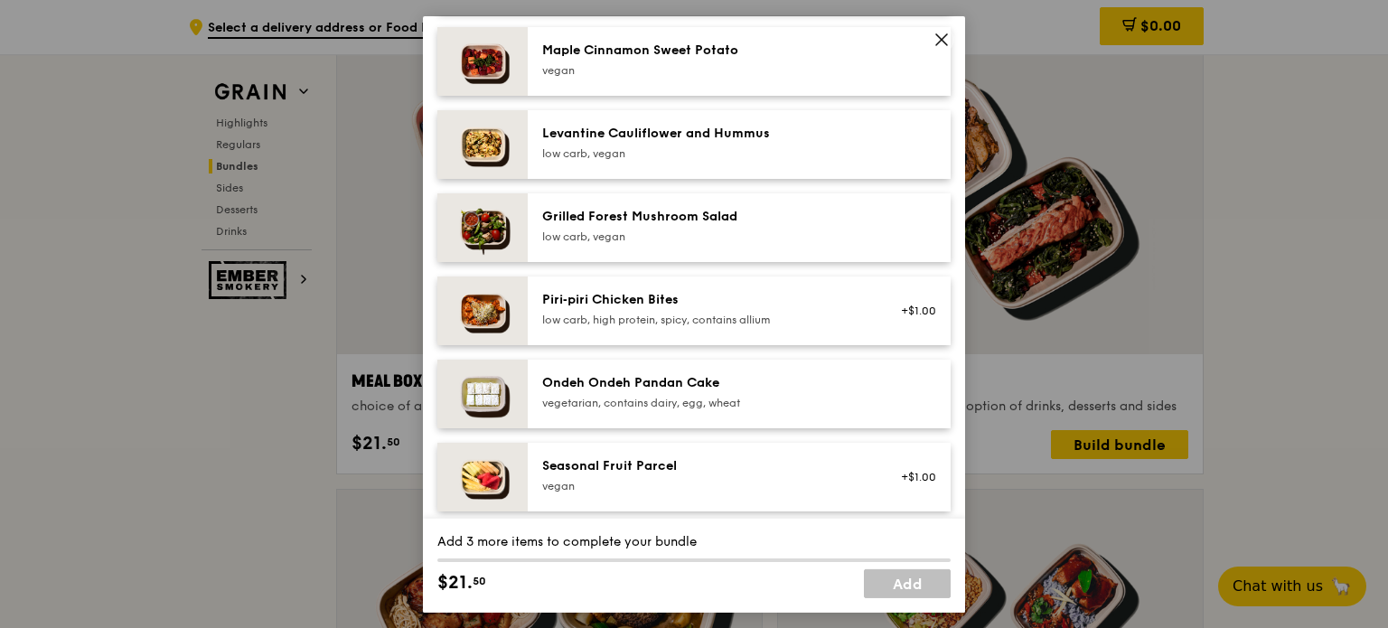
click at [660, 314] on div "low carb, high protein, spicy, contains allium" at bounding box center [704, 319] width 325 height 14
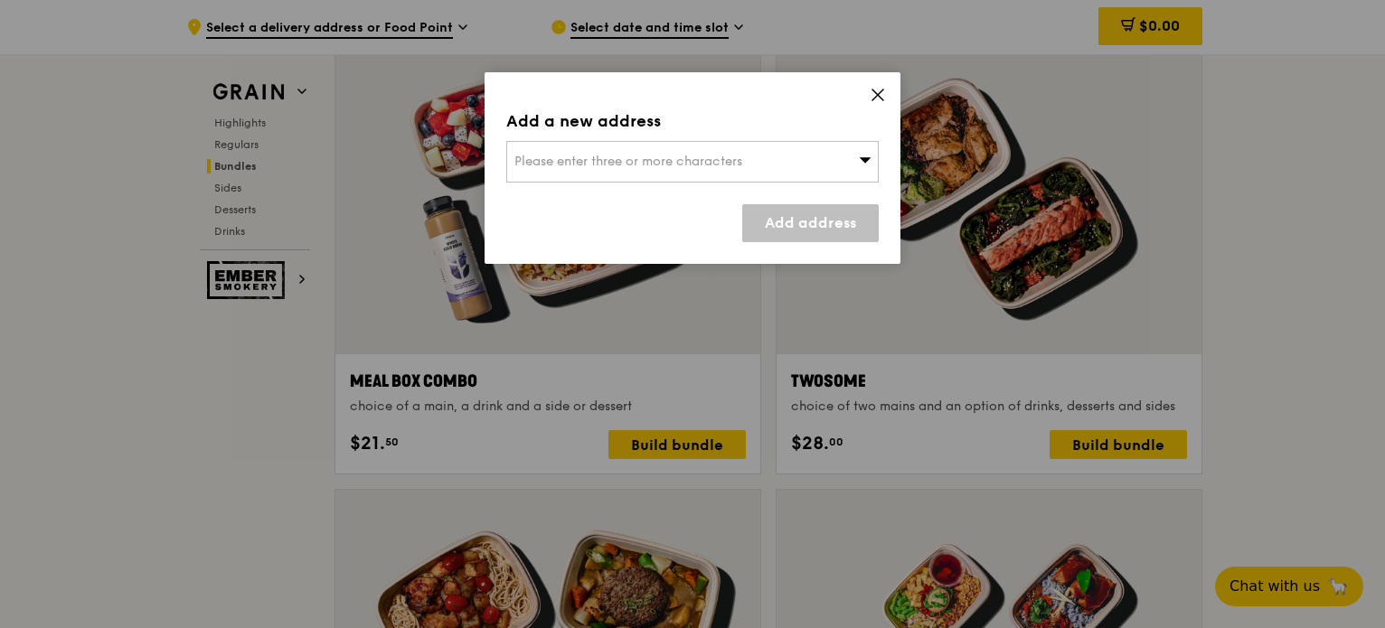
click at [871, 104] on span at bounding box center [878, 98] width 16 height 20
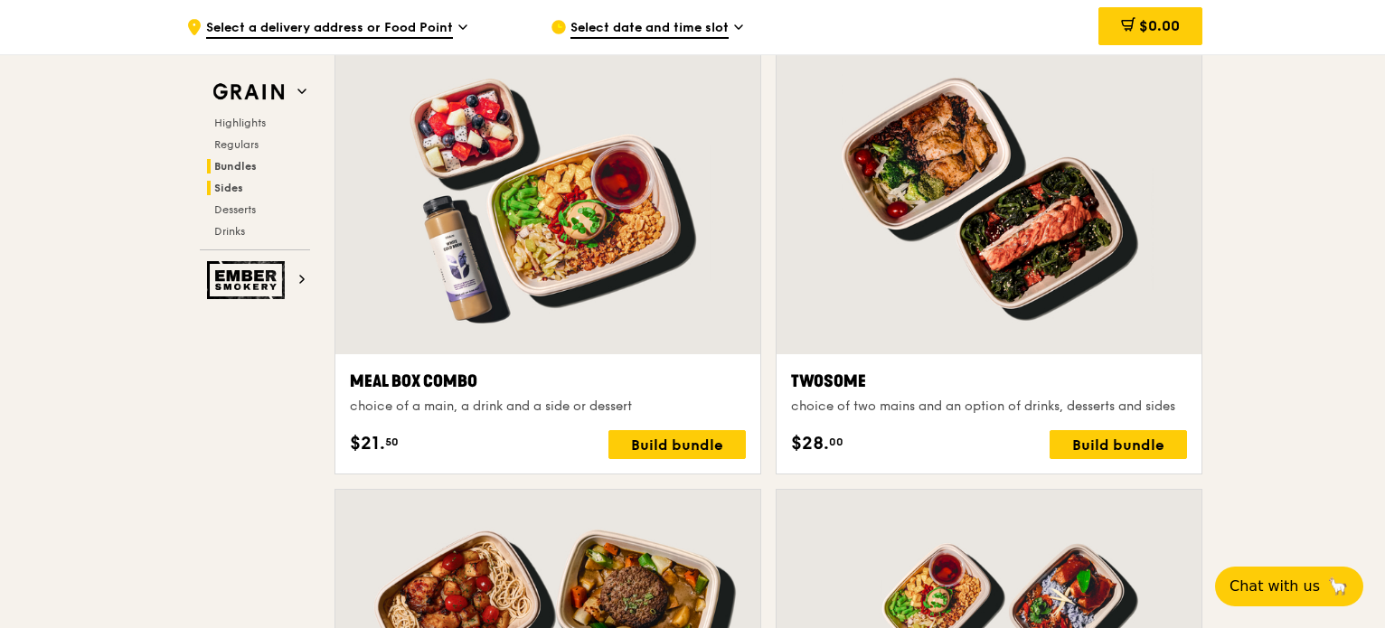
click at [227, 188] on span "Sides" at bounding box center [228, 188] width 29 height 13
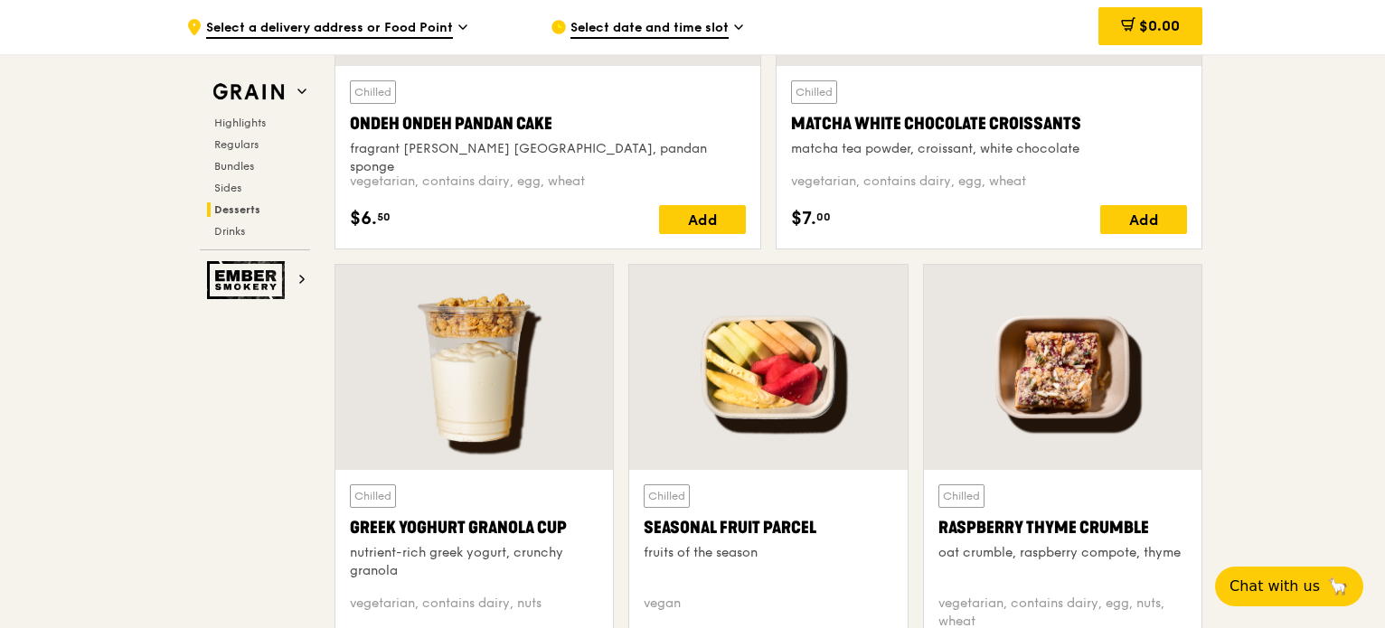
scroll to position [5592, 0]
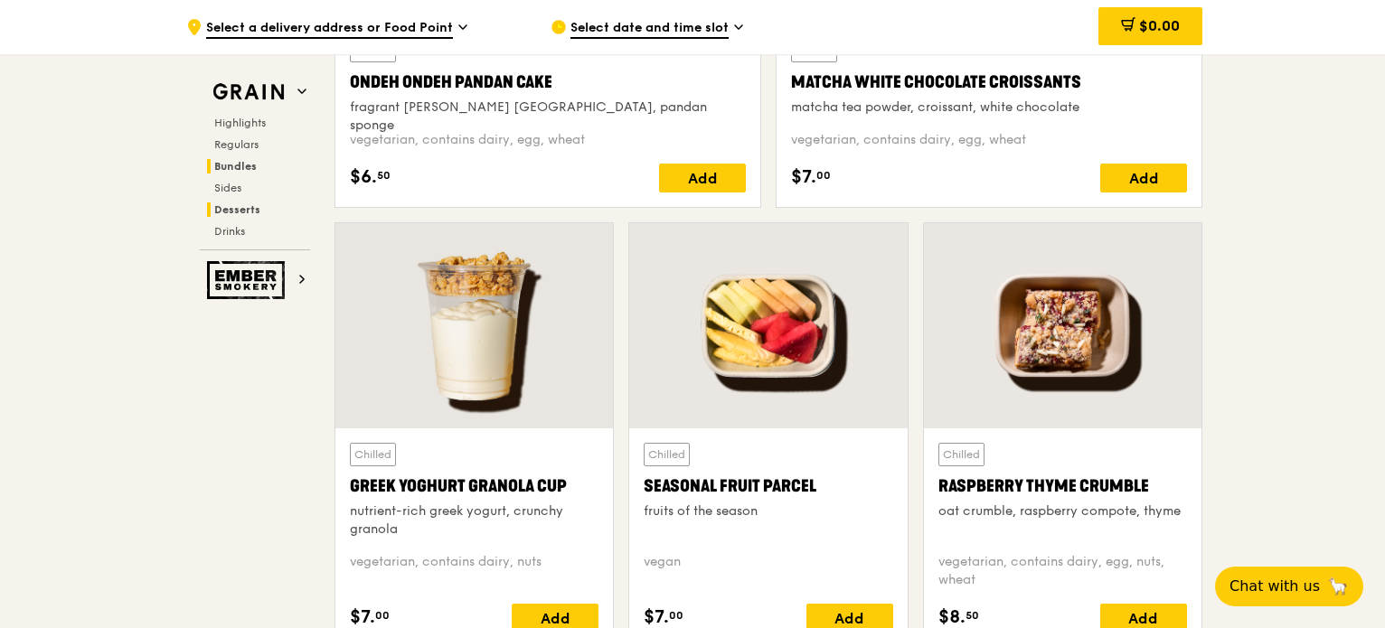
click at [251, 164] on span "Bundles" at bounding box center [235, 166] width 42 height 13
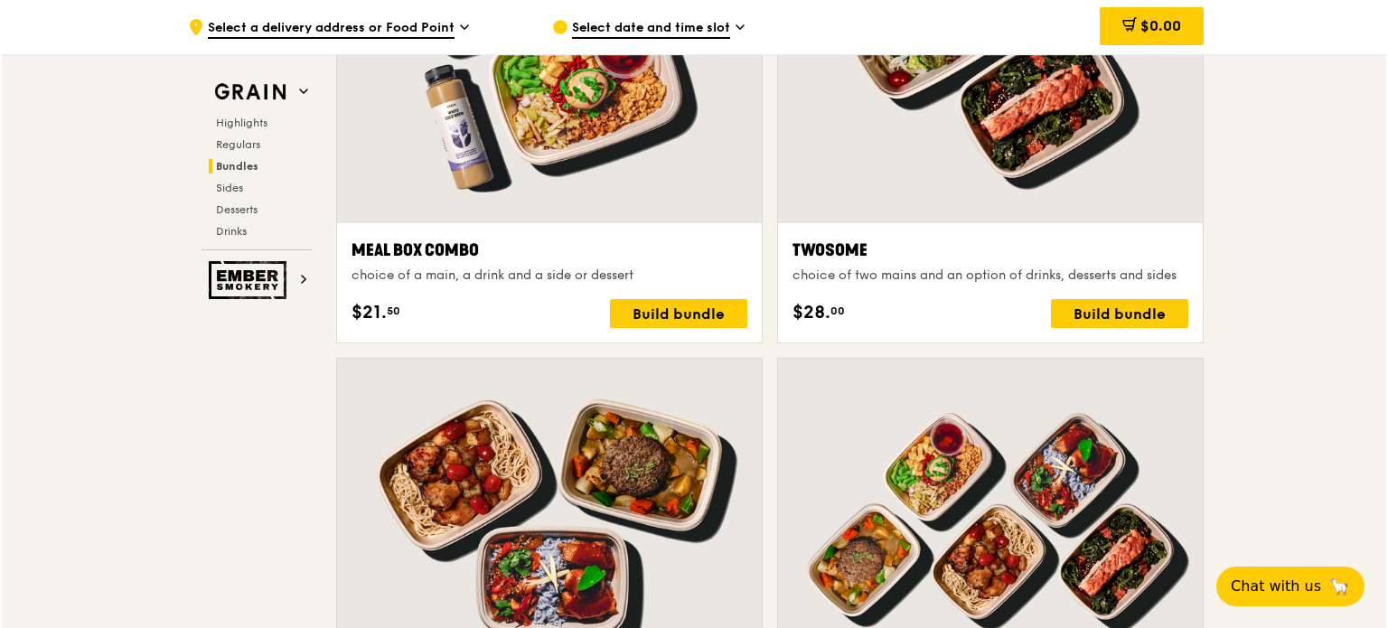
scroll to position [3024, 0]
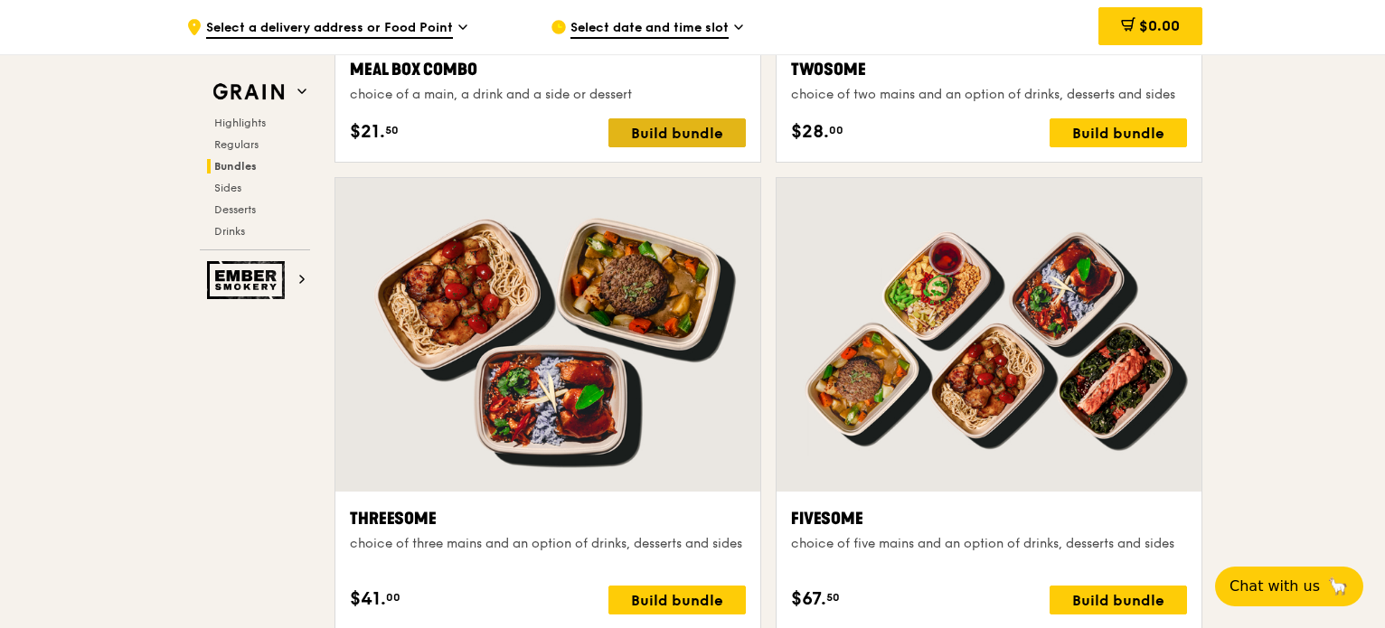
click at [694, 144] on div "Build bundle" at bounding box center [676, 132] width 137 height 29
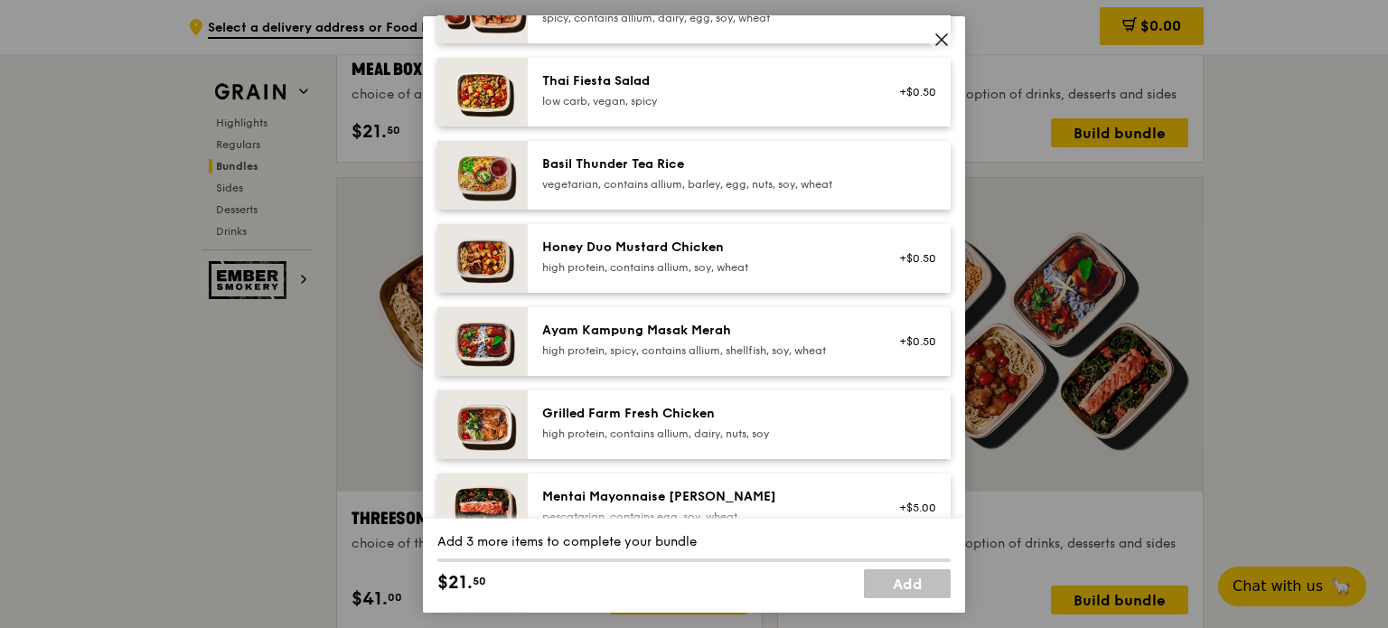
scroll to position [421, 0]
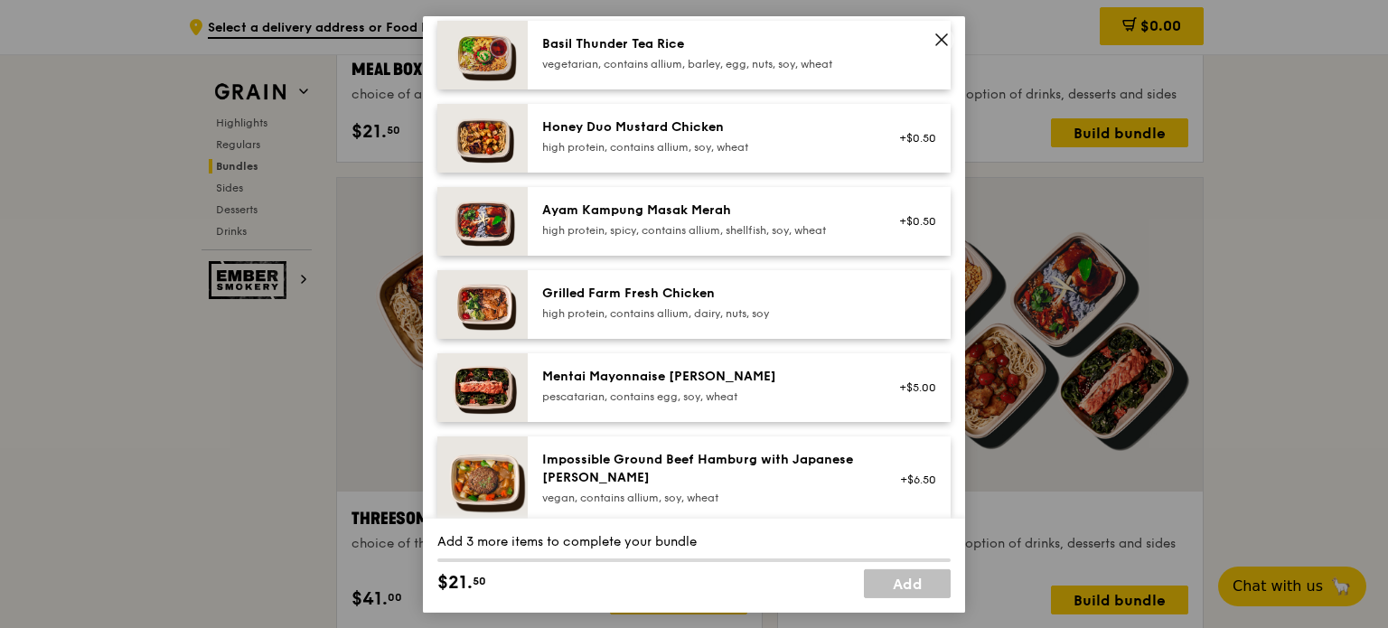
click at [484, 390] on img at bounding box center [483, 387] width 90 height 69
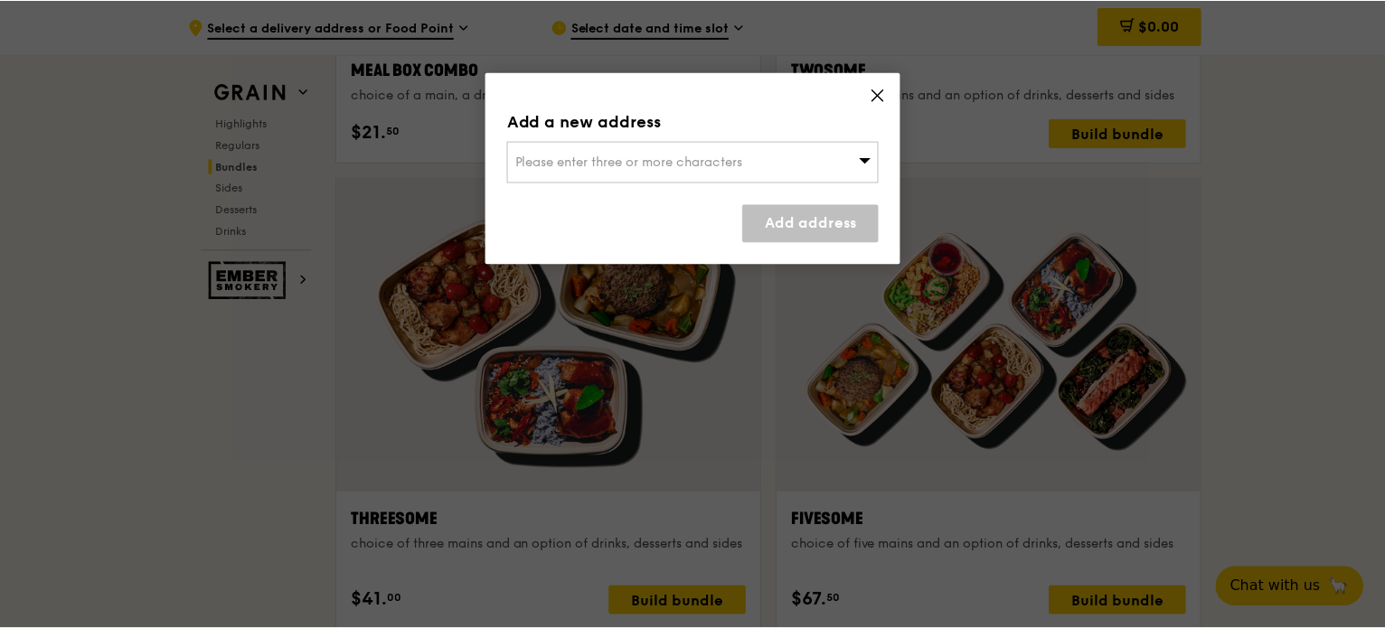
scroll to position [3023, 0]
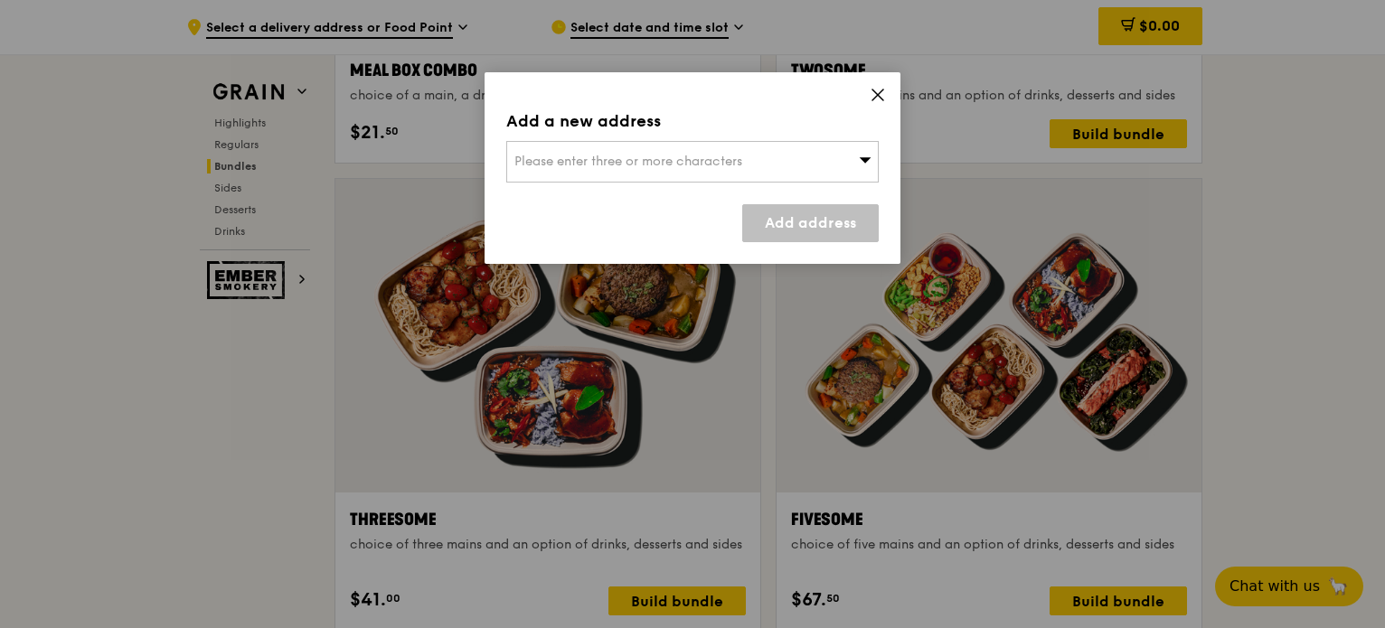
click at [872, 102] on icon at bounding box center [878, 95] width 16 height 16
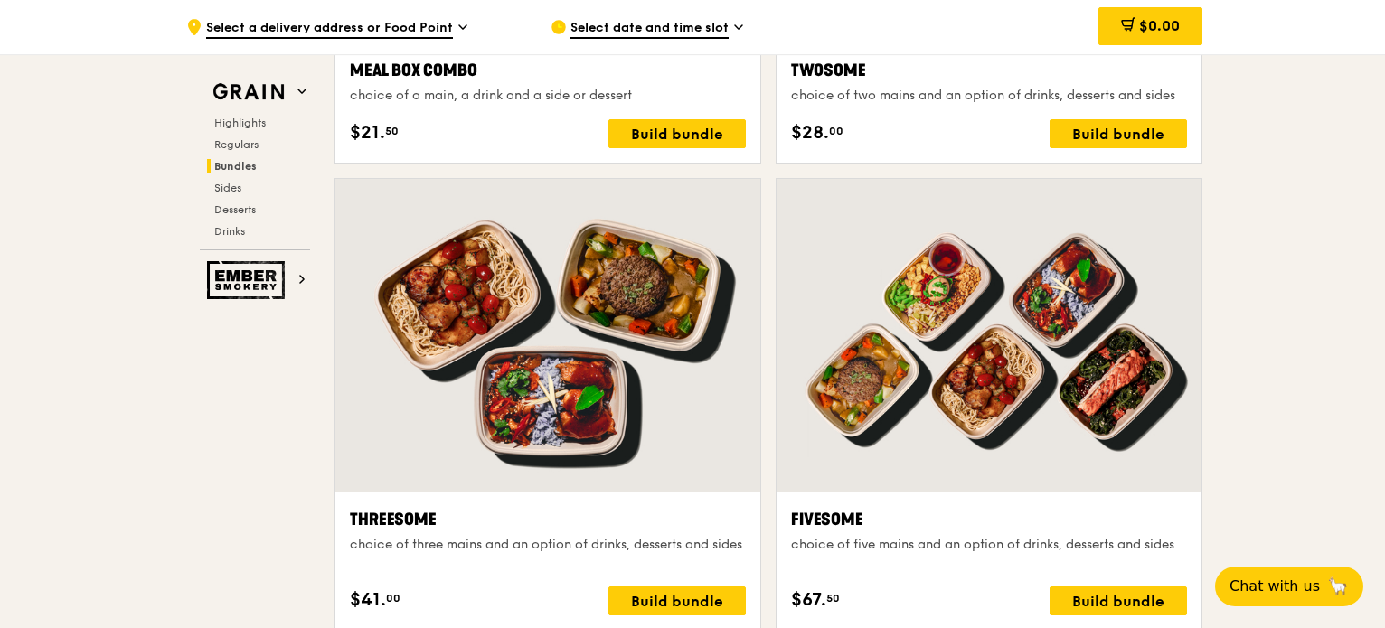
click at [241, 133] on div "Highlights Regulars Bundles Sides Desserts Drinks" at bounding box center [255, 177] width 110 height 123
click at [232, 140] on span "Regulars" at bounding box center [238, 144] width 48 height 13
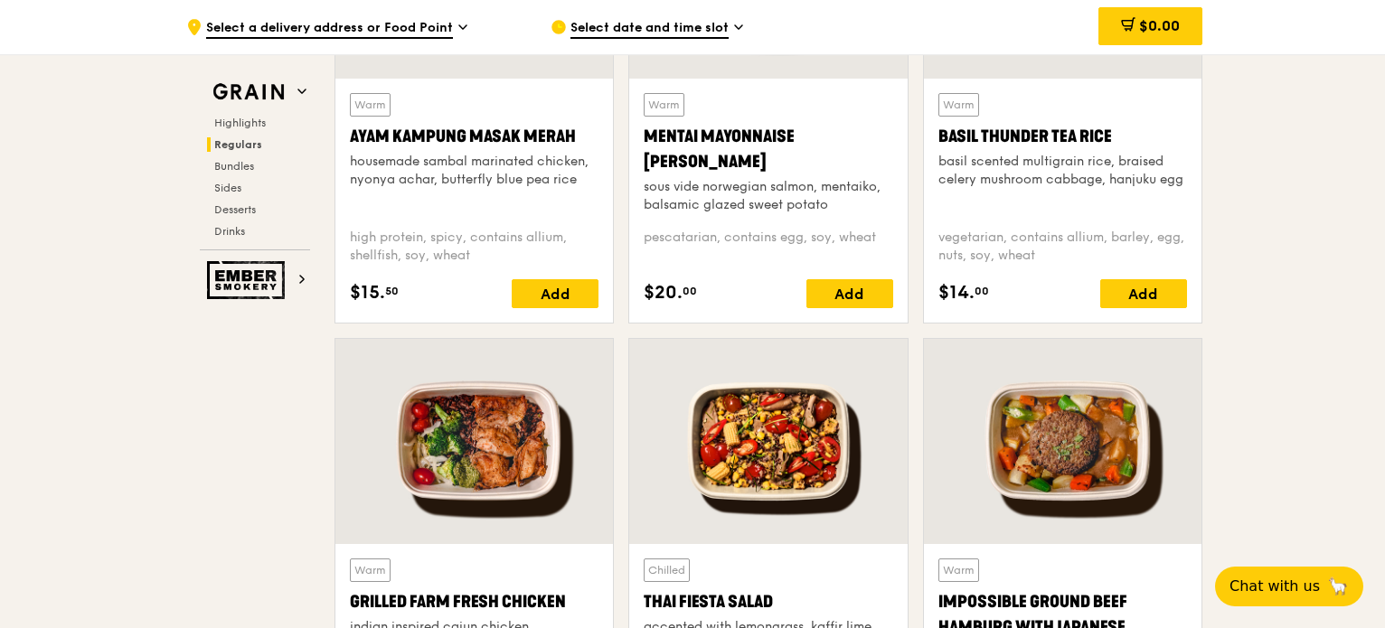
scroll to position [1610, 0]
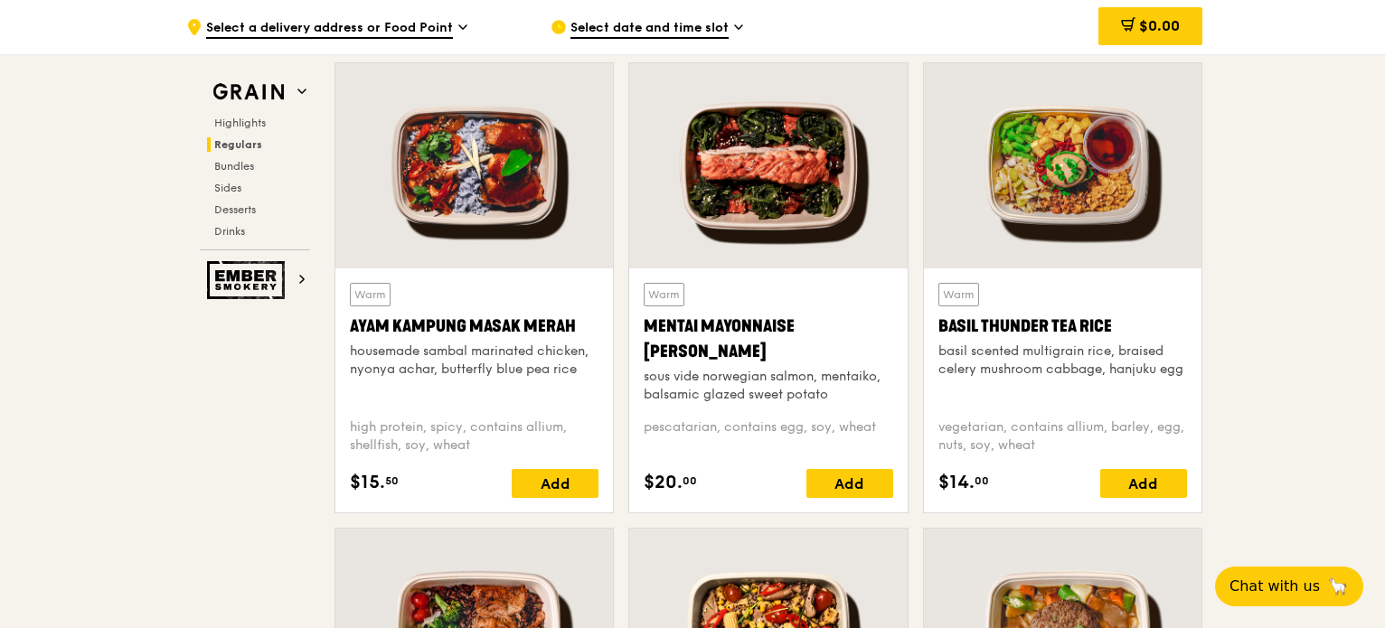
click at [494, 193] on div at bounding box center [474, 165] width 278 height 205
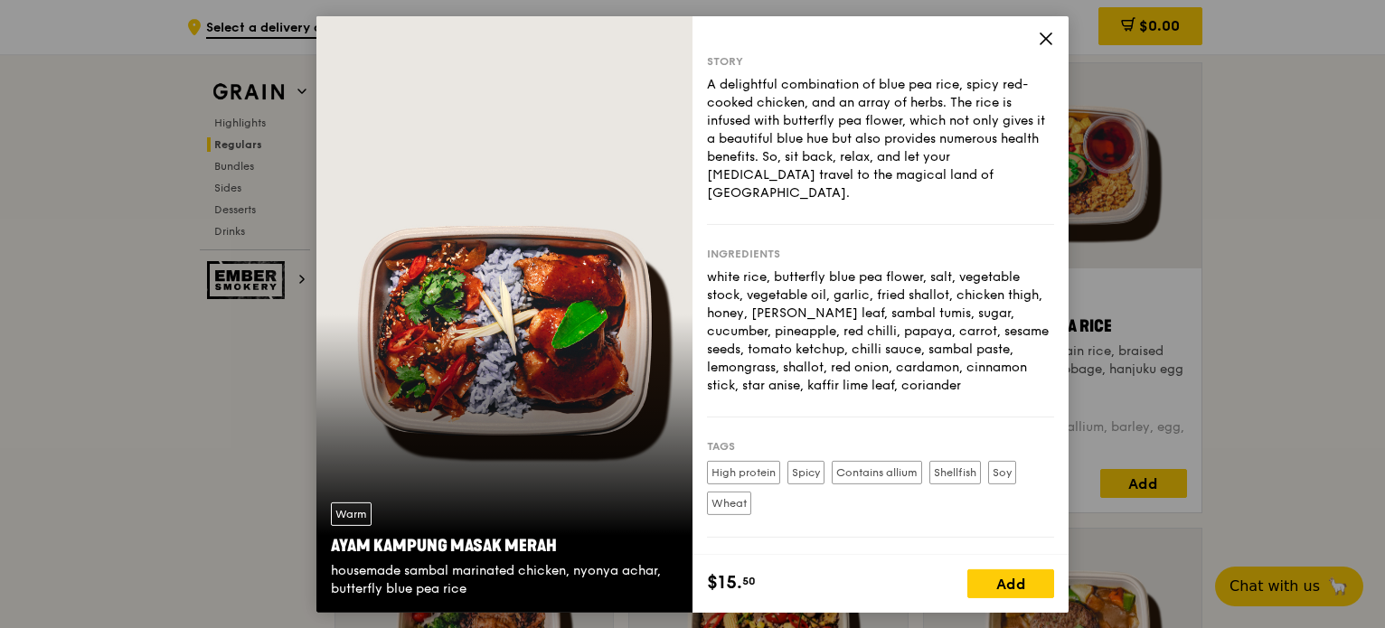
scroll to position [60, 0]
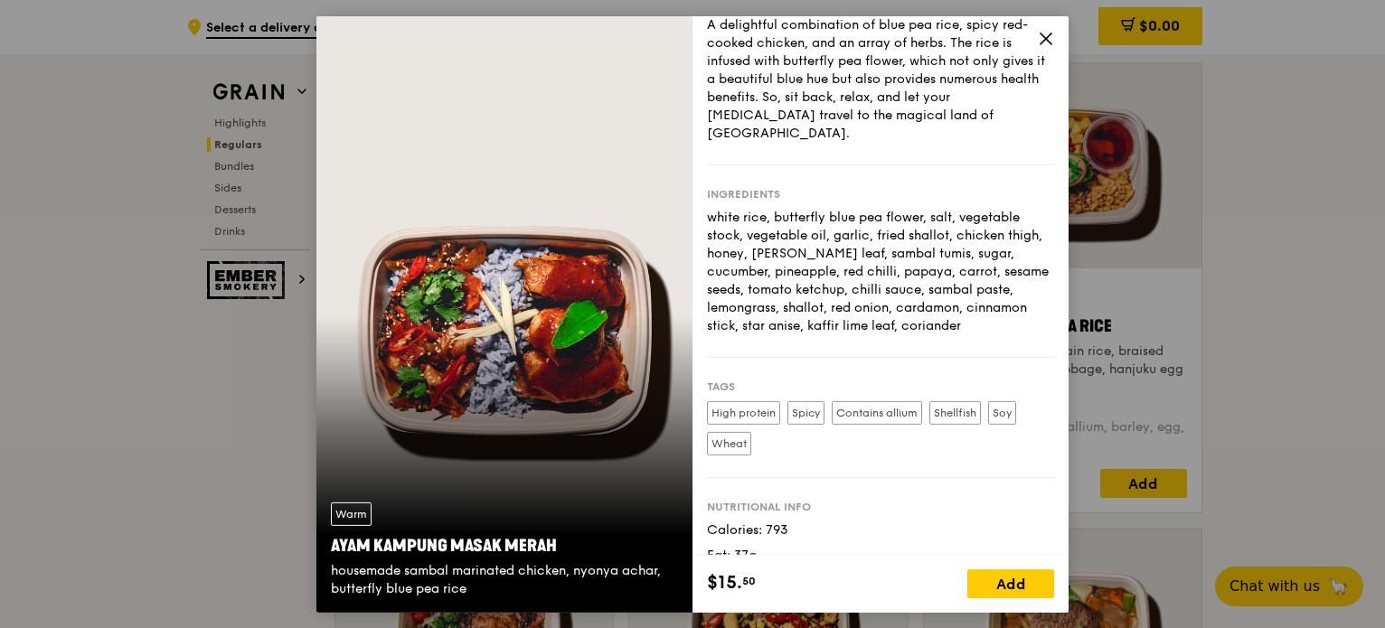
click at [1046, 42] on icon at bounding box center [1046, 38] width 16 height 16
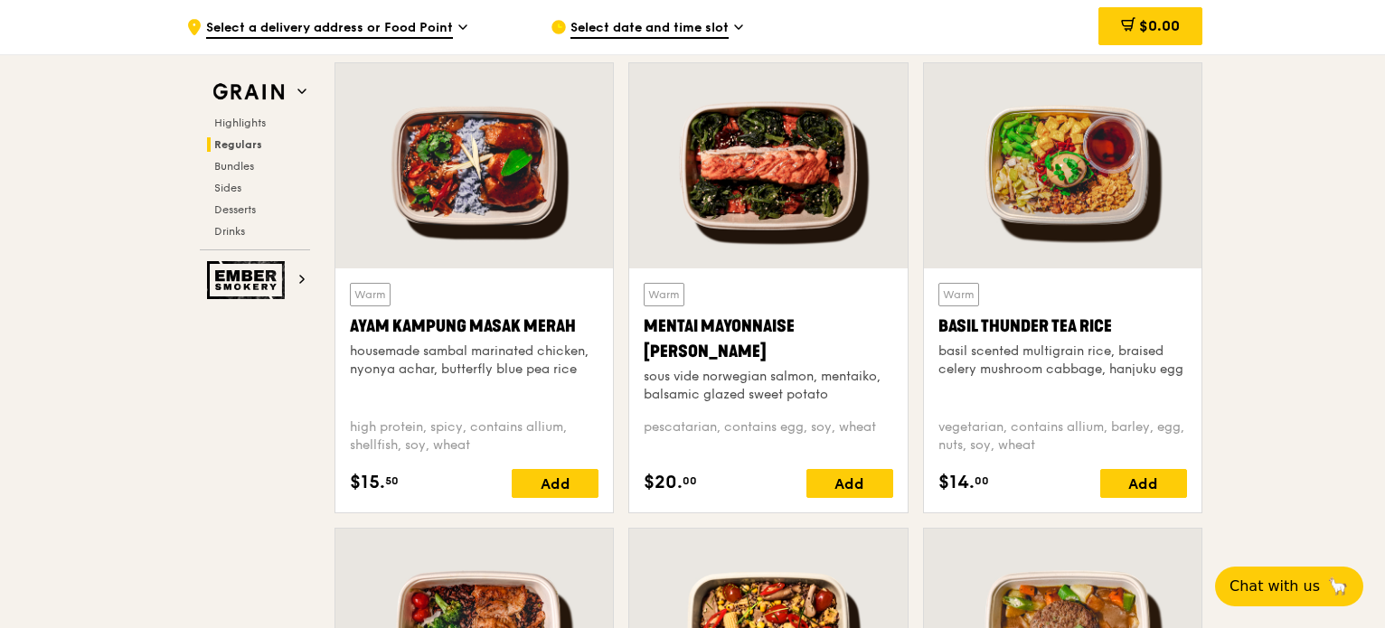
click at [774, 189] on div at bounding box center [768, 165] width 278 height 205
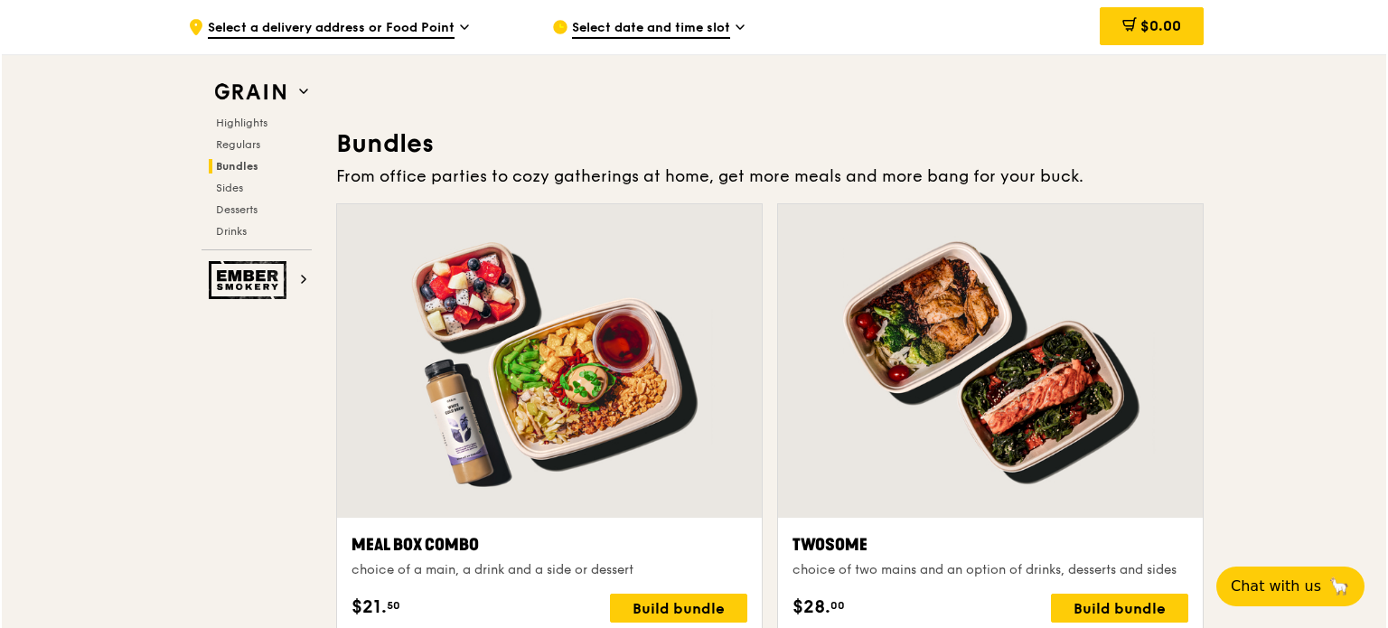
scroll to position [2755, 0]
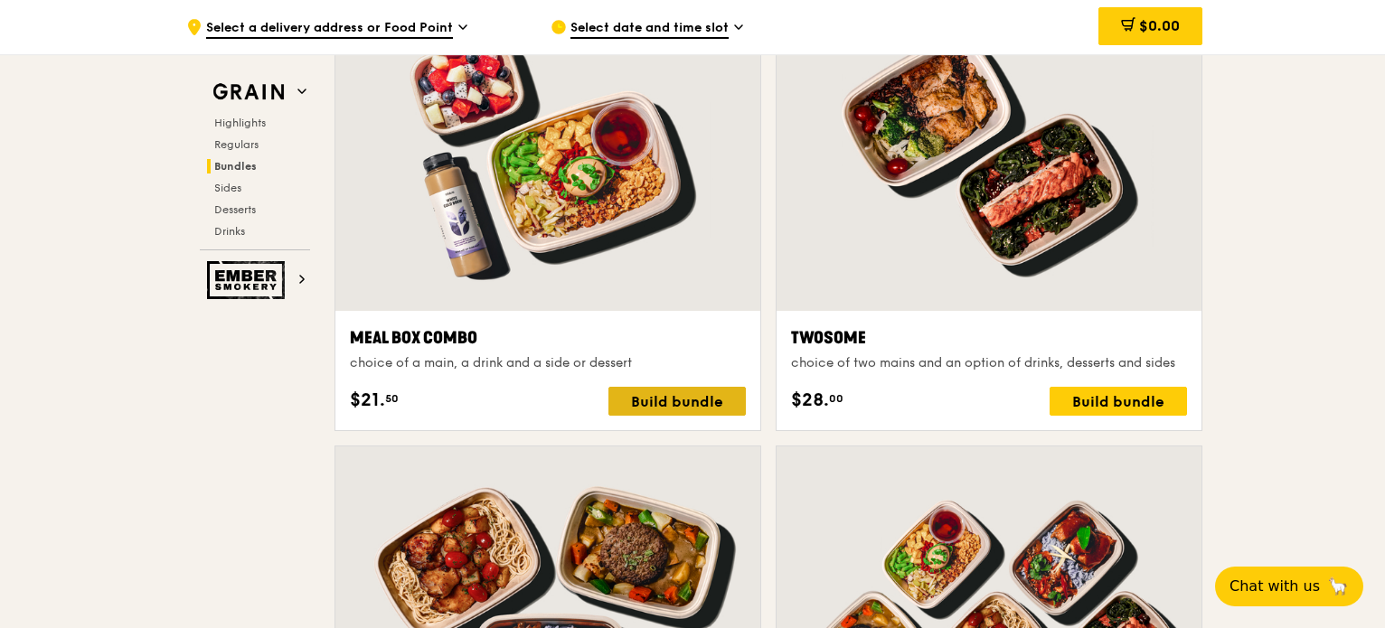
click at [693, 404] on div "Build bundle" at bounding box center [676, 401] width 137 height 29
click at [252, 151] on div "Highlights Regulars Bundles Sides Desserts Drinks" at bounding box center [255, 177] width 110 height 123
click at [249, 147] on span "Regulars" at bounding box center [238, 144] width 48 height 13
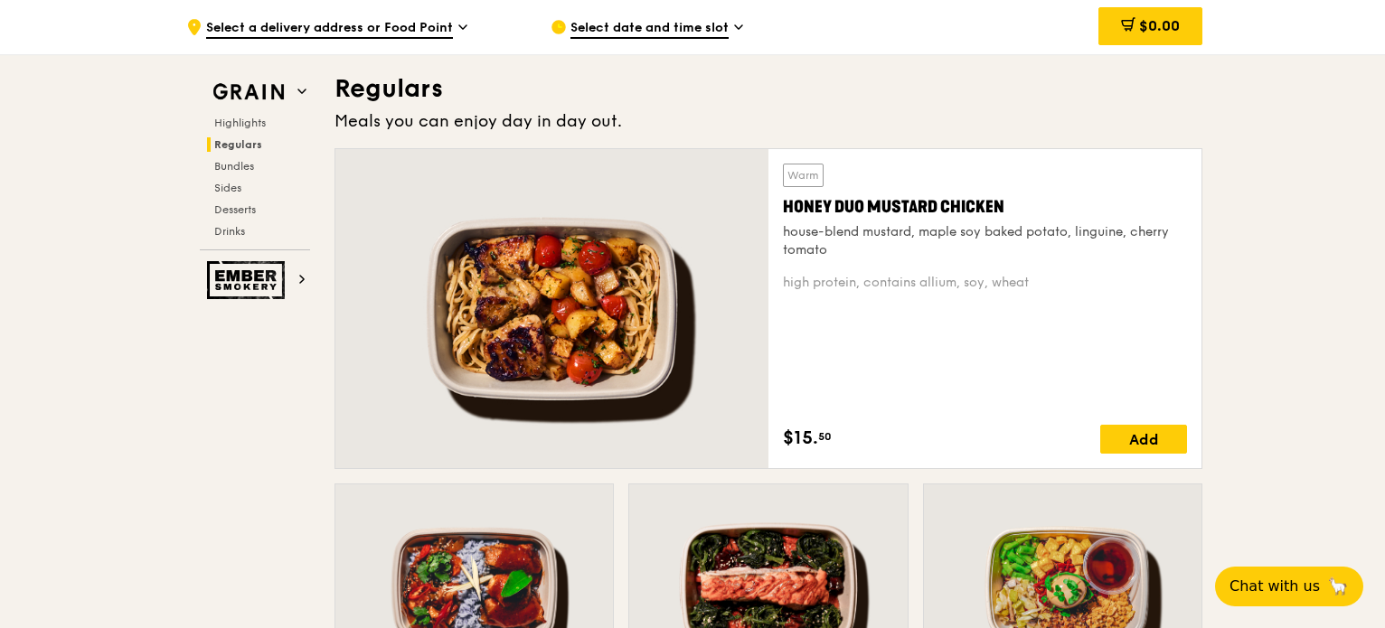
click at [263, 131] on div "Highlights Regulars Bundles Sides Desserts Drinks" at bounding box center [255, 177] width 110 height 123
click at [258, 122] on span "Highlights" at bounding box center [243, 123] width 58 height 13
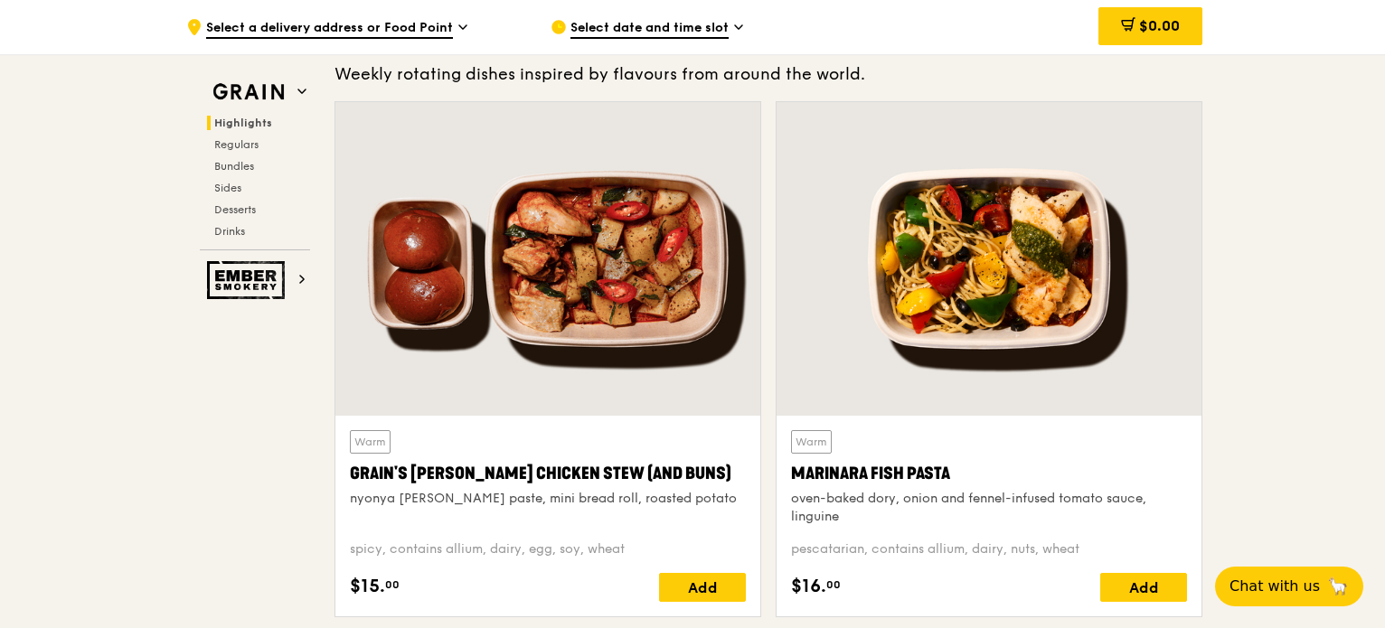
scroll to position [569, 0]
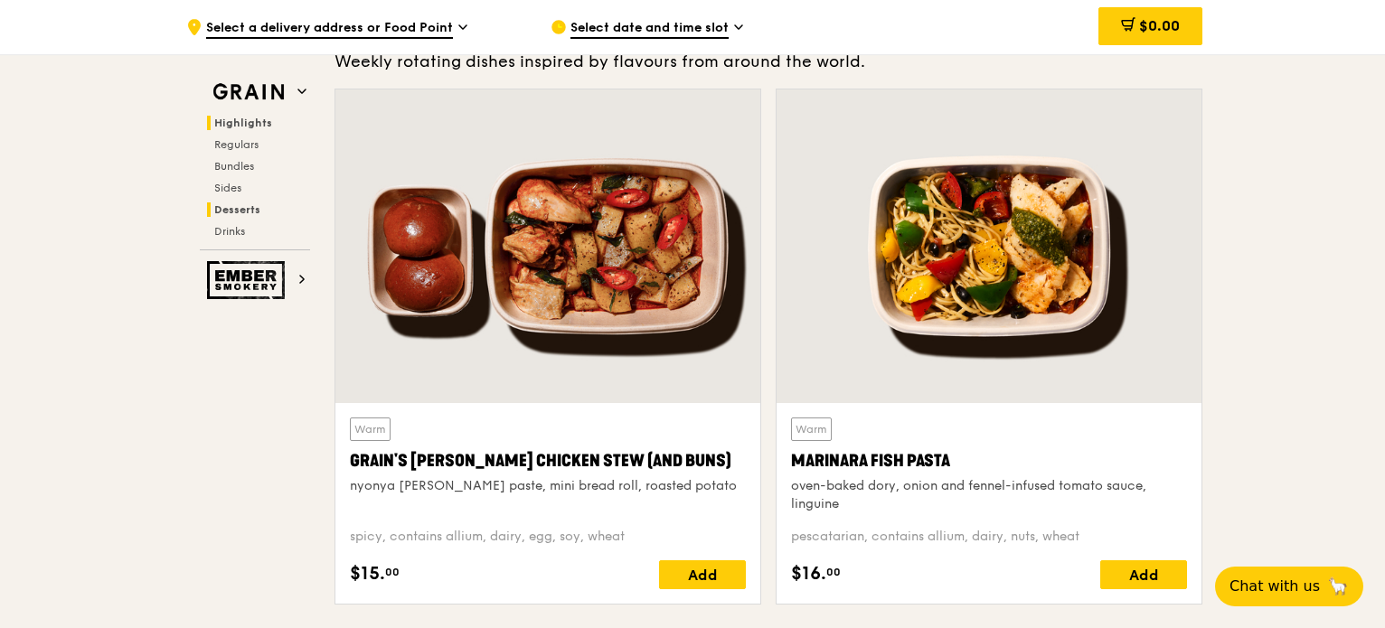
click at [269, 206] on h2 "Desserts" at bounding box center [258, 209] width 103 height 14
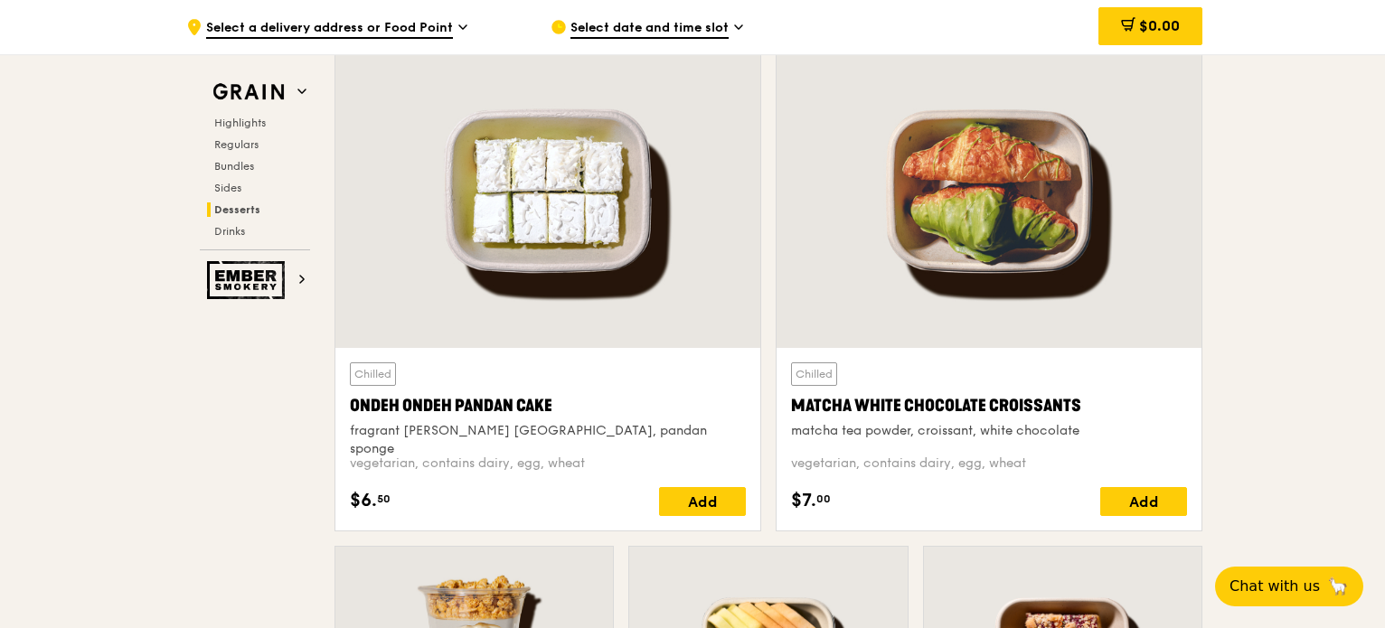
scroll to position [5272, 0]
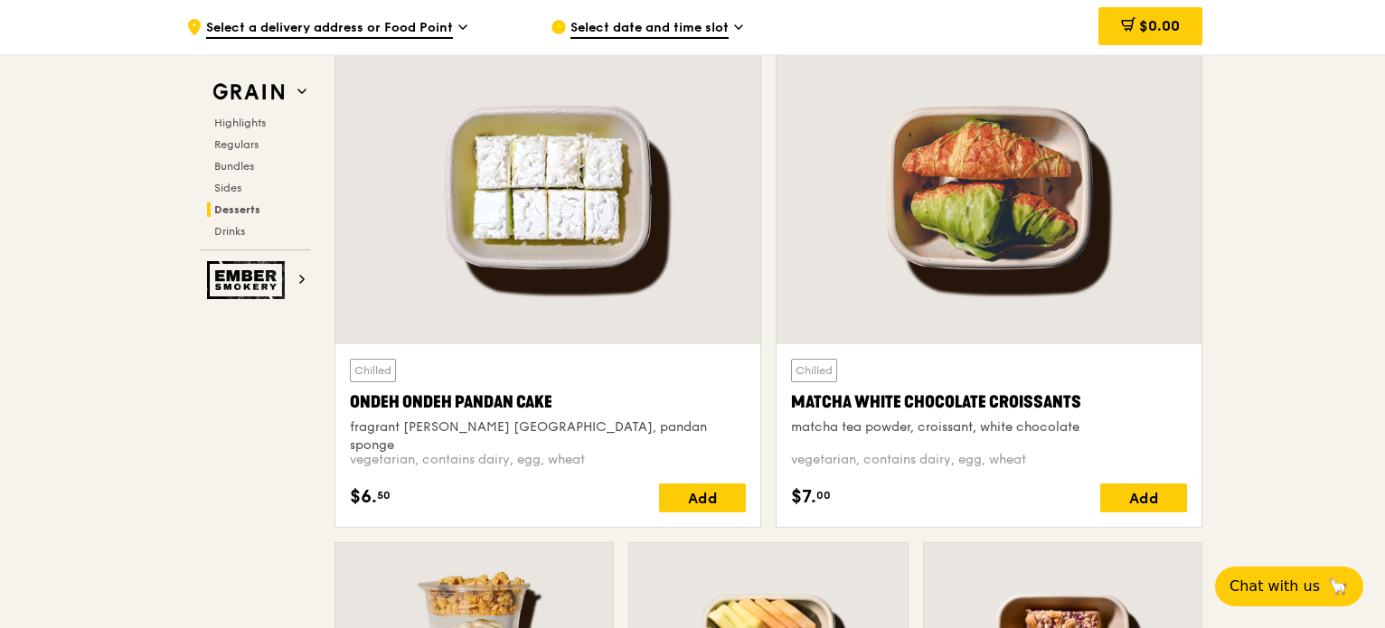
drag, startPoint x: 224, startPoint y: 188, endPoint x: 238, endPoint y: 176, distance: 17.9
click at [224, 188] on span "Sides" at bounding box center [227, 188] width 27 height 13
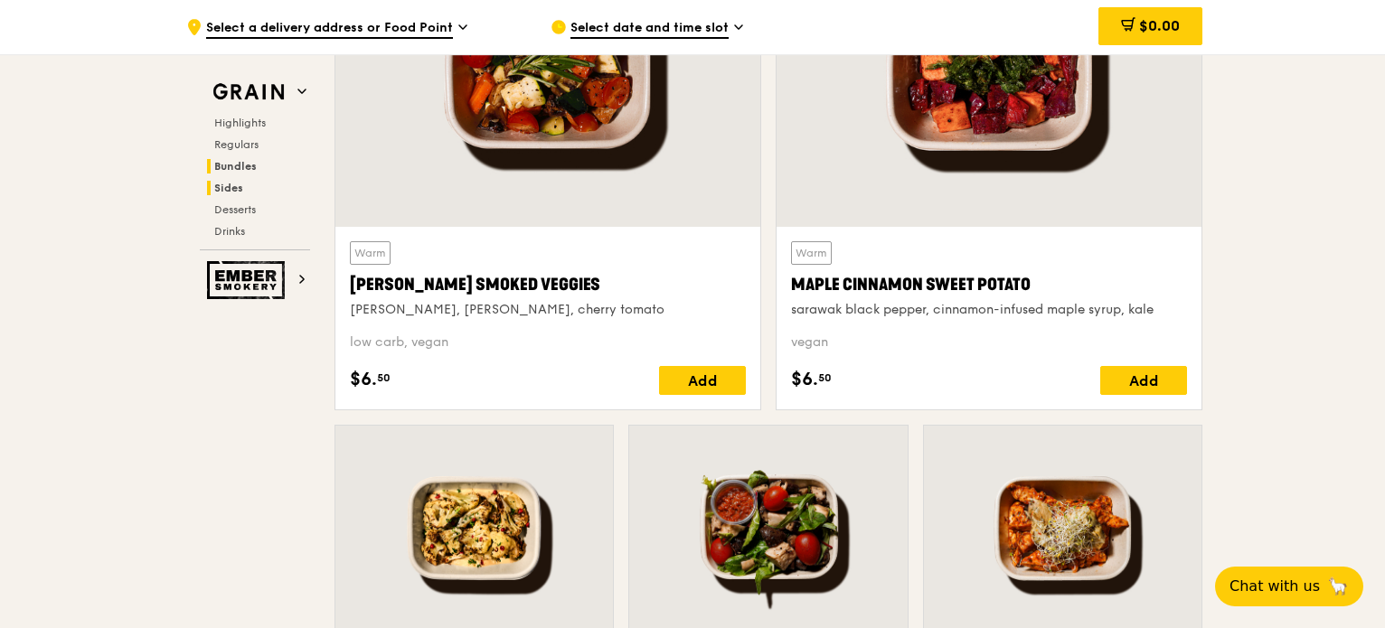
click at [242, 167] on span "Bundles" at bounding box center [235, 166] width 42 height 13
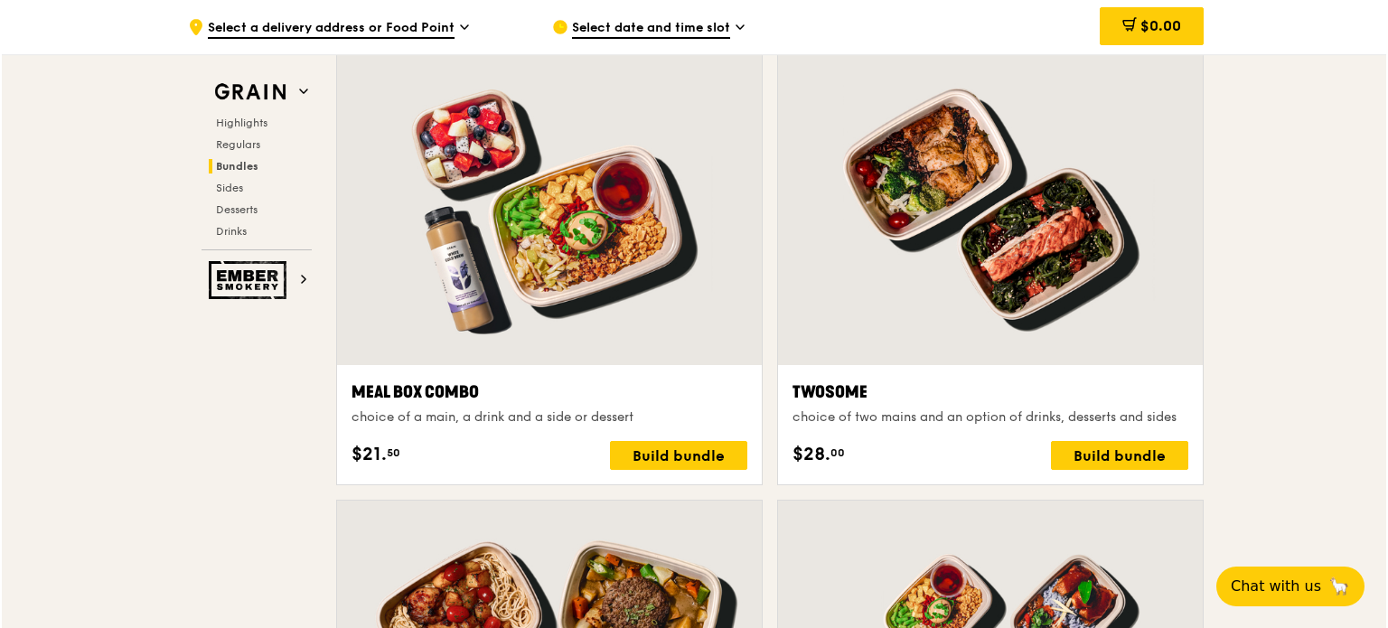
scroll to position [2723, 0]
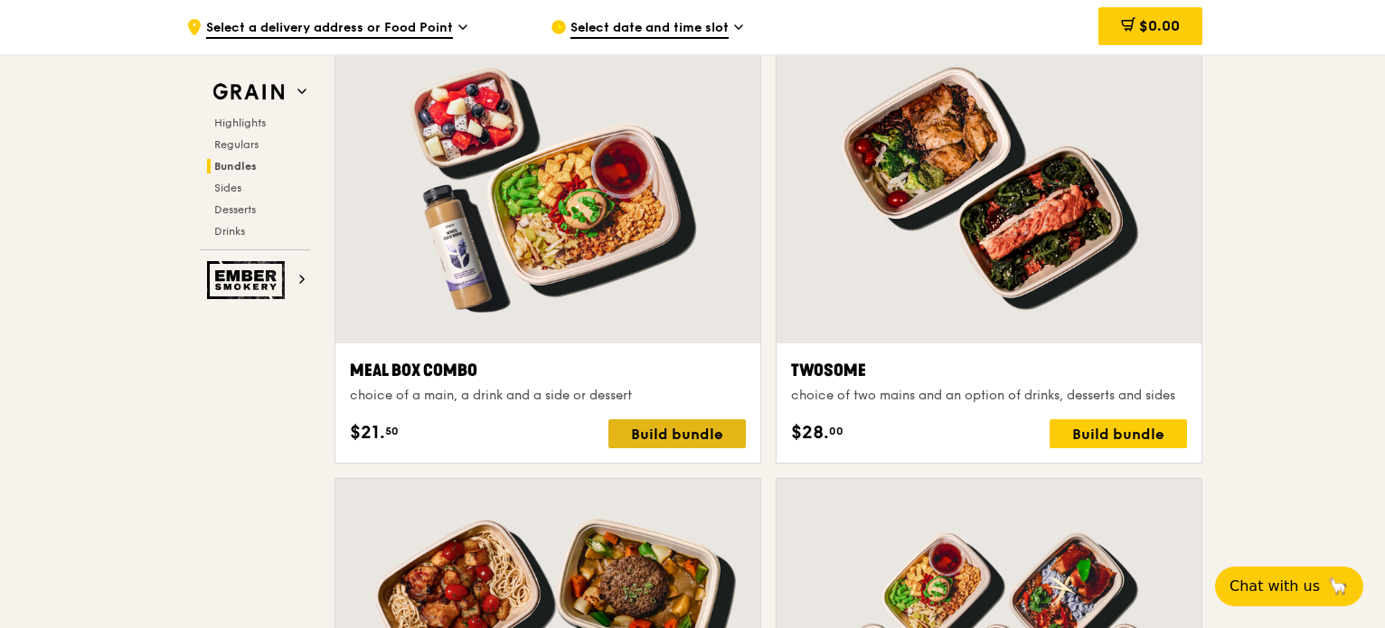
click at [660, 419] on div "Build bundle" at bounding box center [676, 433] width 137 height 29
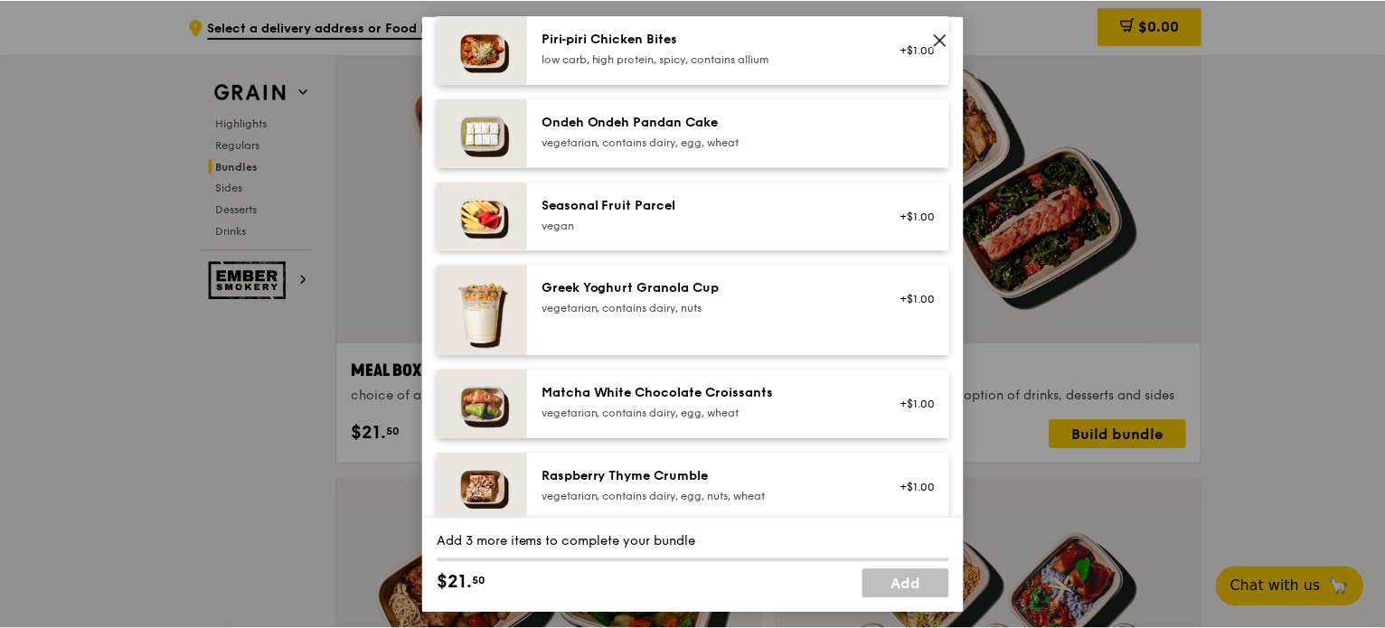
scroll to position [1325, 0]
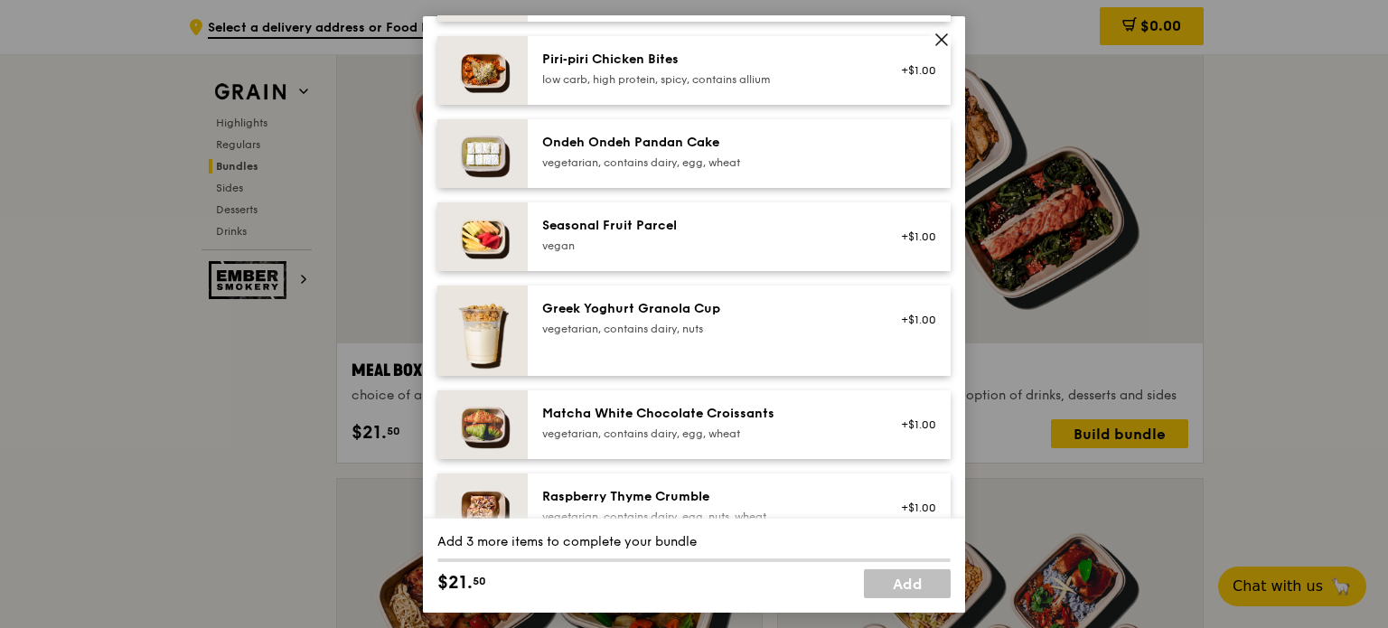
click at [659, 144] on div "Ondeh Ondeh Pandan Cake" at bounding box center [704, 142] width 325 height 18
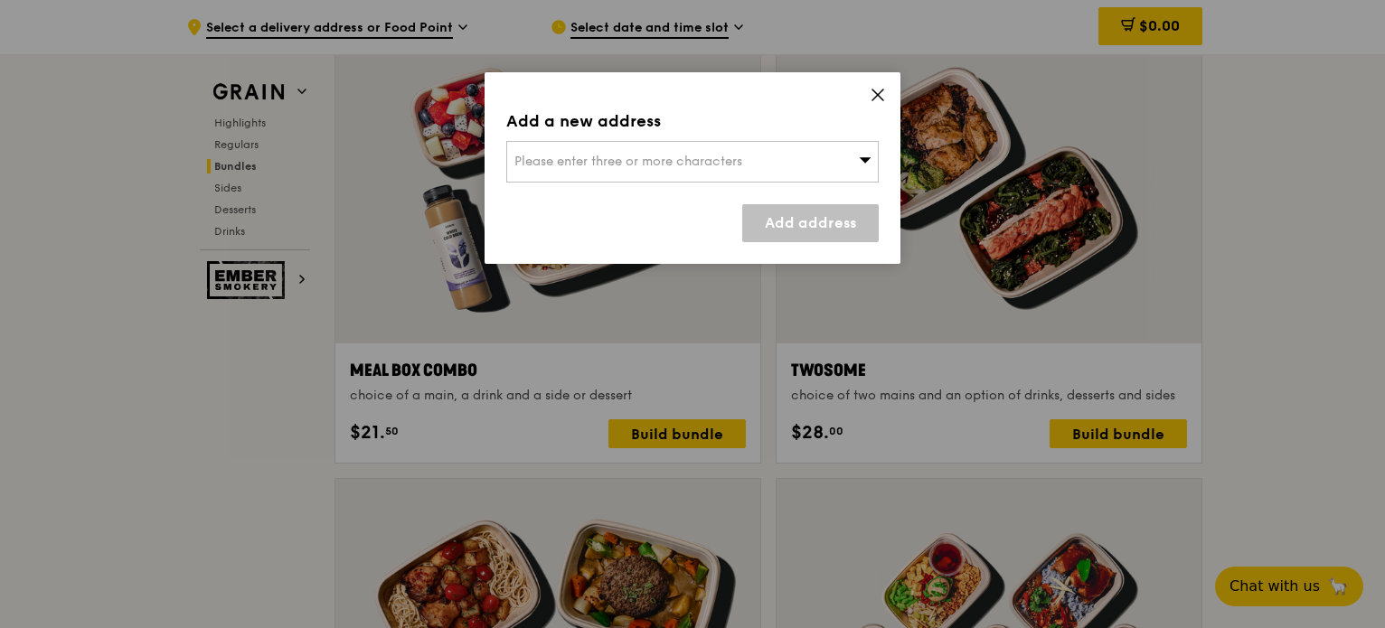
click at [764, 173] on div "Please enter three or more characters" at bounding box center [692, 162] width 372 height 42
click at [876, 94] on icon at bounding box center [877, 94] width 11 height 11
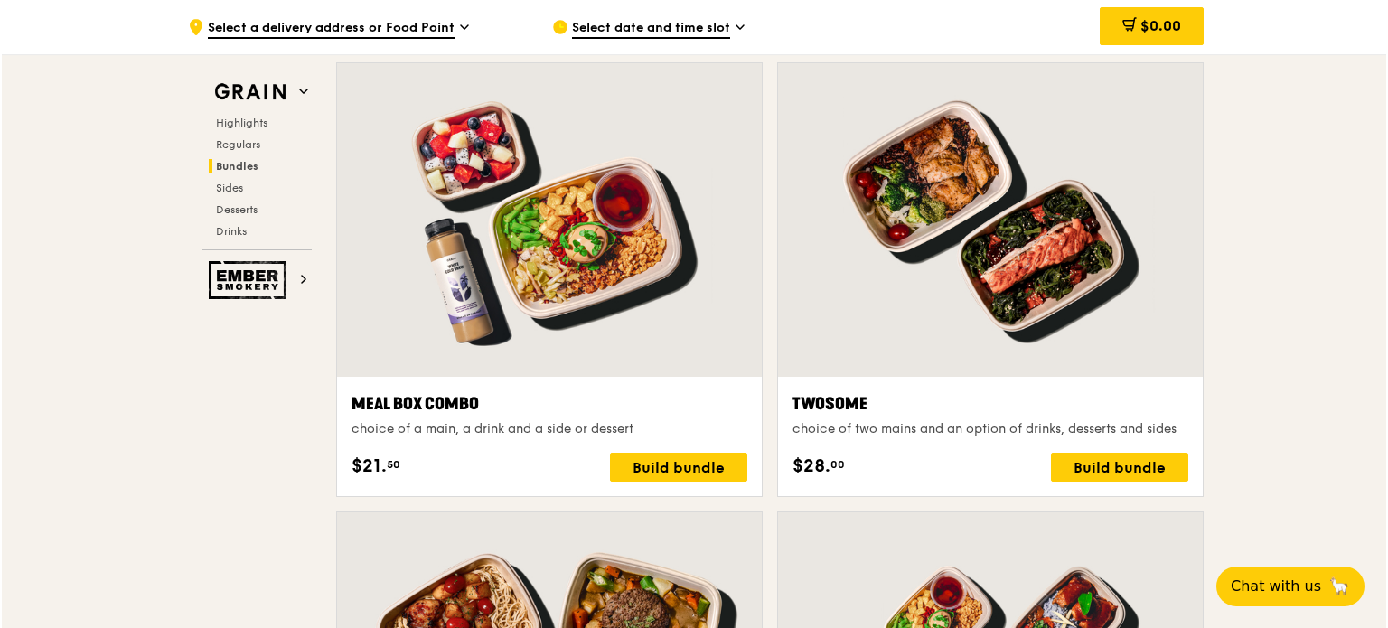
scroll to position [2662, 0]
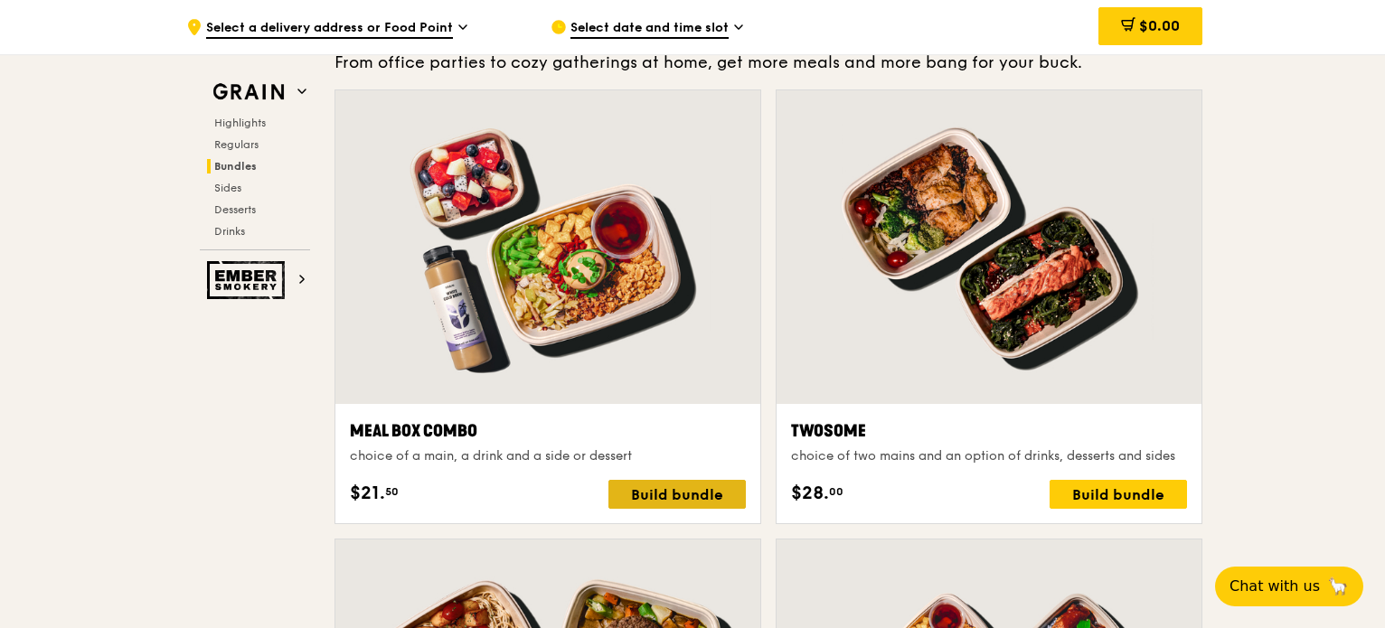
click at [636, 484] on div "Build bundle" at bounding box center [676, 494] width 137 height 29
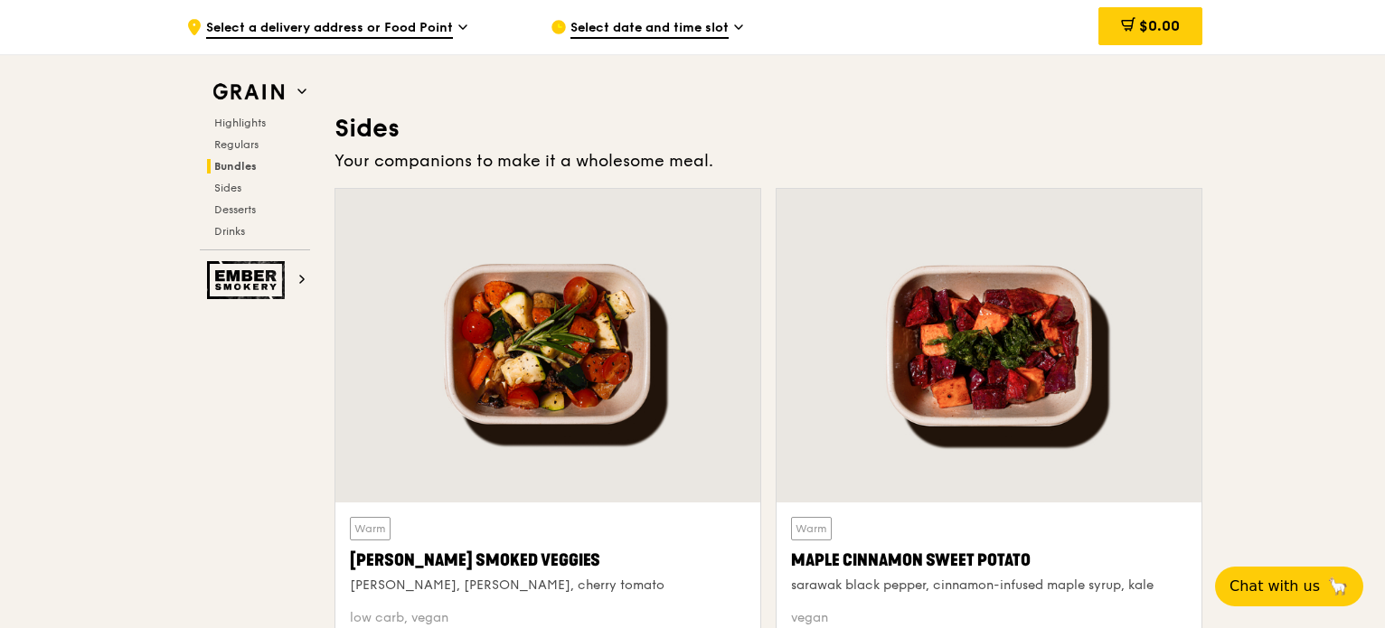
scroll to position [4108, 0]
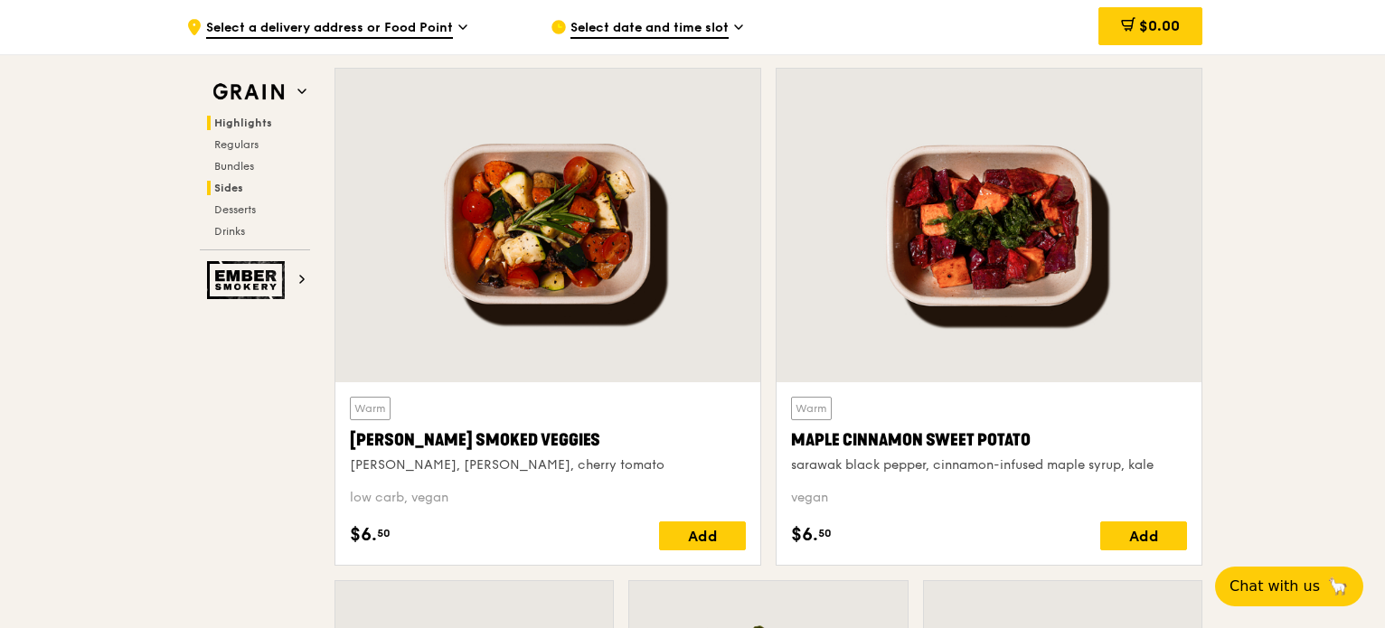
click at [256, 122] on span "Highlights" at bounding box center [243, 123] width 58 height 13
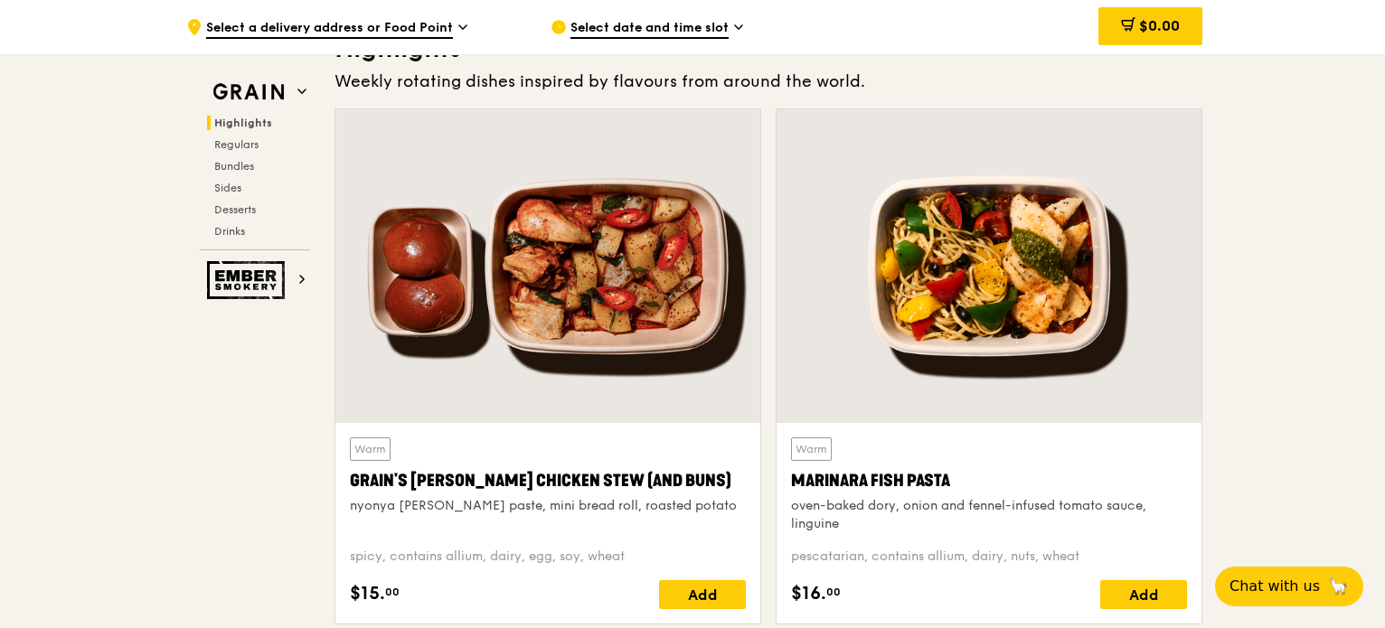
scroll to position [569, 0]
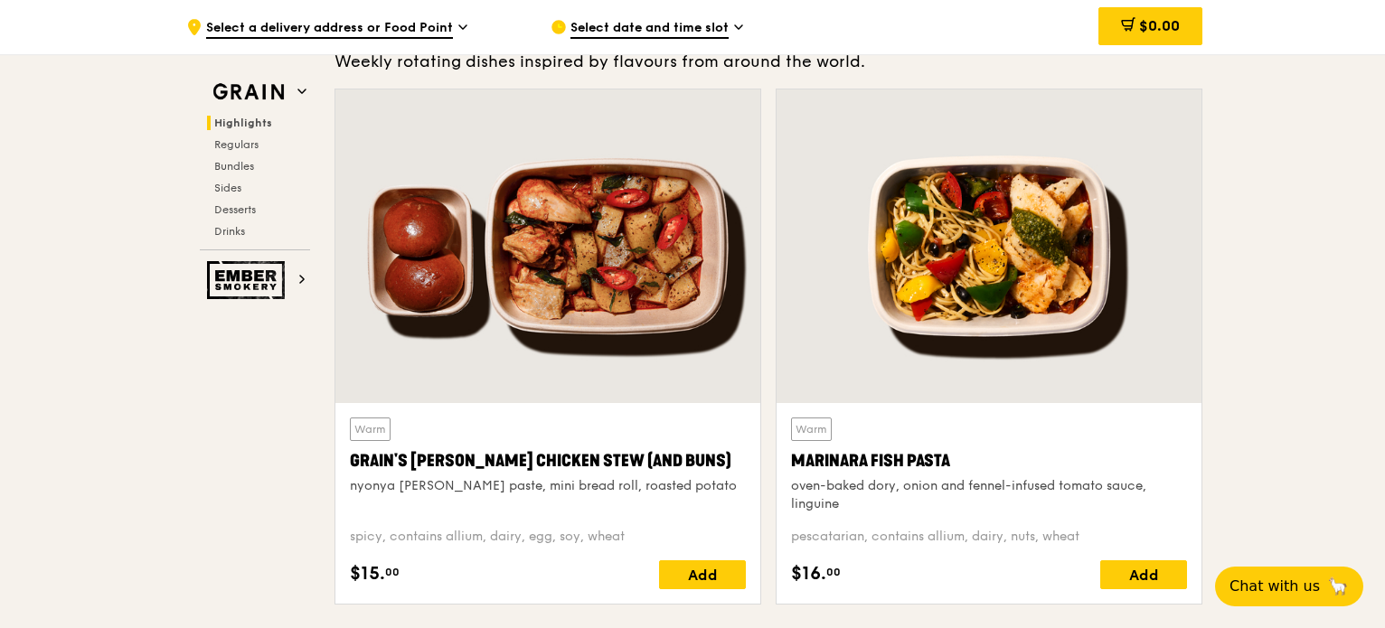
click at [636, 265] on div at bounding box center [547, 246] width 425 height 314
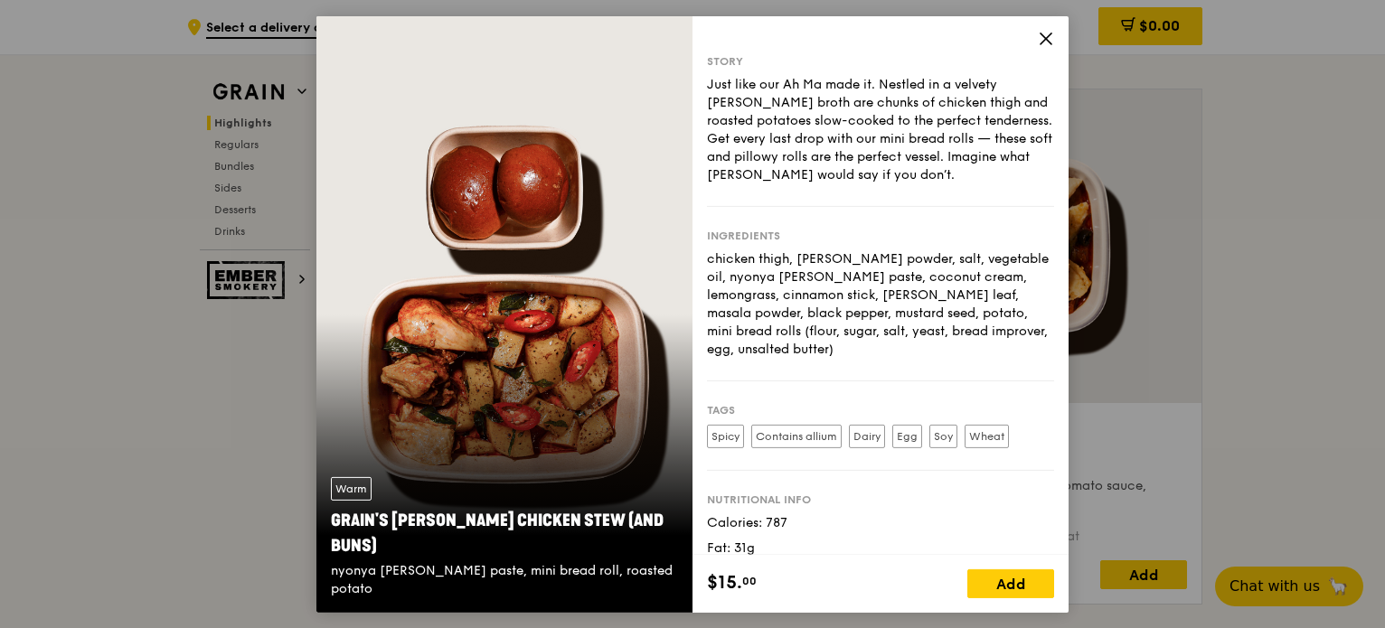
click at [1037, 37] on div "Story Just like our Ah Ma made it. Nestled in a velvety curry broth are chunks …" at bounding box center [880, 284] width 376 height 539
click at [1044, 42] on icon at bounding box center [1046, 38] width 16 height 16
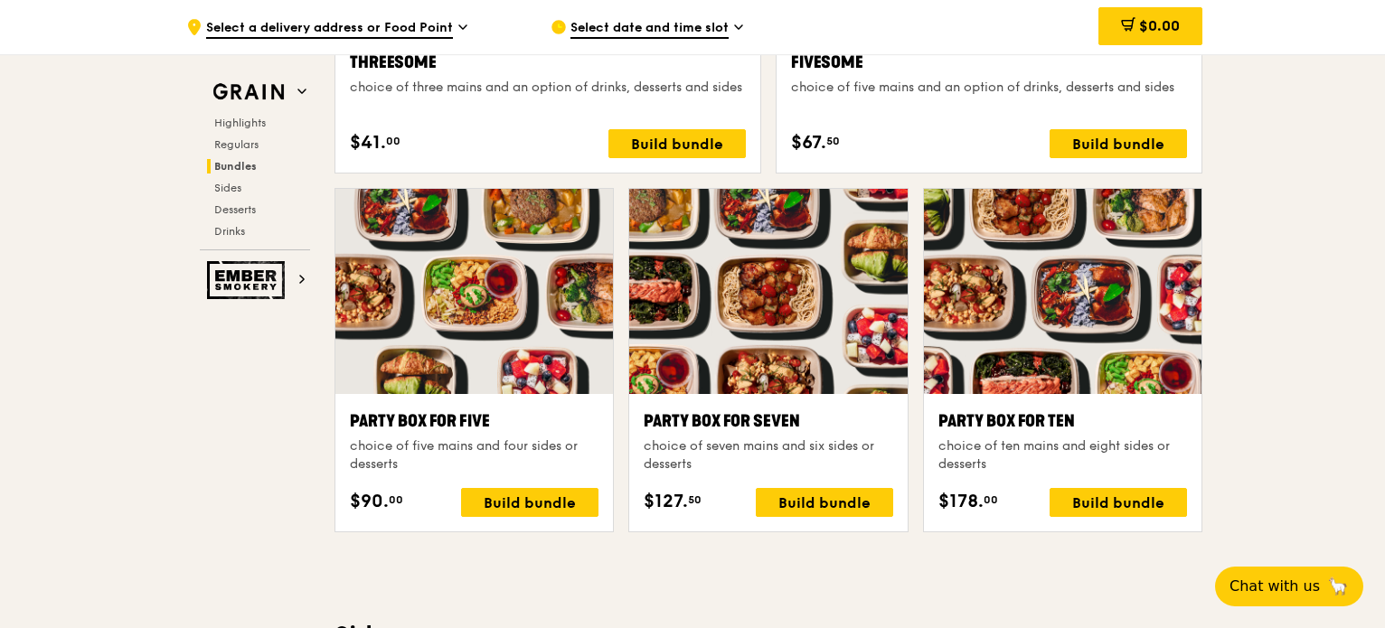
scroll to position [3643, 0]
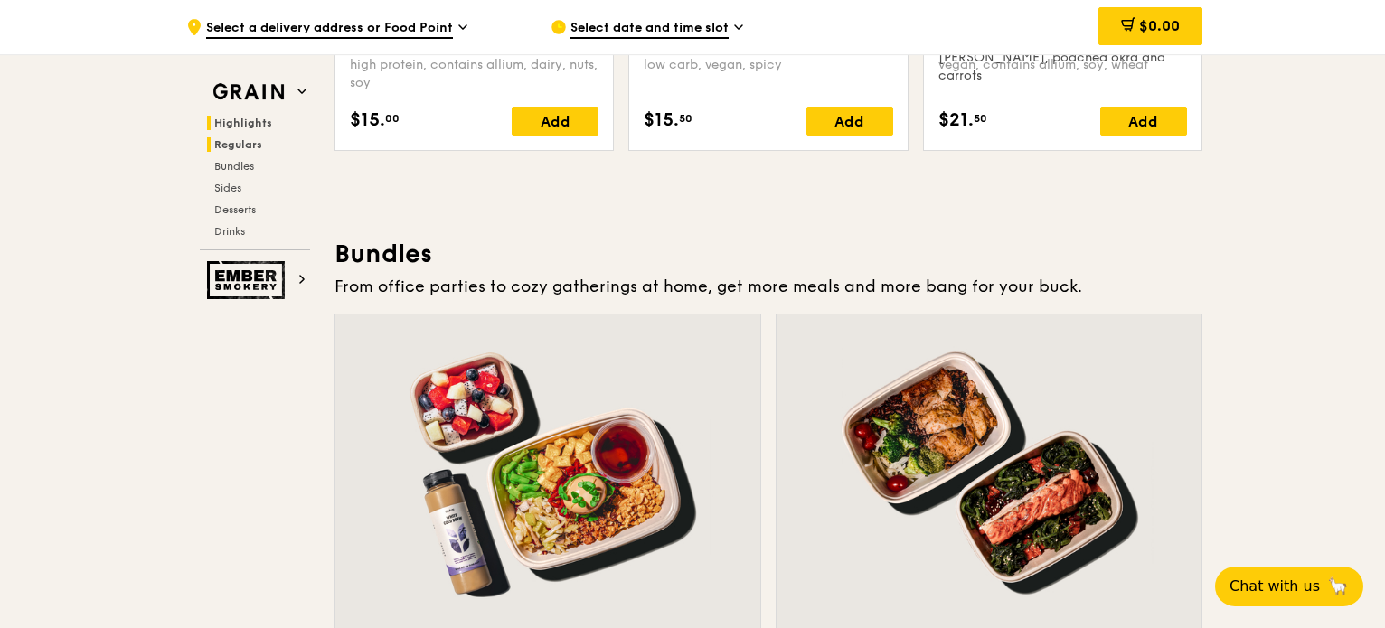
click at [287, 128] on h2 "Highlights" at bounding box center [258, 123] width 103 height 14
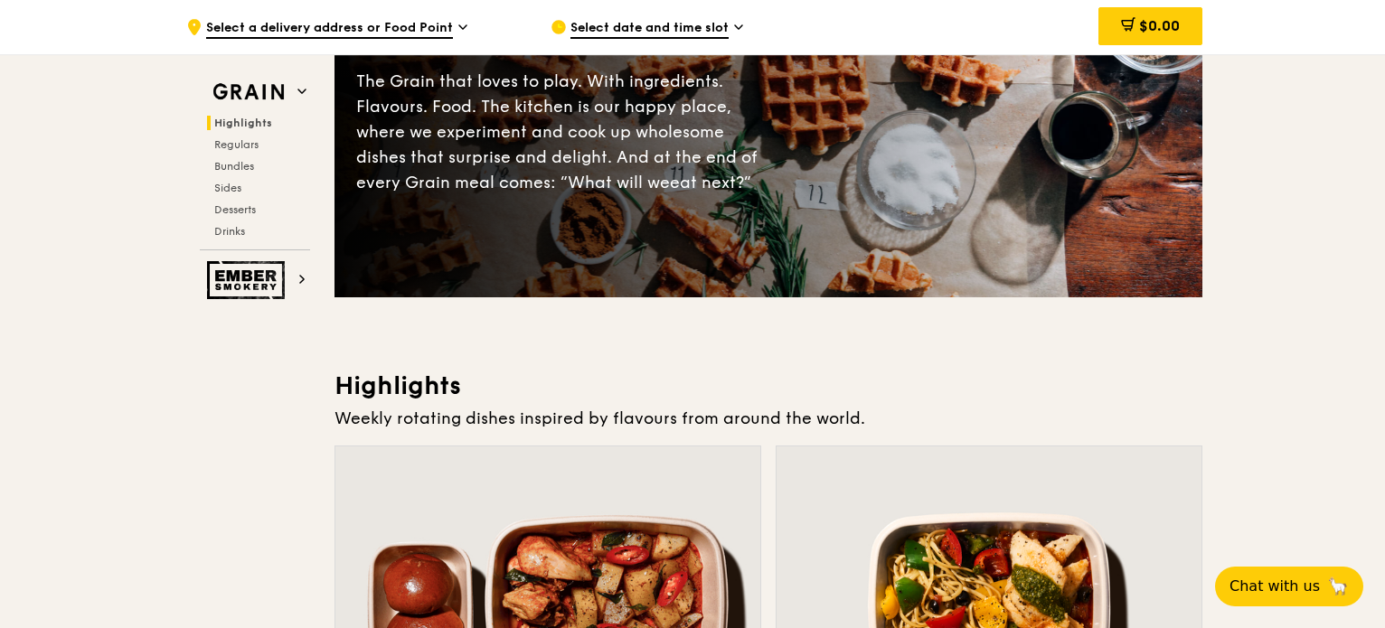
scroll to position [208, 0]
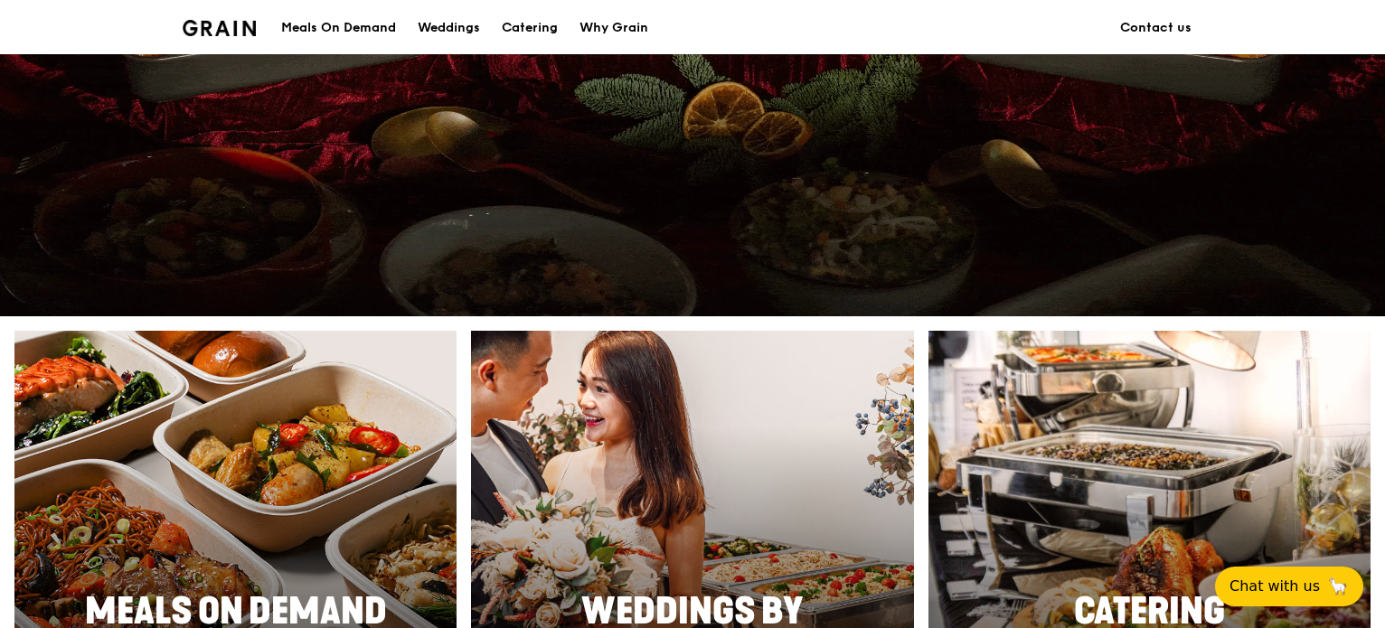
scroll to position [723, 0]
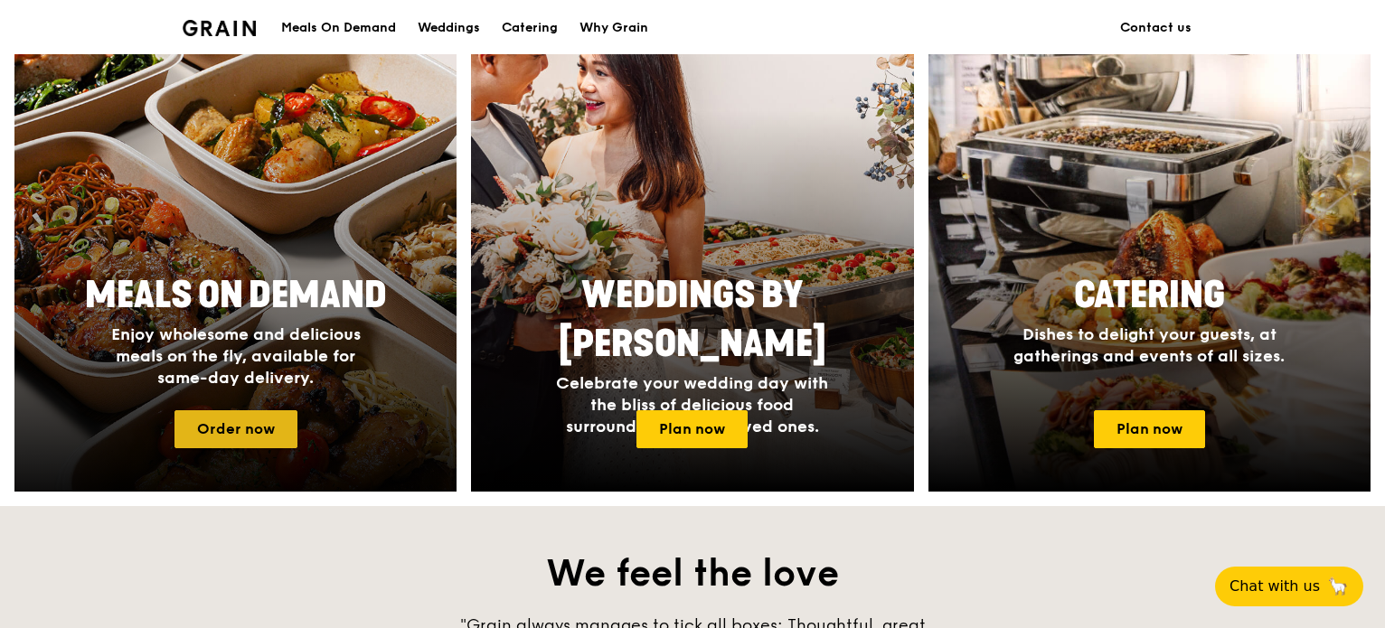
click at [268, 429] on link "Order now" at bounding box center [235, 429] width 123 height 38
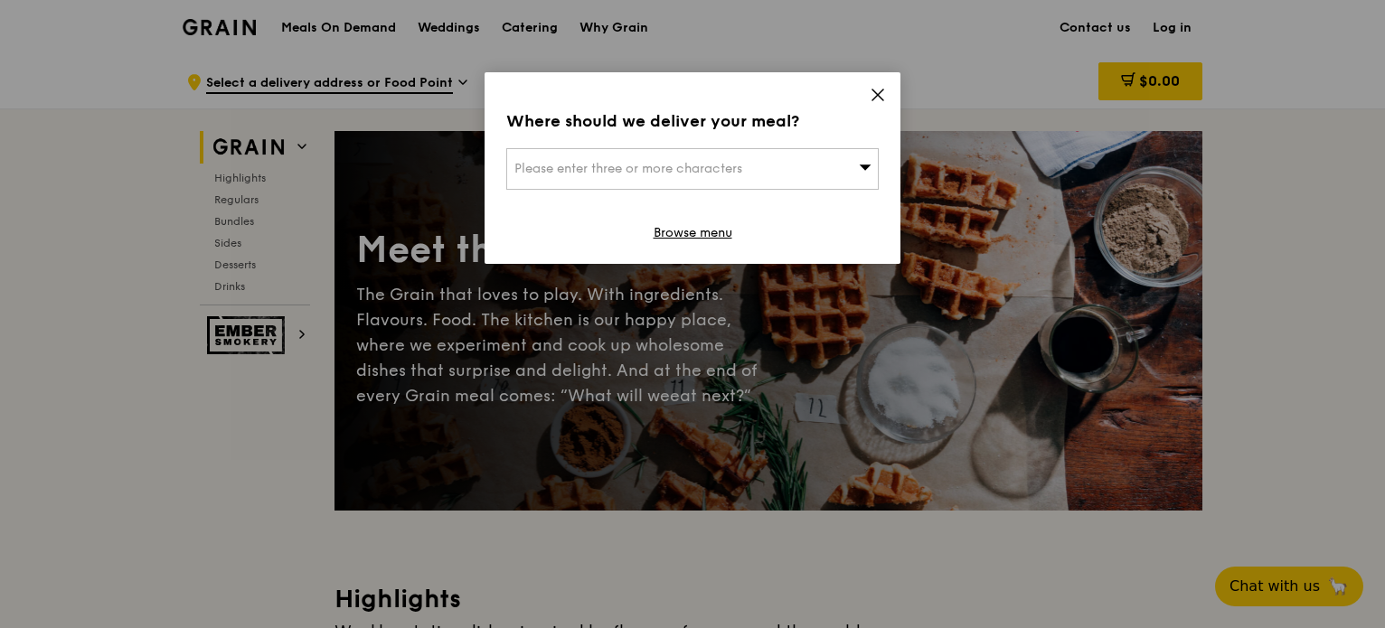
click at [870, 101] on icon at bounding box center [878, 95] width 16 height 16
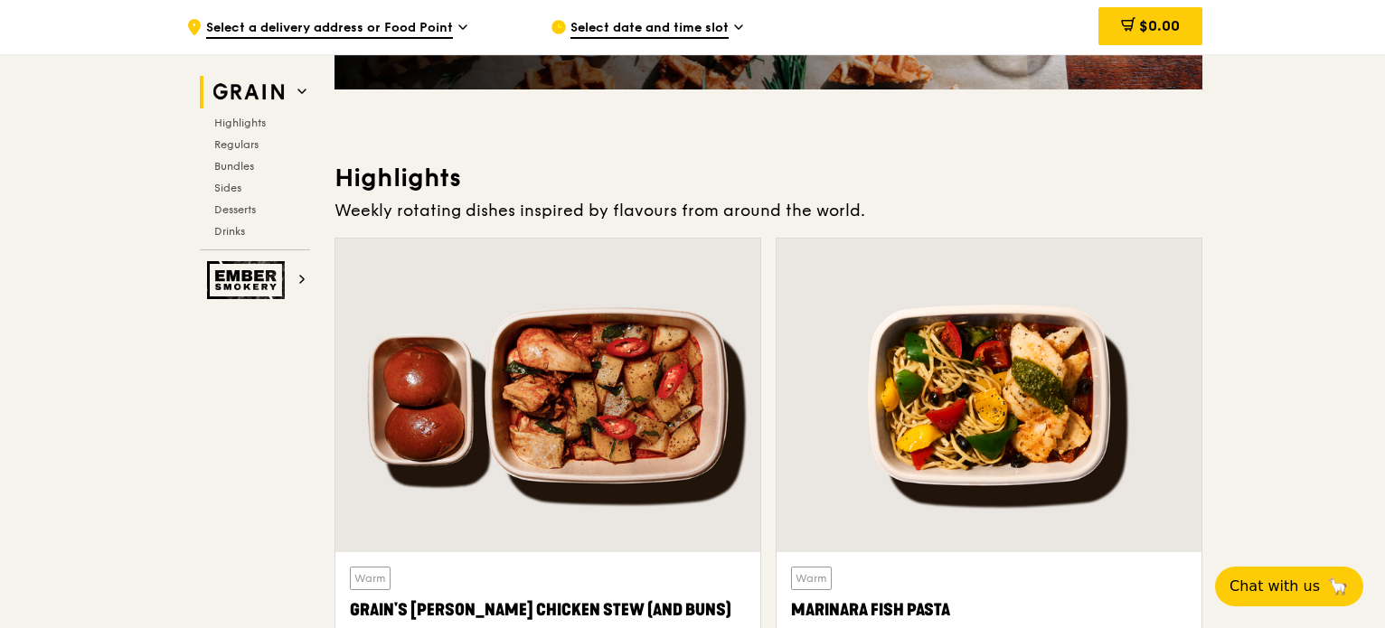
scroll to position [482, 0]
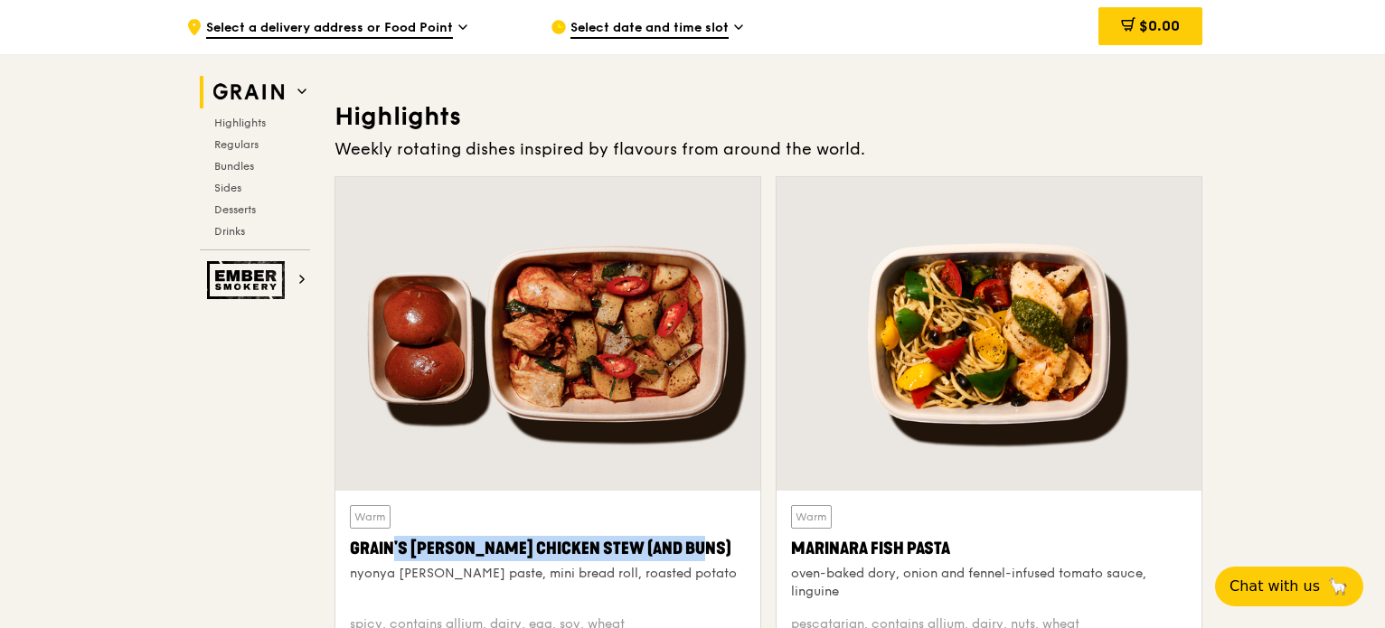
drag, startPoint x: 343, startPoint y: 552, endPoint x: 660, endPoint y: 556, distance: 316.4
click at [660, 556] on div "Warm Grain's Curry Chicken Stew (and buns) nyonya curry paste, mini bread roll,…" at bounding box center [547, 591] width 425 height 201
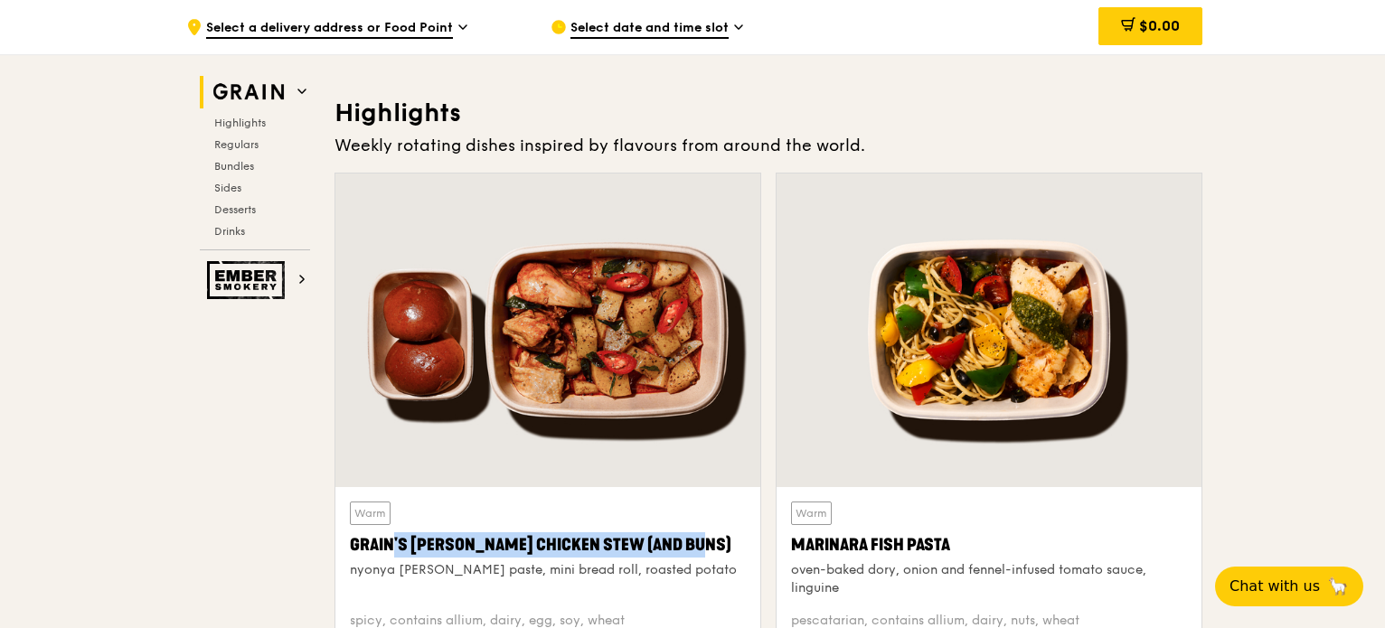
scroll to position [542, 0]
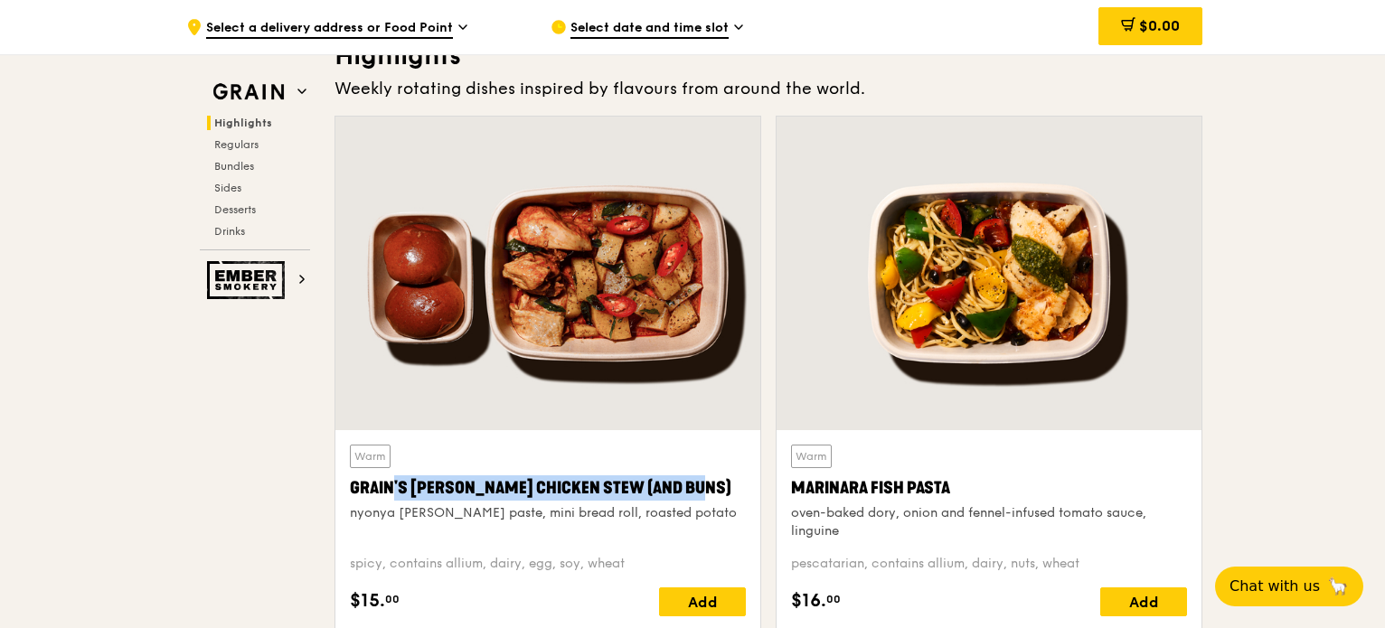
click at [1186, 469] on div "Warm Marinara Fish Pasta oven-baked dory, onion and fennel-infused tomato sauce…" at bounding box center [989, 493] width 396 height 96
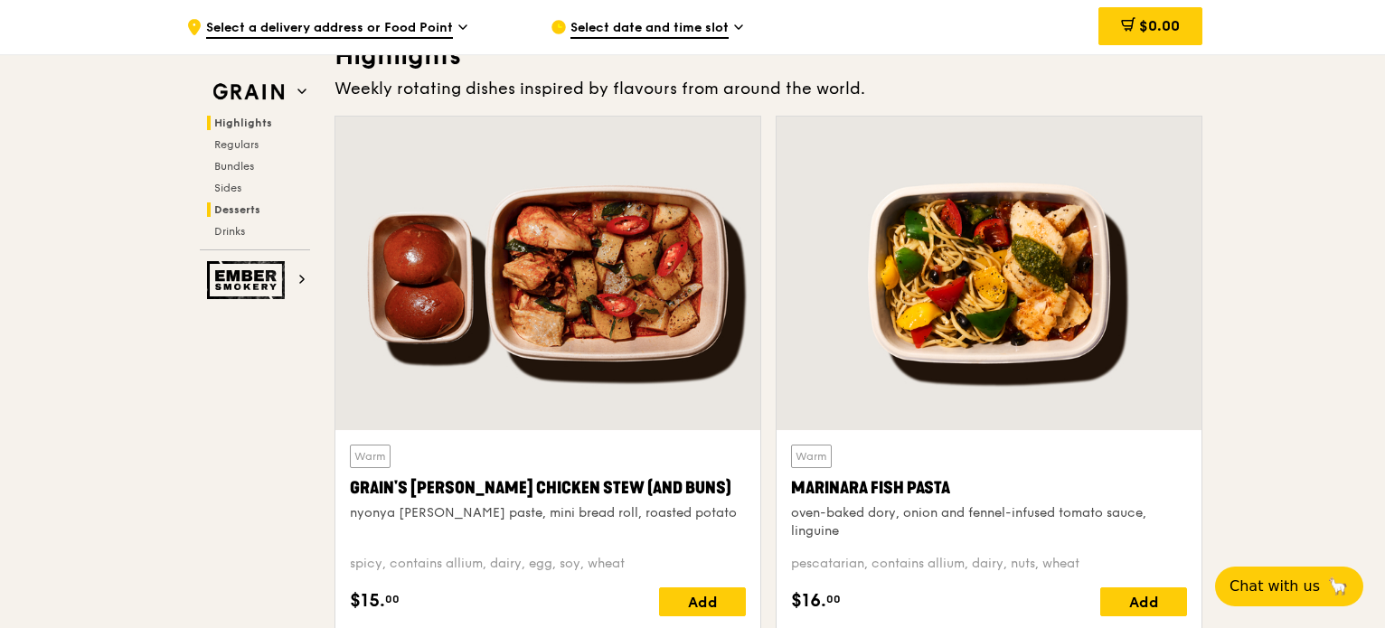
click at [242, 208] on span "Desserts" at bounding box center [237, 209] width 46 height 13
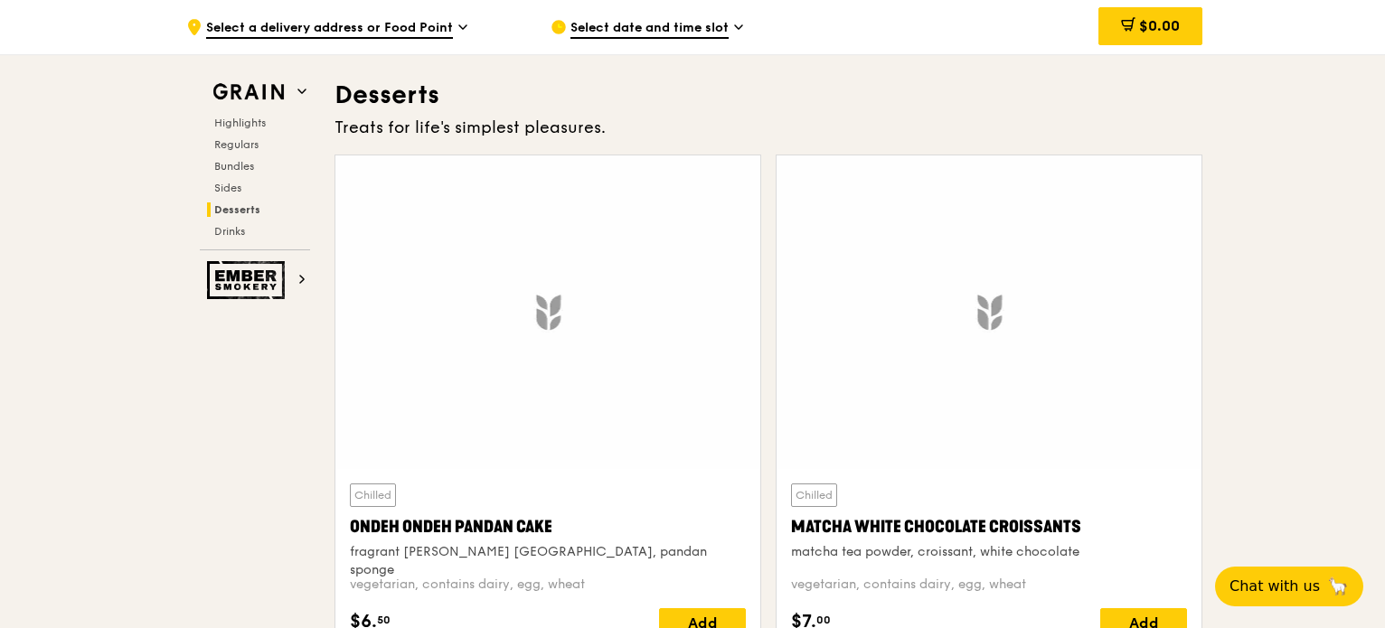
scroll to position [5151, 0]
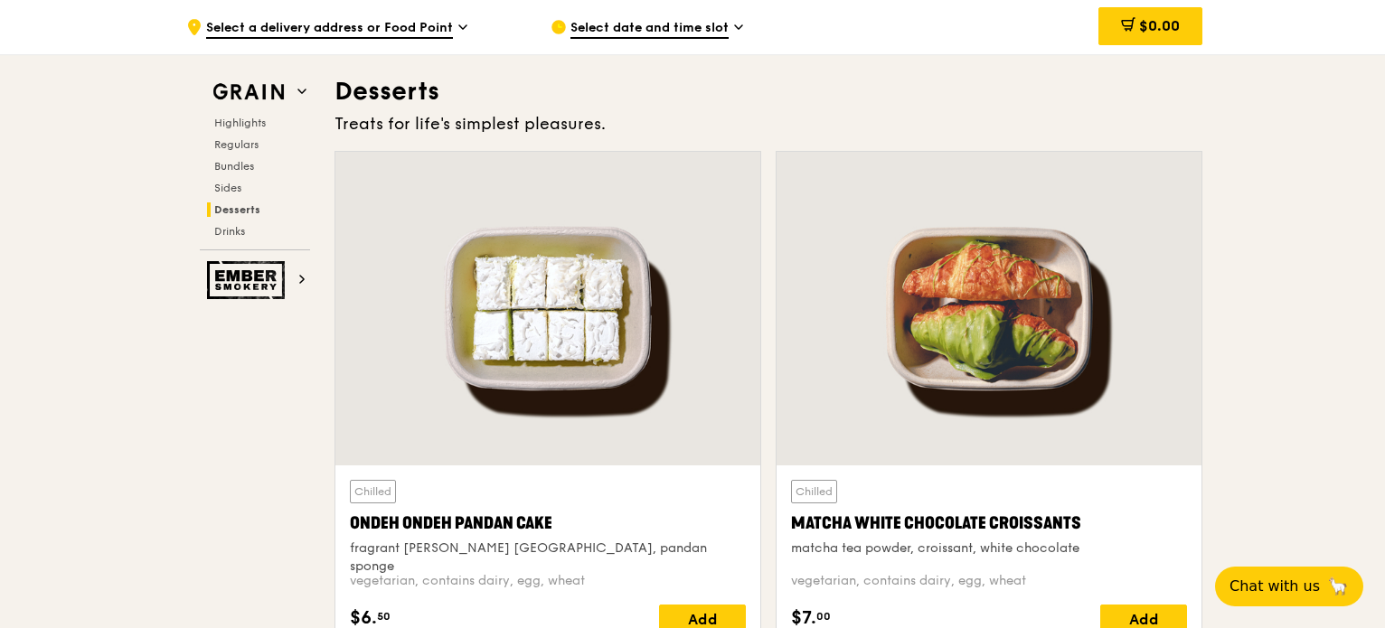
click at [522, 263] on div at bounding box center [547, 309] width 425 height 314
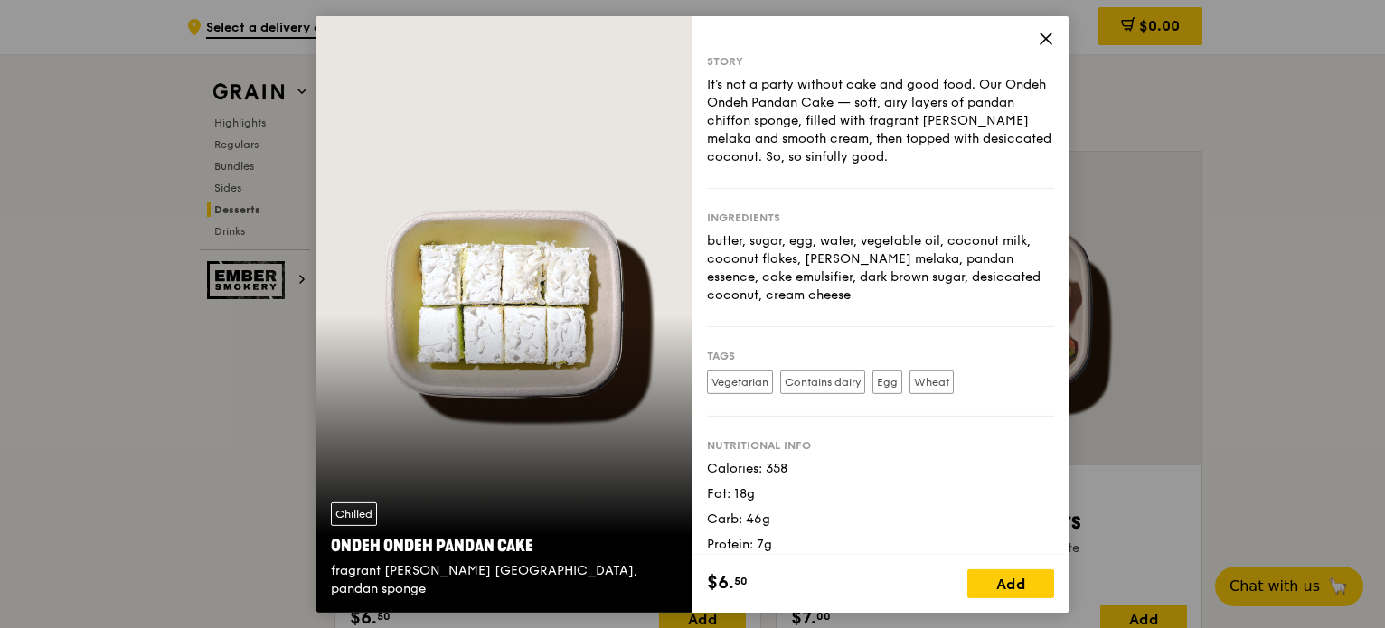
scroll to position [12, 0]
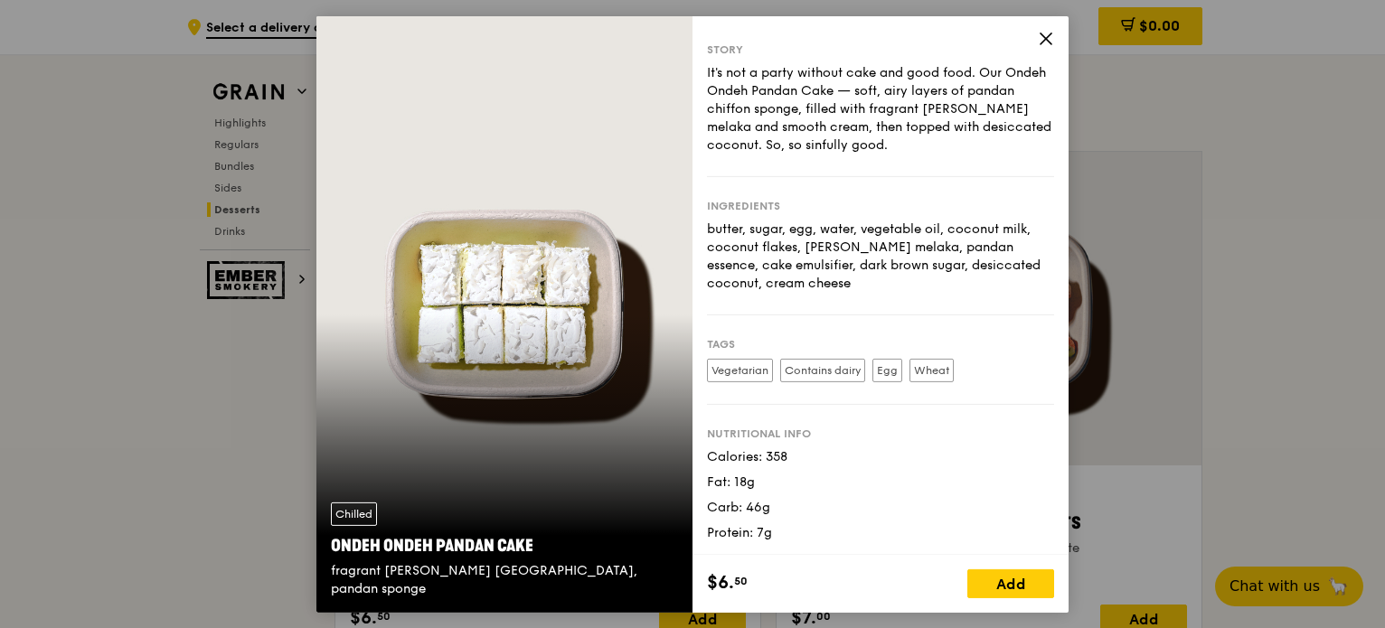
drag, startPoint x: 532, startPoint y: 561, endPoint x: 327, endPoint y: 563, distance: 204.3
click at [327, 563] on div "Chilled Ondeh Ondeh Pandan Cake fragrant gula melaka, pandan sponge" at bounding box center [504, 550] width 376 height 125
copy div "Ondeh Ondeh Pandan Cake"
click at [1046, 39] on icon at bounding box center [1045, 38] width 11 height 11
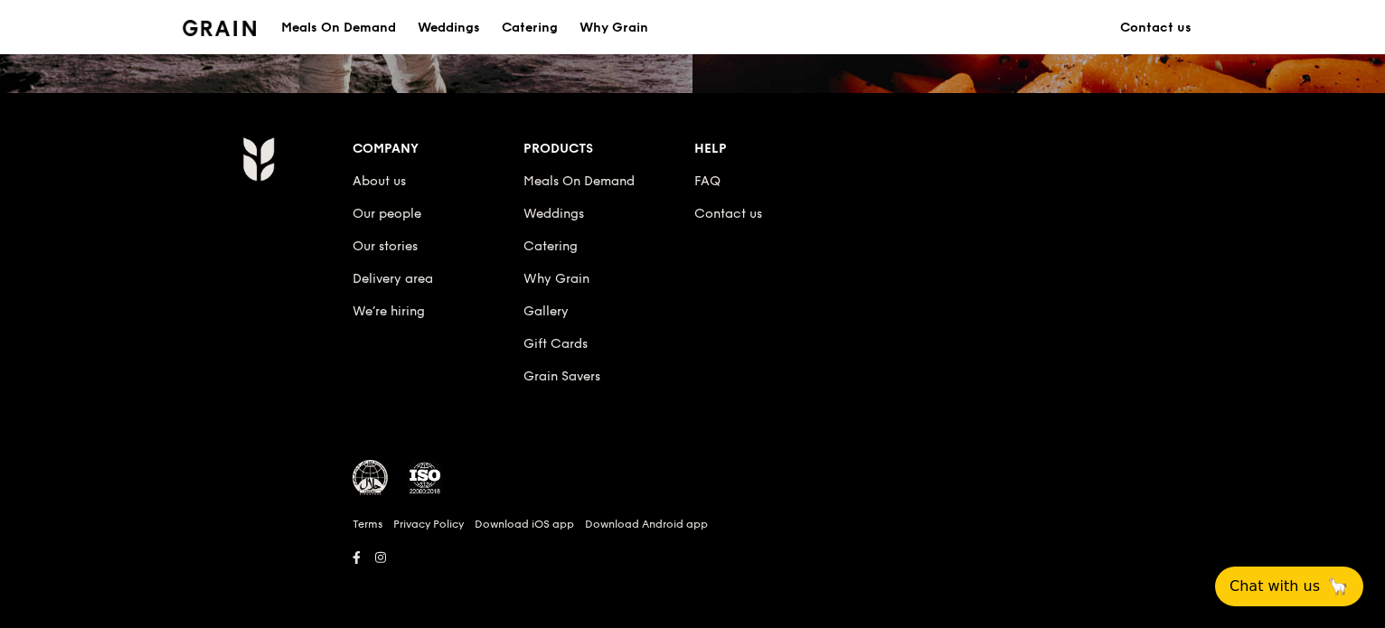
scroll to position [723, 0]
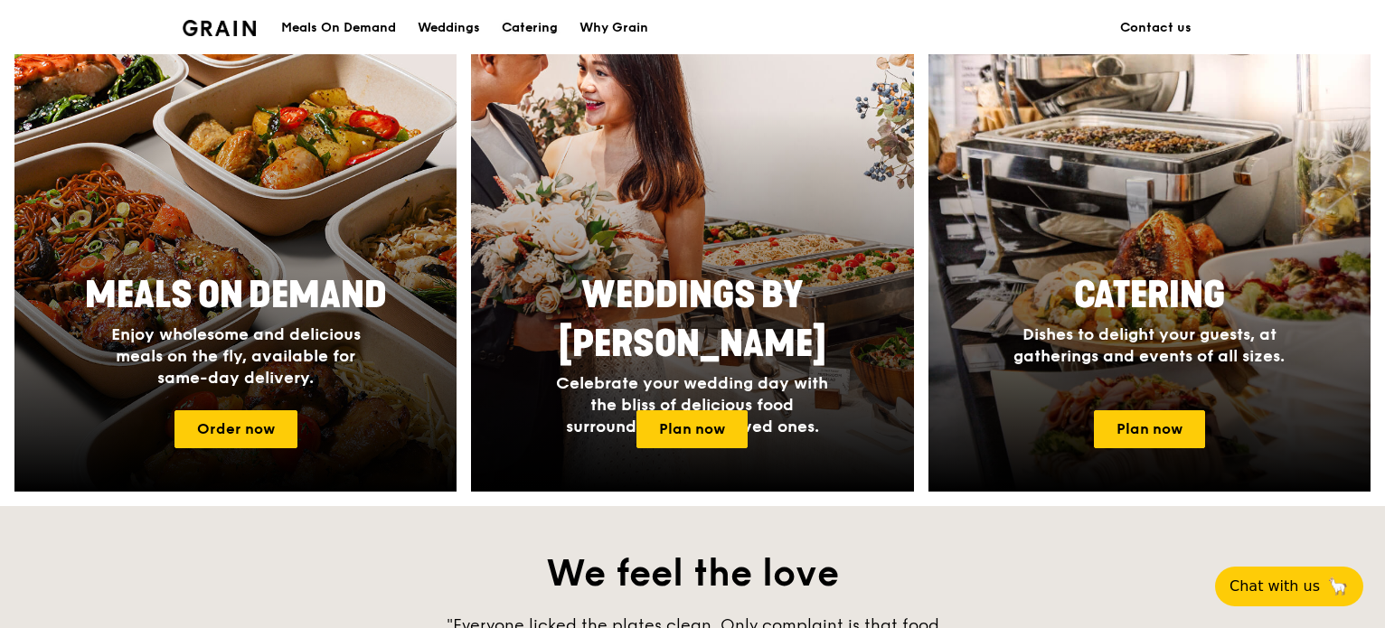
click at [530, 21] on div "Catering" at bounding box center [530, 28] width 56 height 54
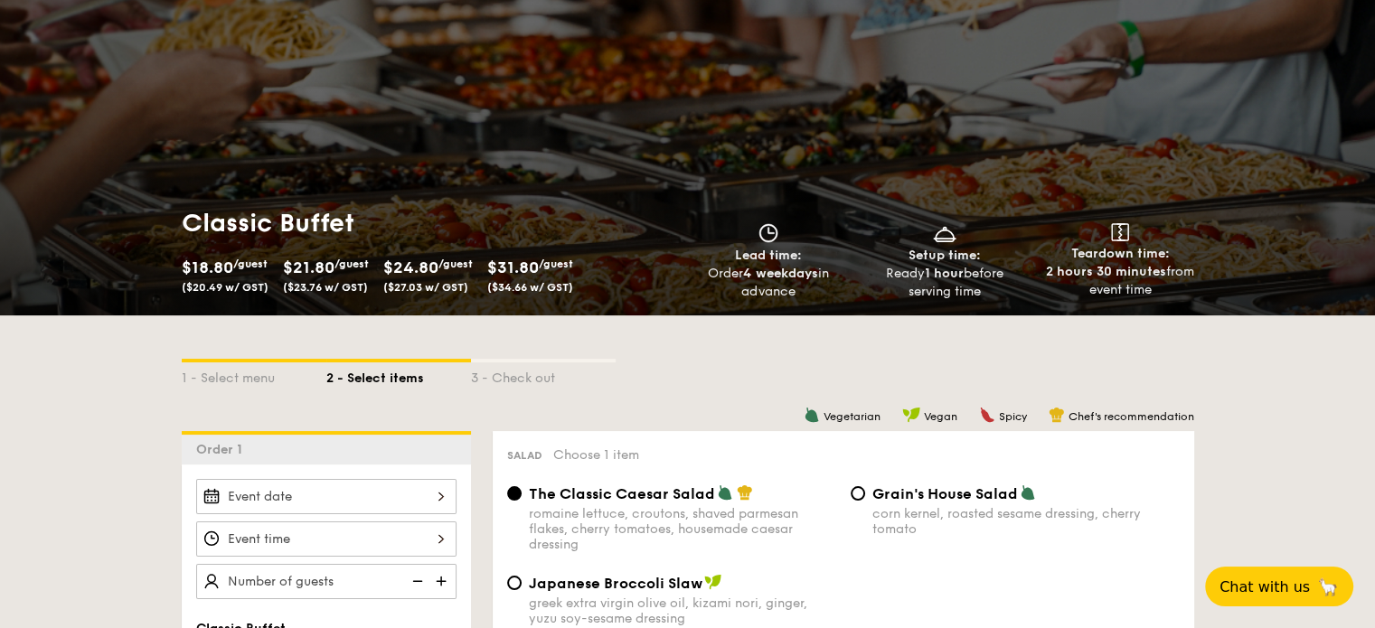
scroll to position [75, 0]
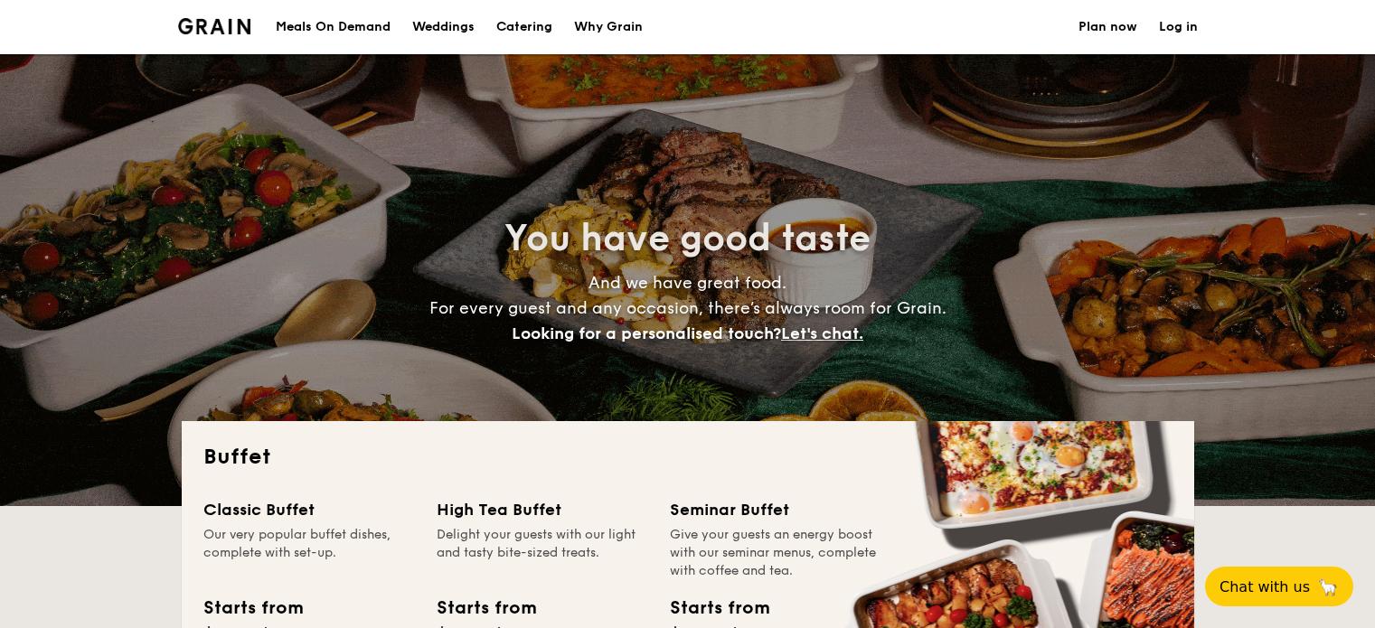
select select
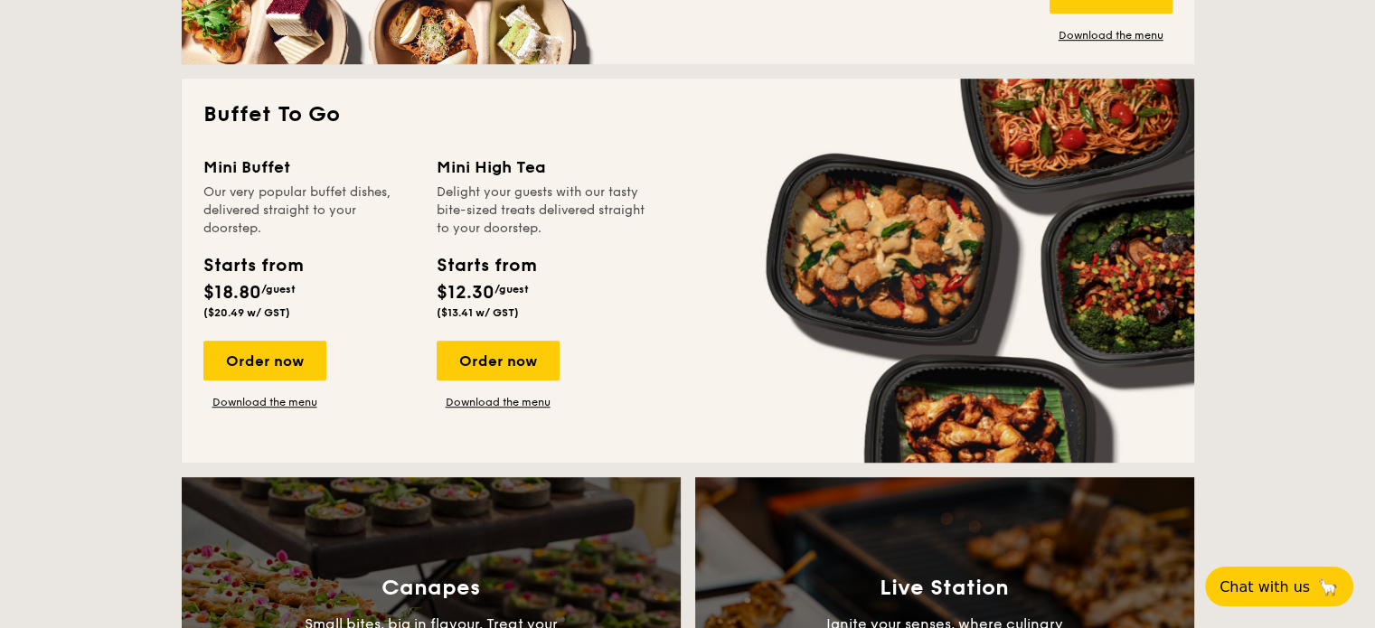
scroll to position [1144, 0]
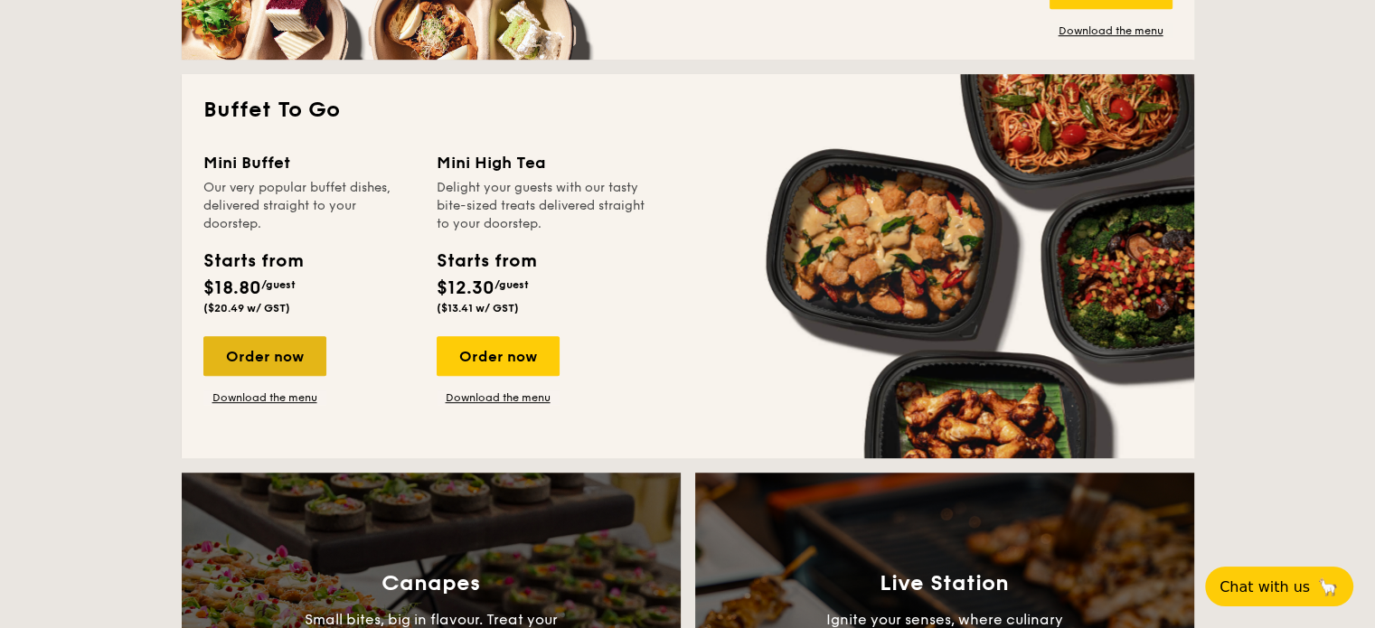
click at [295, 364] on div "Order now" at bounding box center [264, 356] width 123 height 40
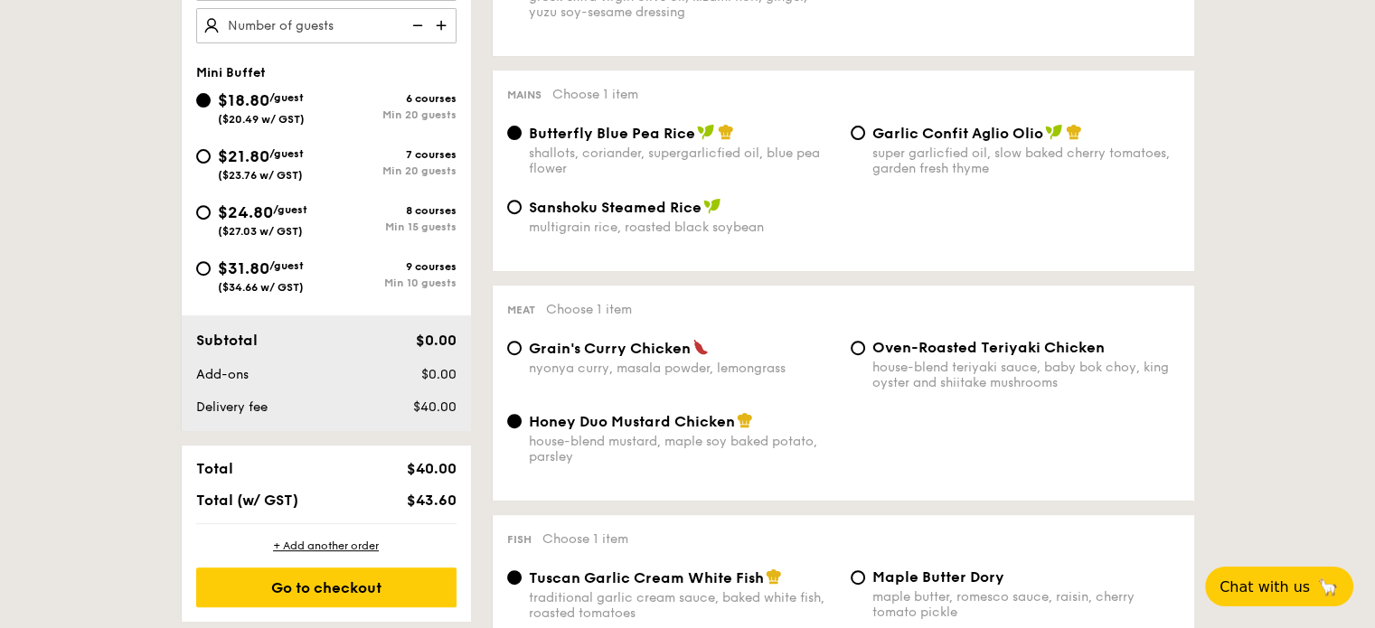
scroll to position [482, 0]
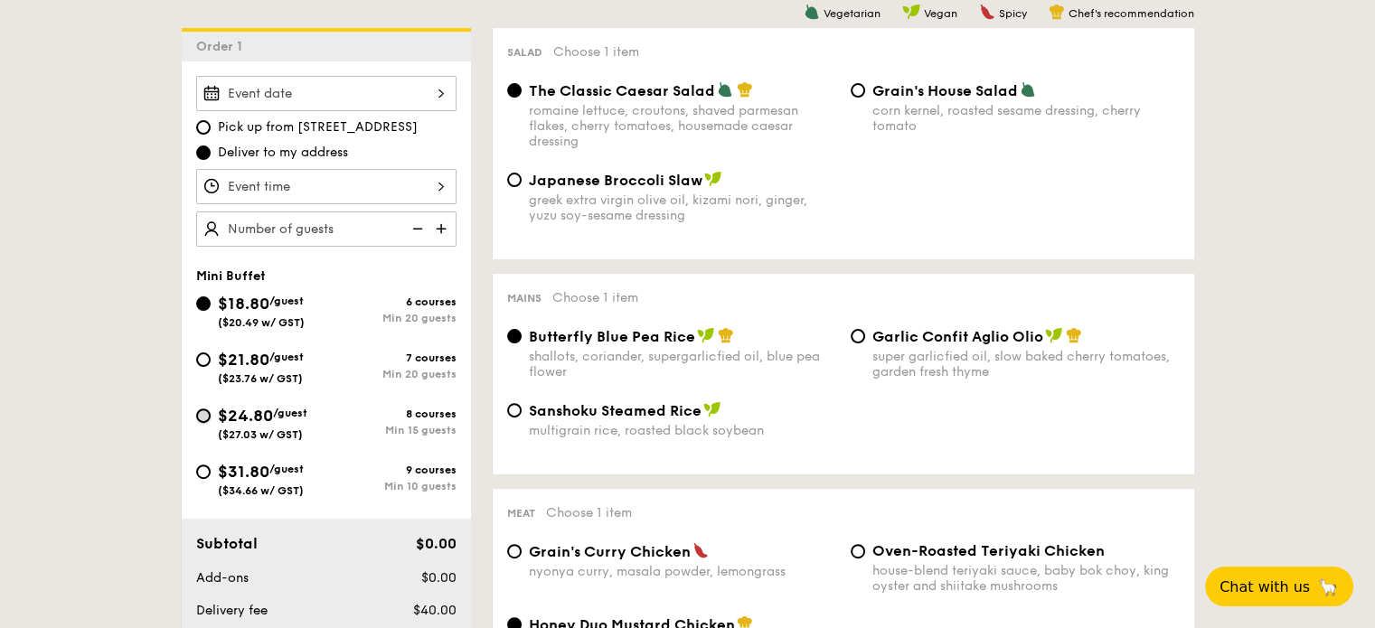
click at [199, 411] on input "$24.80 /guest ($27.03 w/ GST) 8 courses Min 15 guests" at bounding box center [203, 416] width 14 height 14
radio input "true"
radio input "false"
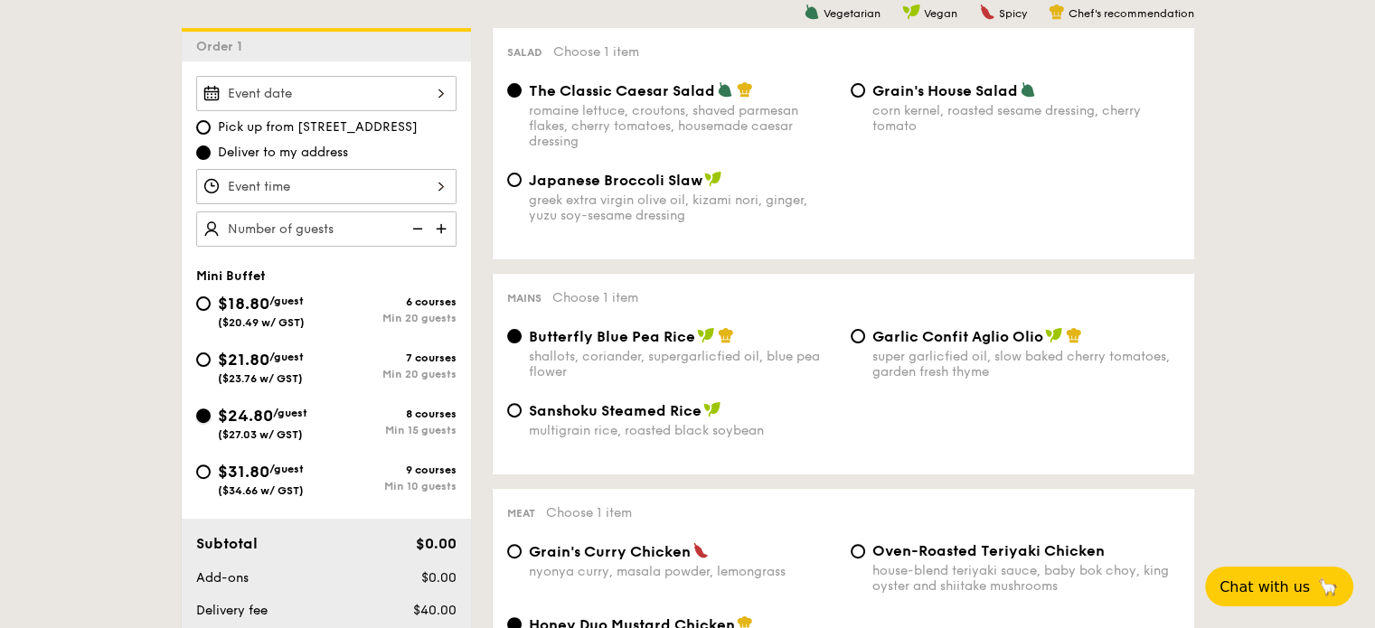
radio input "true"
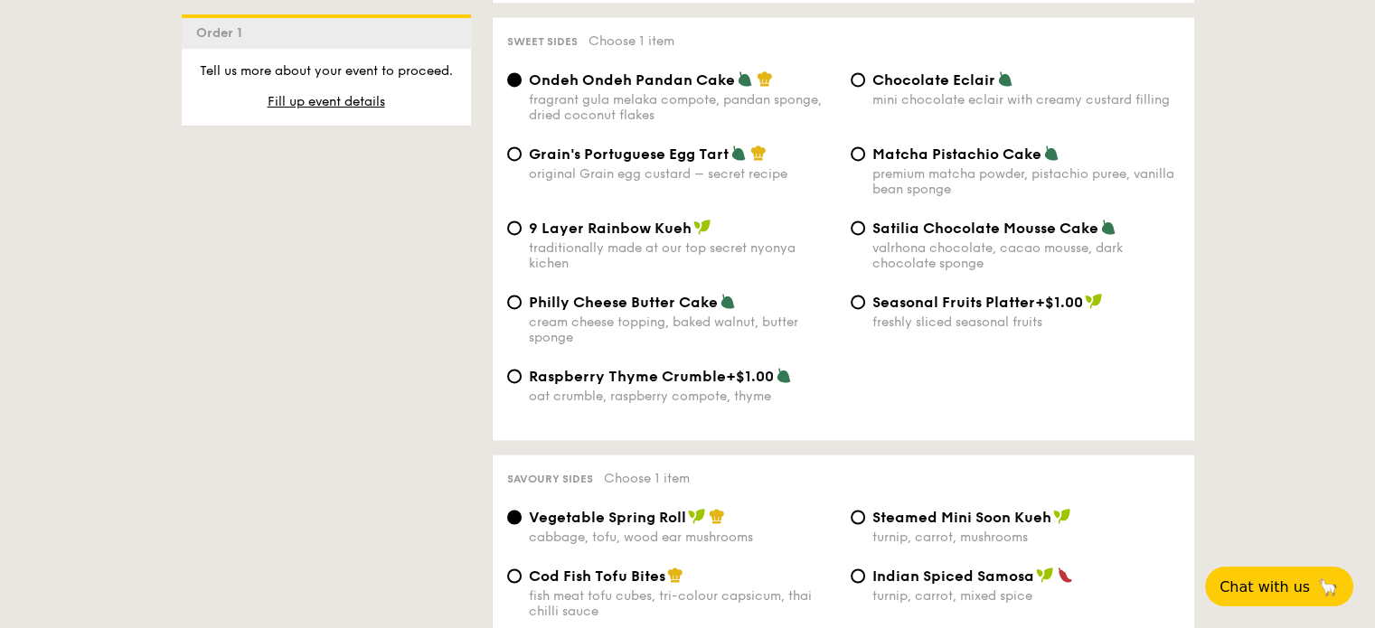
scroll to position [2712, 0]
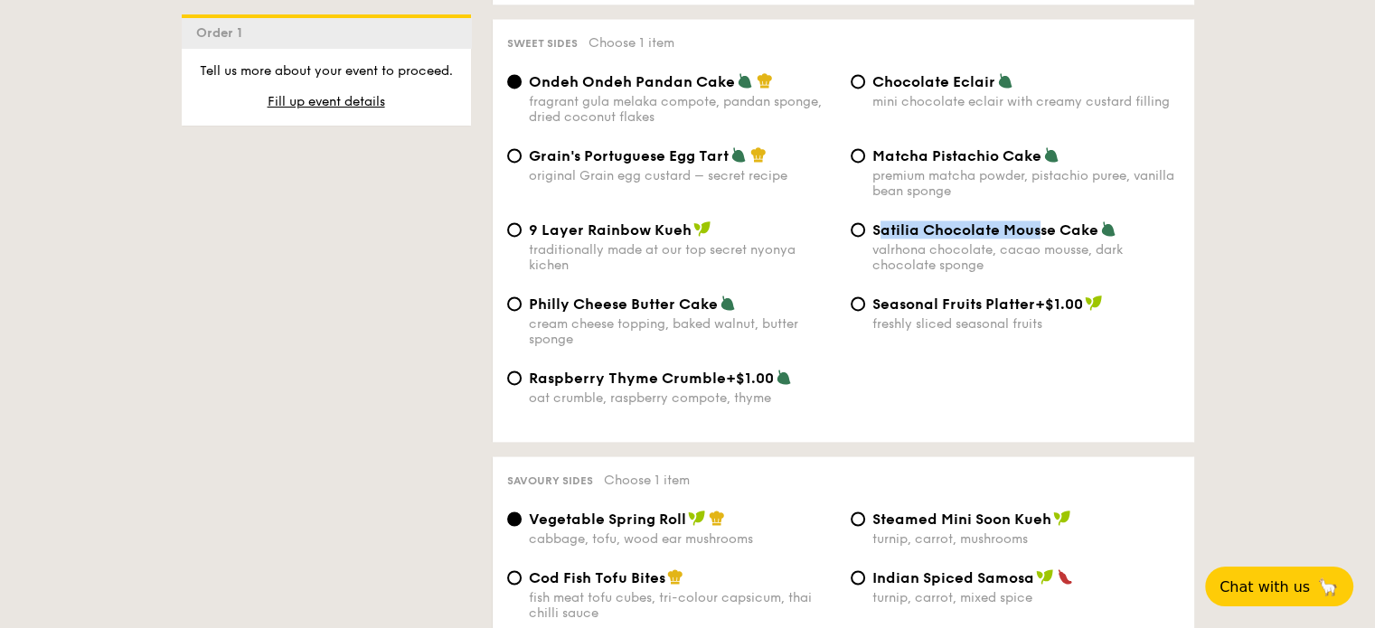
drag, startPoint x: 876, startPoint y: 237, endPoint x: 1103, endPoint y: 239, distance: 226.9
click at [1060, 236] on span "Satilia Chocolate Mousse Cake" at bounding box center [985, 229] width 226 height 17
click at [889, 239] on span "Satilia Chocolate Mousse Cake" at bounding box center [985, 229] width 226 height 17
click at [865, 237] on input "Satilia Chocolate Mousse Cake valrhona chocolate, cacao mousse, dark chocolate …" at bounding box center [858, 229] width 14 height 14
radio input "true"
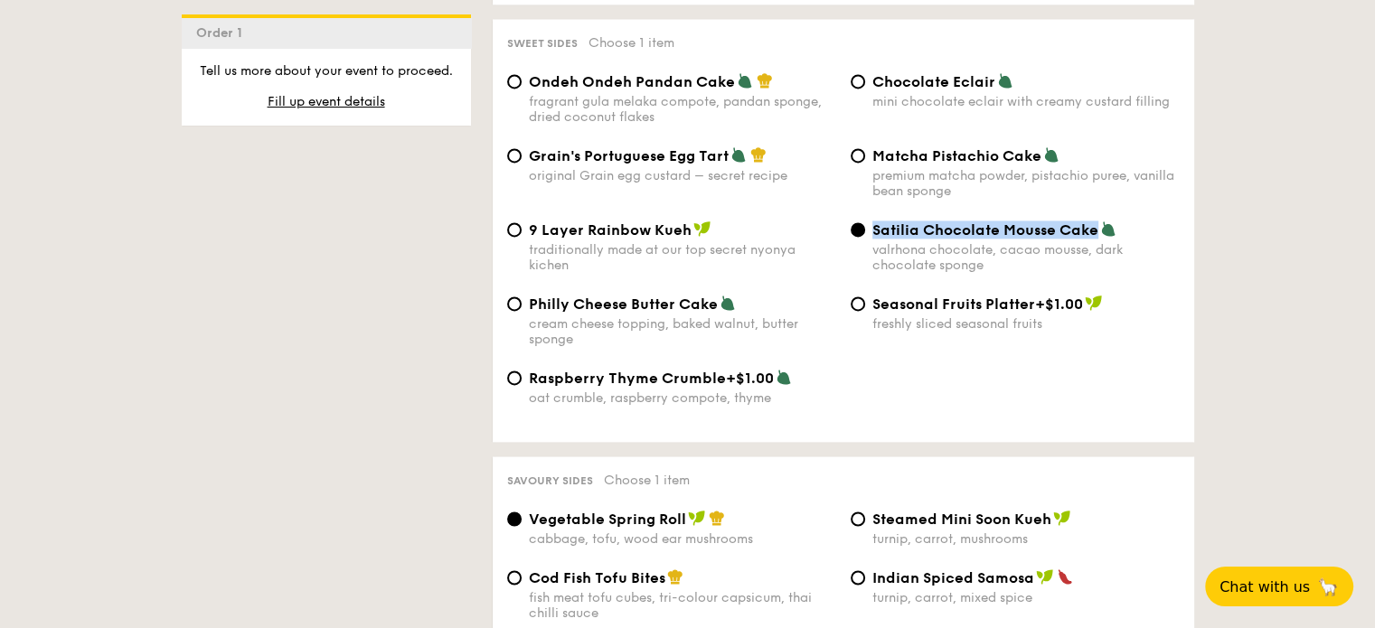
drag, startPoint x: 871, startPoint y: 241, endPoint x: 1096, endPoint y: 244, distance: 225.1
click at [1096, 239] on span "Satilia Chocolate Mousse Cake" at bounding box center [985, 229] width 226 height 17
copy span "Satilia Chocolate Mousse Cake"
